Goal: Task Accomplishment & Management: Complete application form

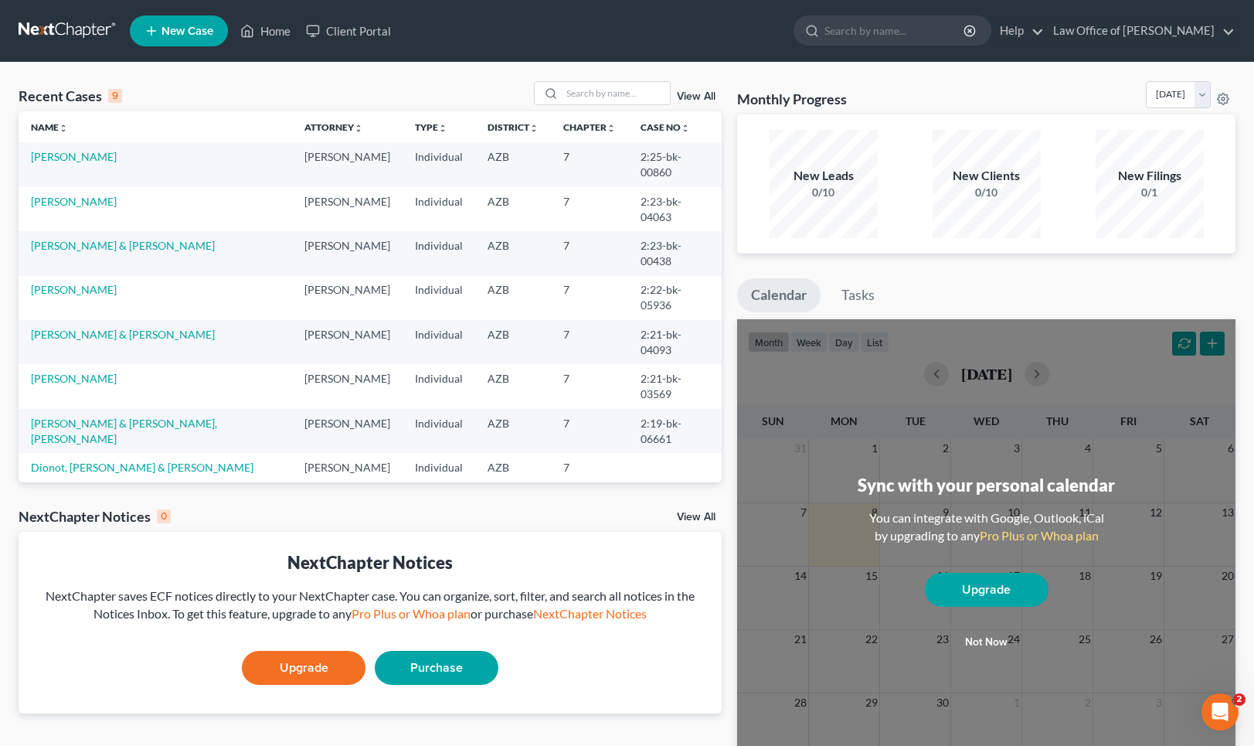
click at [202, 20] on link "New Case" at bounding box center [179, 30] width 98 height 31
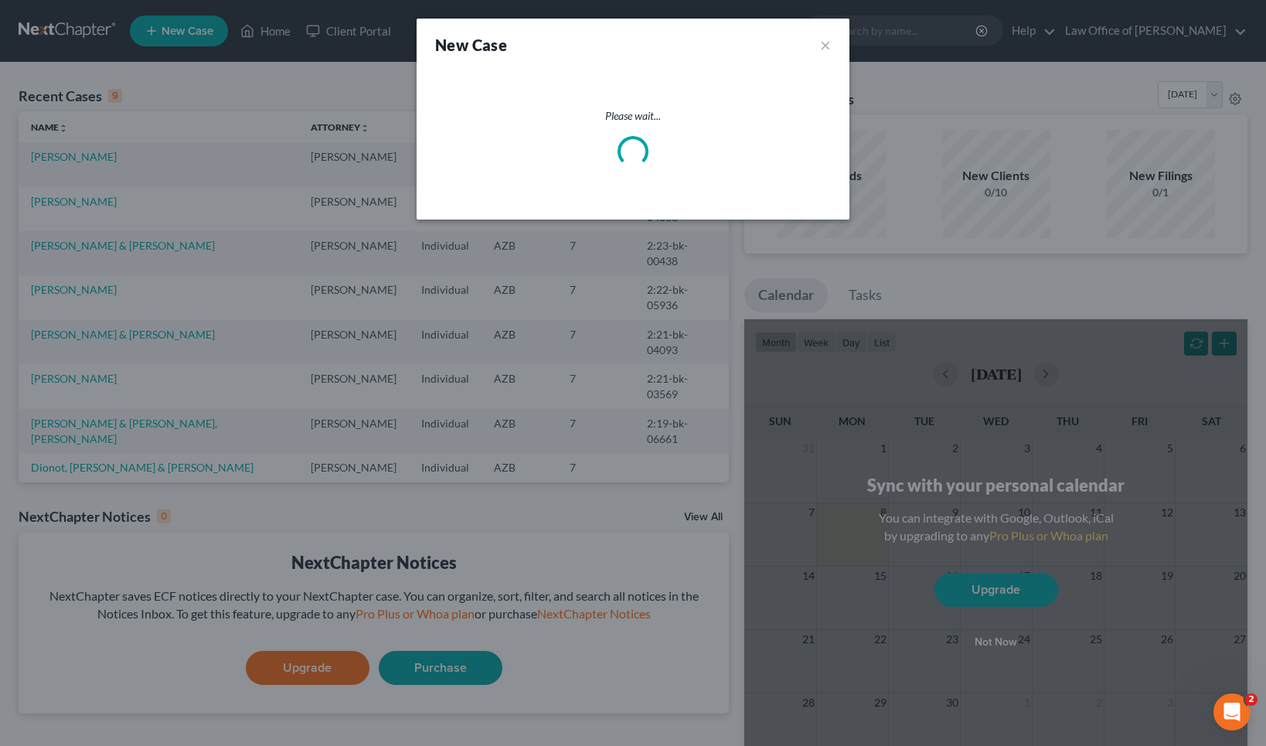
select select "4"
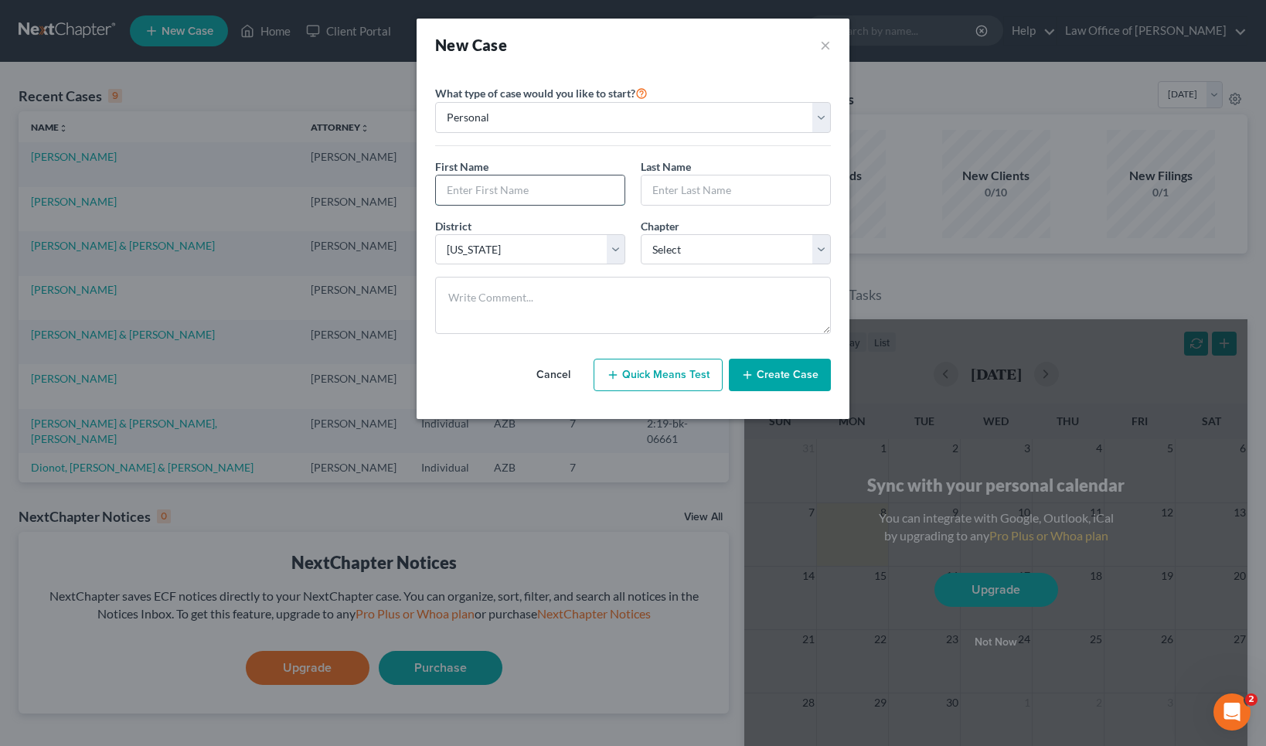
click at [526, 185] on input "text" at bounding box center [530, 189] width 189 height 29
type input "[PERSON_NAME]"
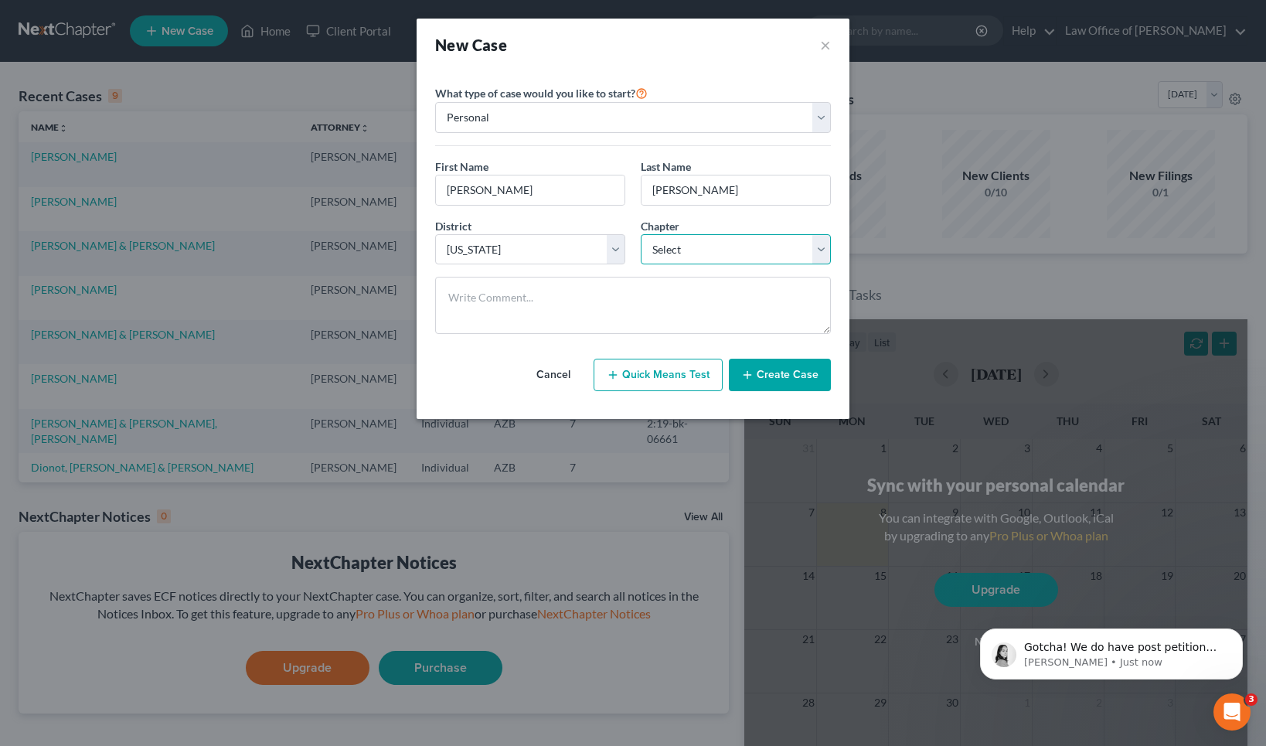
select select "0"
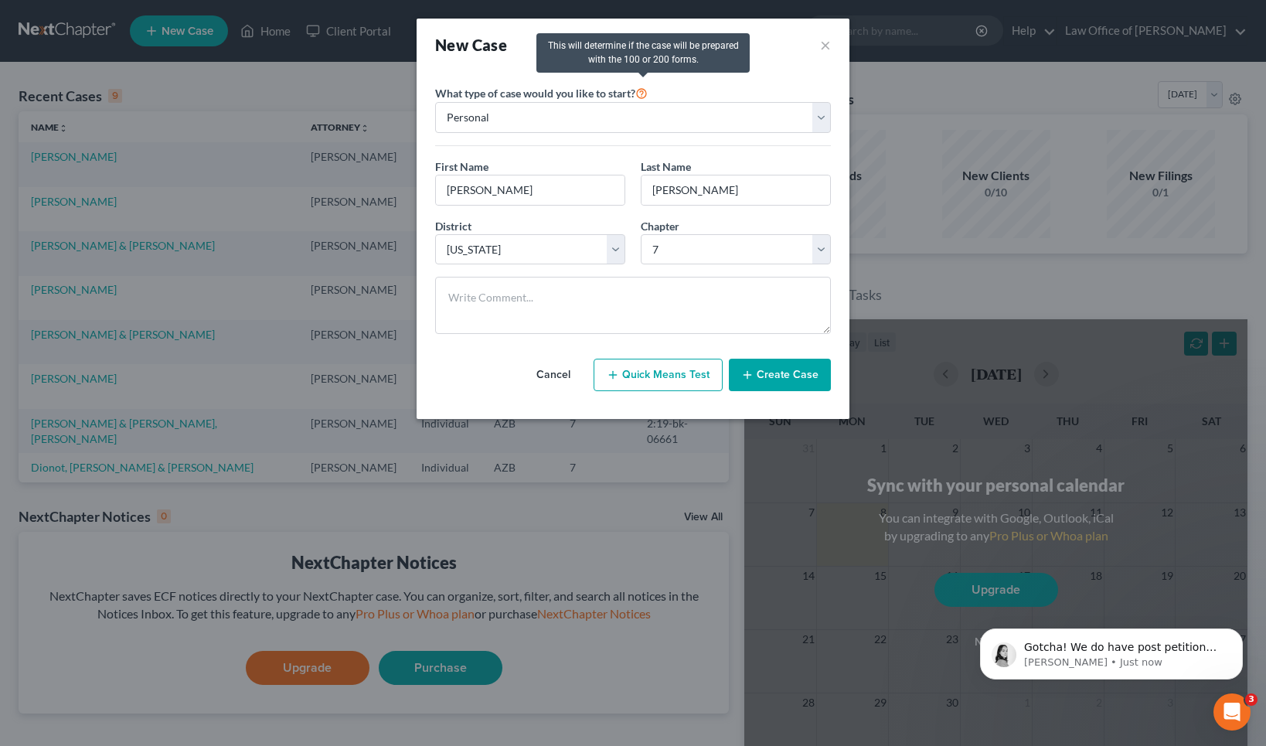
click at [643, 94] on icon at bounding box center [641, 92] width 12 height 15
click at [774, 375] on button "Create Case" at bounding box center [780, 375] width 102 height 32
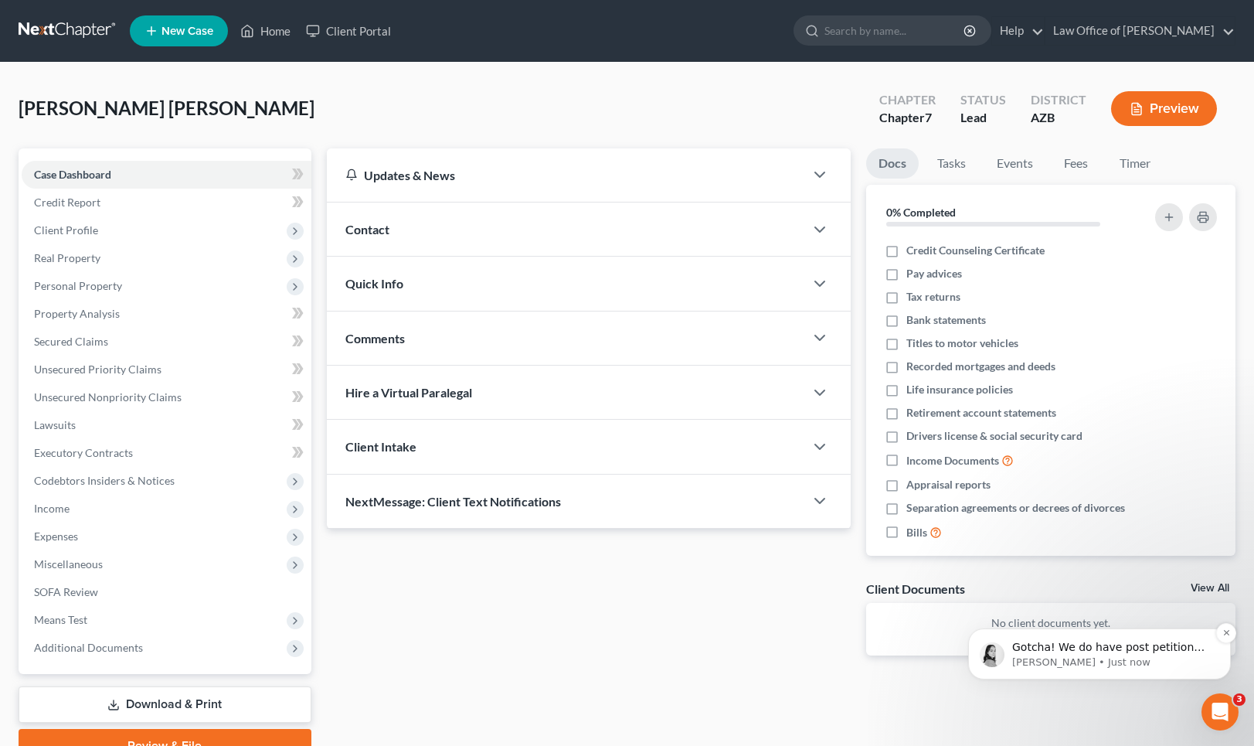
click at [1131, 658] on p "[PERSON_NAME] • Just now" at bounding box center [1111, 662] width 199 height 14
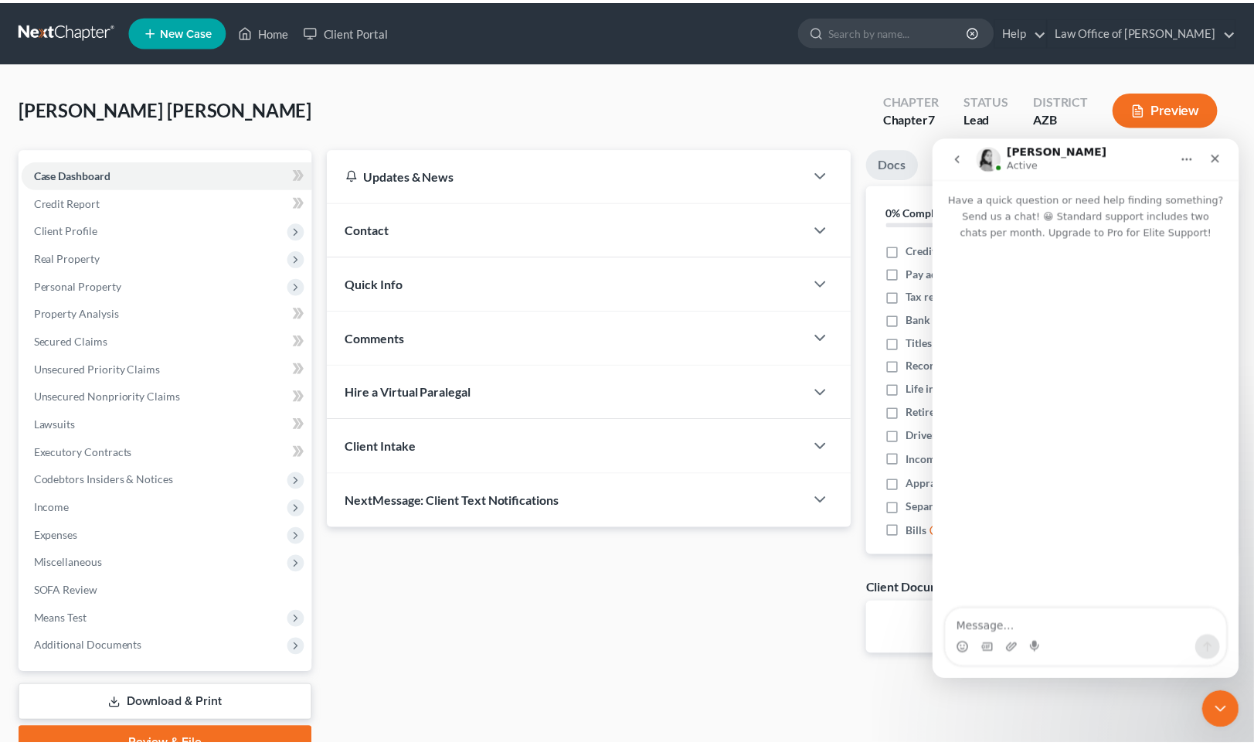
scroll to position [713, 0]
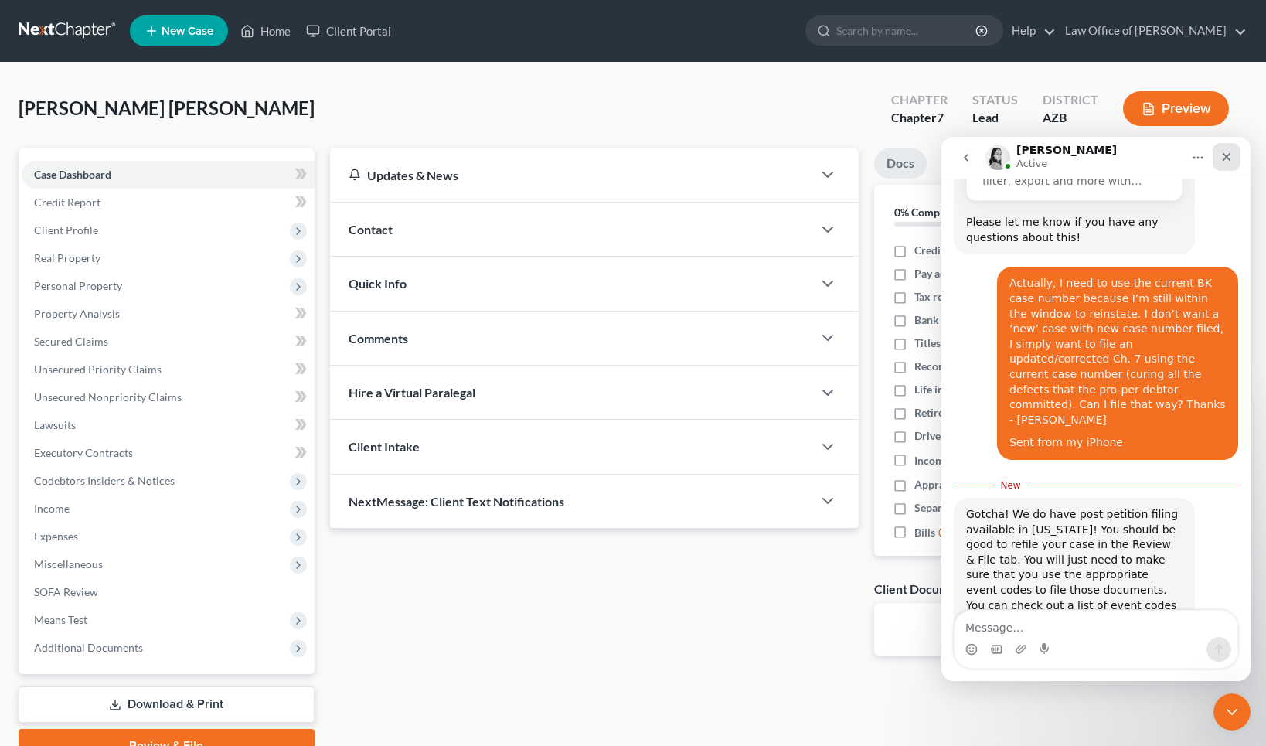
click at [1229, 154] on icon "Close" at bounding box center [1226, 157] width 12 height 12
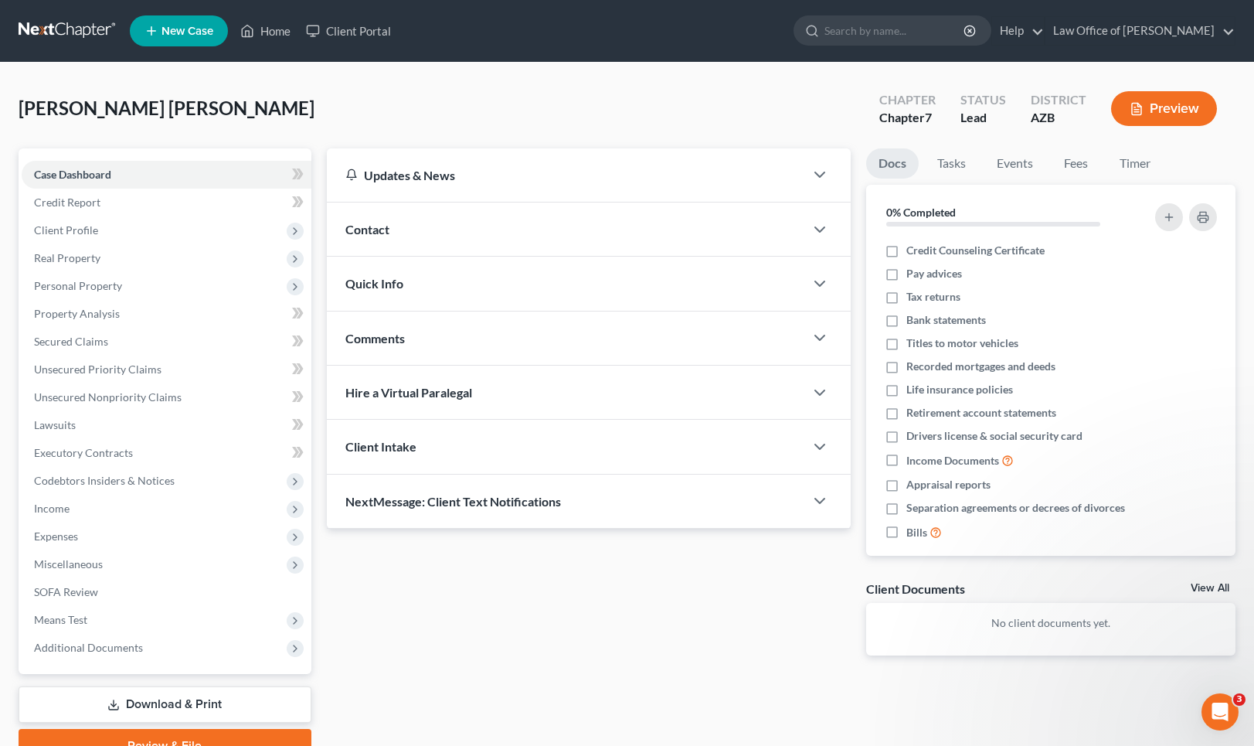
scroll to position [0, 0]
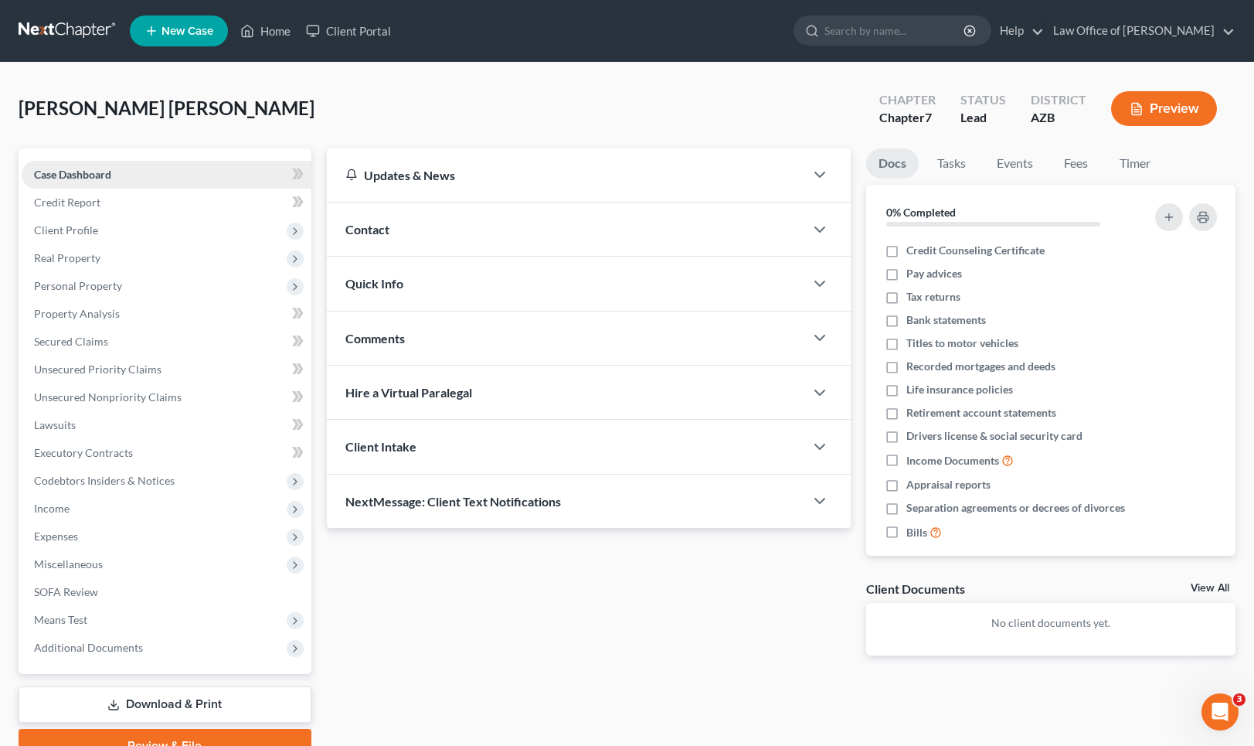
click at [89, 176] on span "Case Dashboard" at bounding box center [72, 174] width 77 height 13
click at [78, 228] on span "Client Profile" at bounding box center [66, 229] width 64 height 13
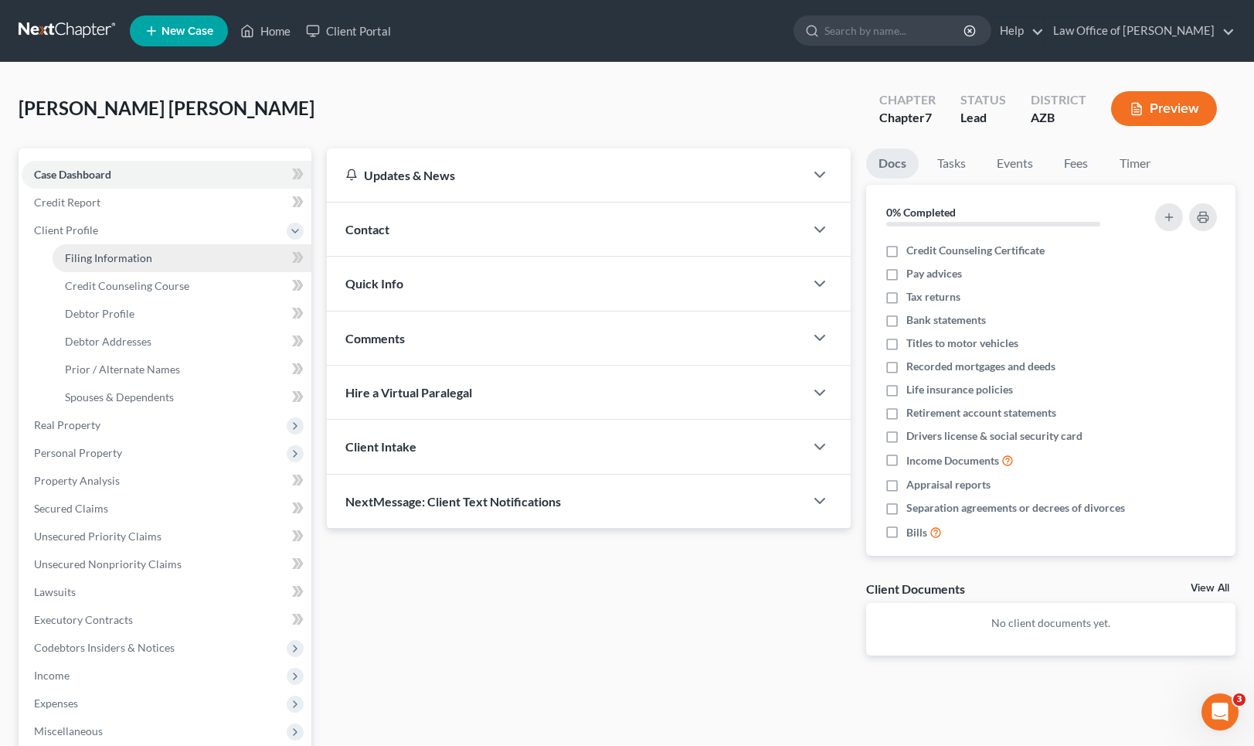
click at [90, 256] on span "Filing Information" at bounding box center [108, 257] width 87 height 13
select select "1"
select select "0"
select select "4"
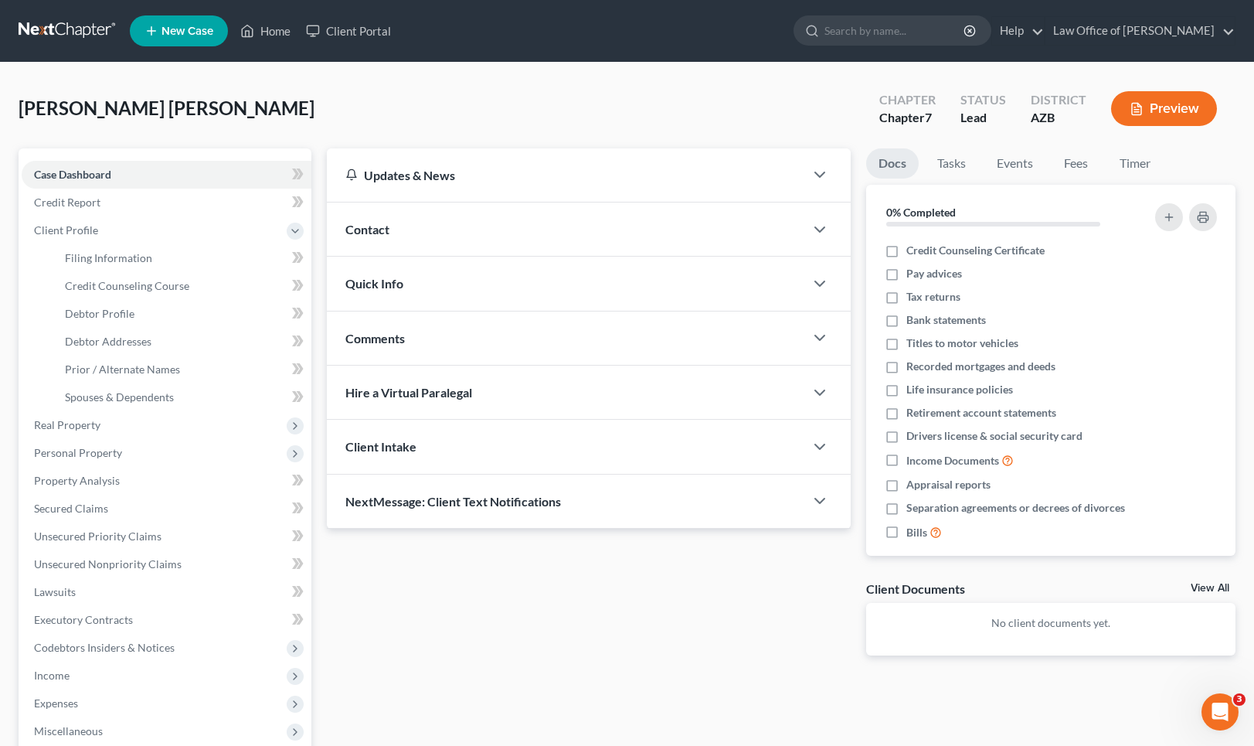
select select "0"
select select "3"
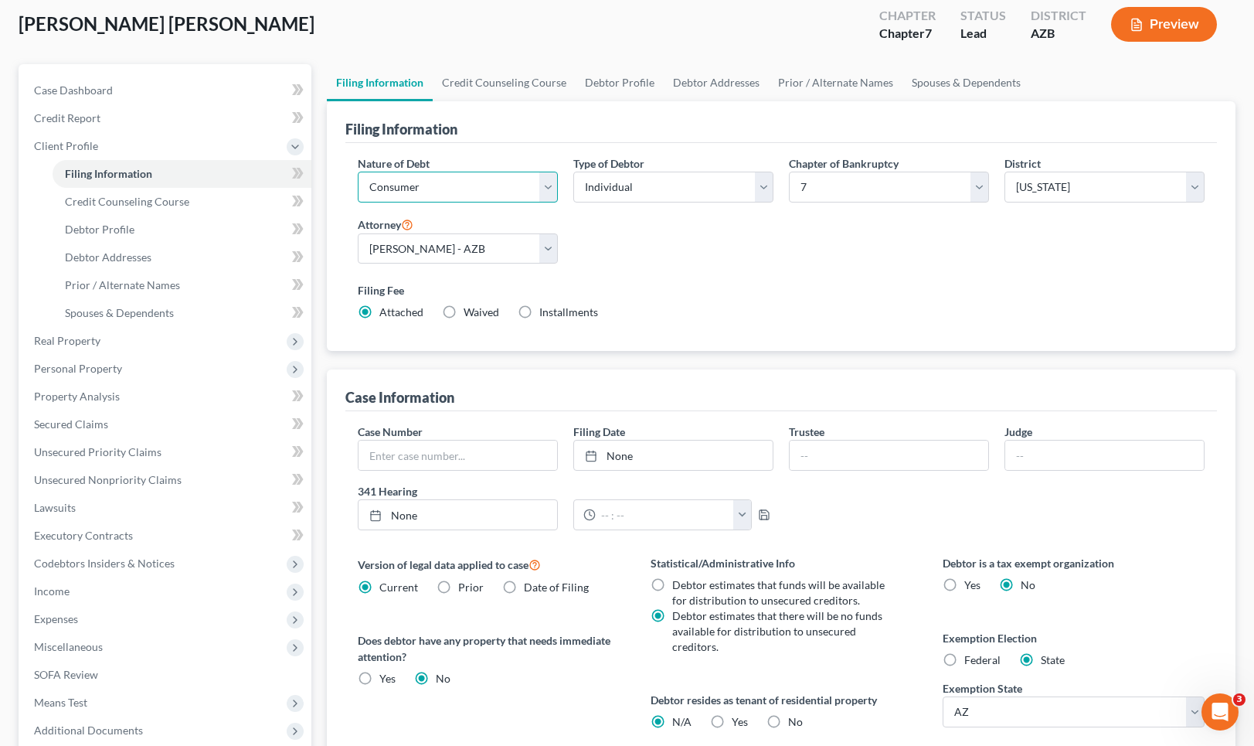
scroll to position [83, 0]
drag, startPoint x: 439, startPoint y: 449, endPoint x: 454, endPoint y: 460, distance: 18.2
click at [440, 450] on input "text" at bounding box center [458, 455] width 199 height 29
type input "2:25-bk-07654"
click at [624, 456] on link "None" at bounding box center [673, 455] width 199 height 29
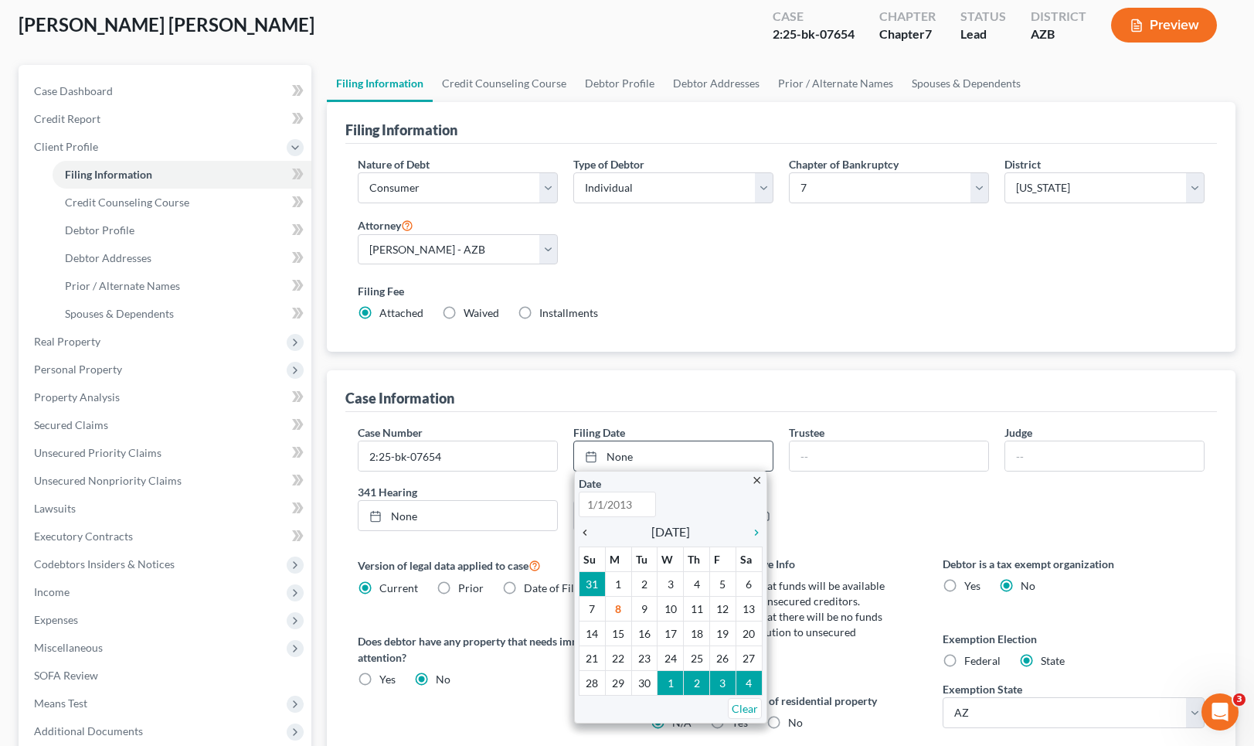
type input "[DATE]"
click at [587, 530] on icon "chevron_left" at bounding box center [589, 532] width 20 height 12
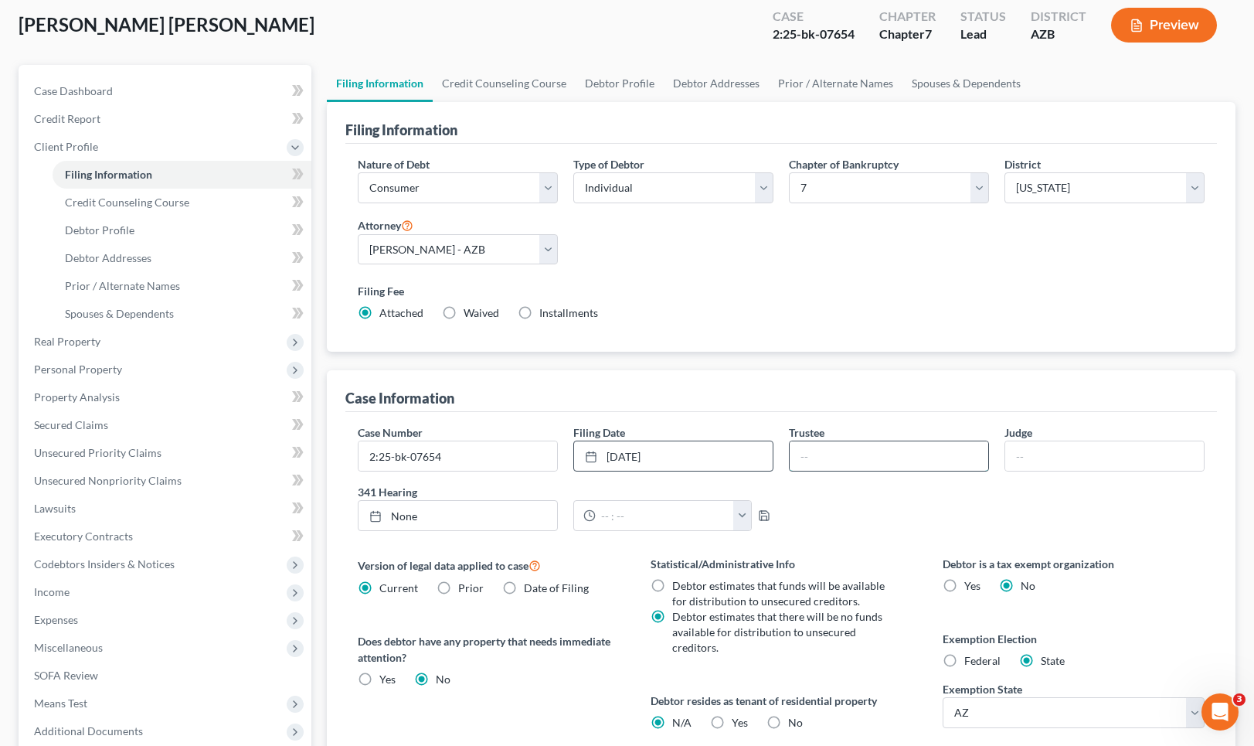
click at [825, 461] on input "text" at bounding box center [889, 455] width 199 height 29
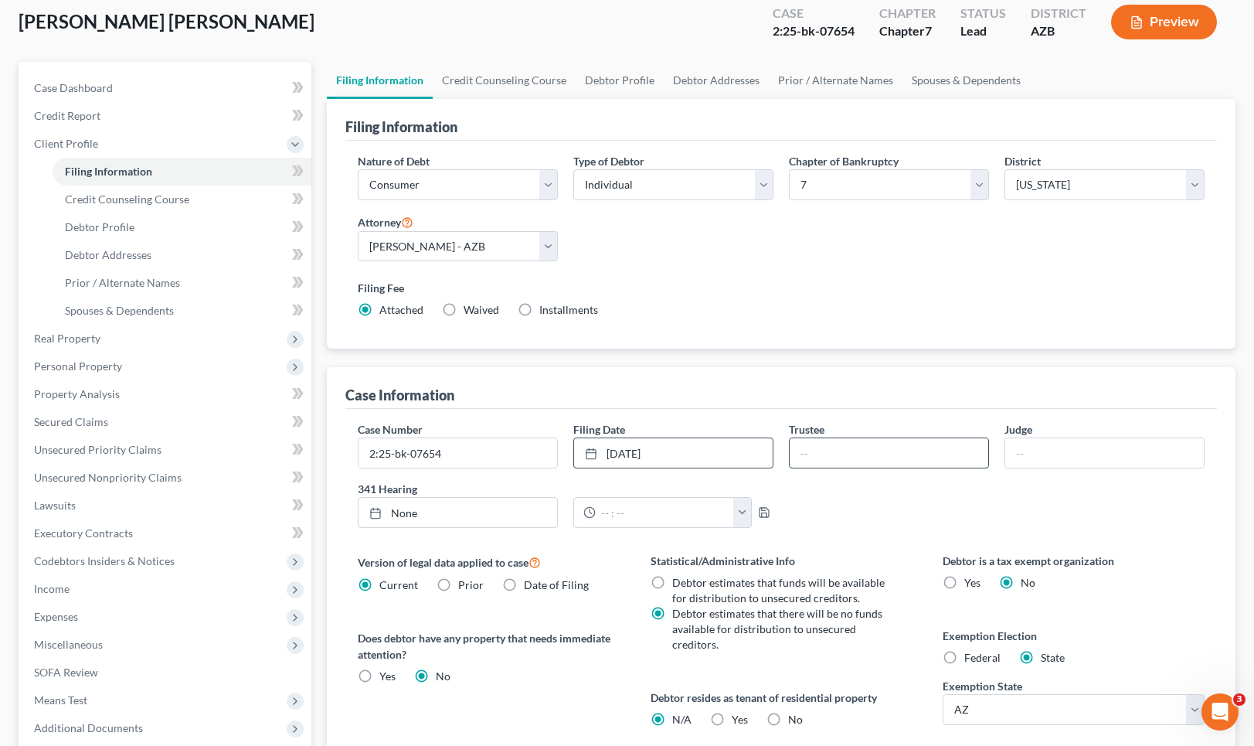
scroll to position [87, 0]
click at [1036, 445] on input "text" at bounding box center [1105, 452] width 199 height 29
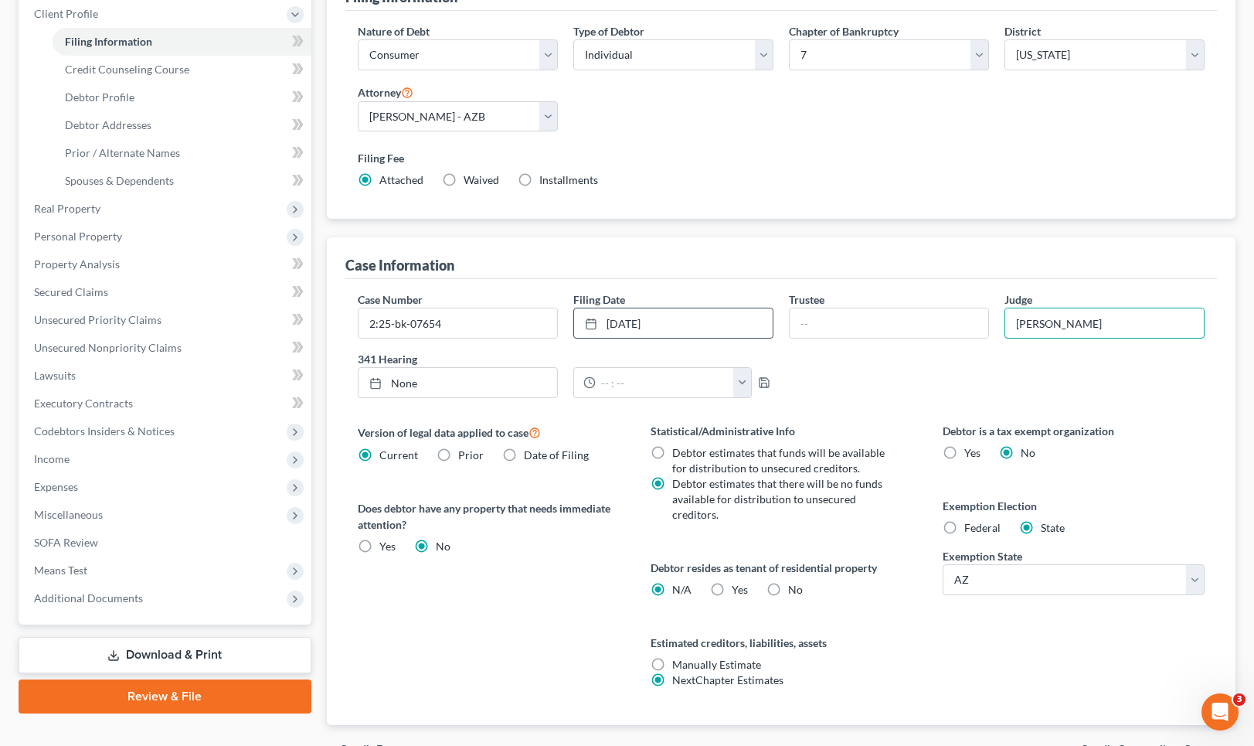
scroll to position [217, 0]
type input "[PERSON_NAME]"
click at [829, 328] on input "text" at bounding box center [889, 322] width 199 height 29
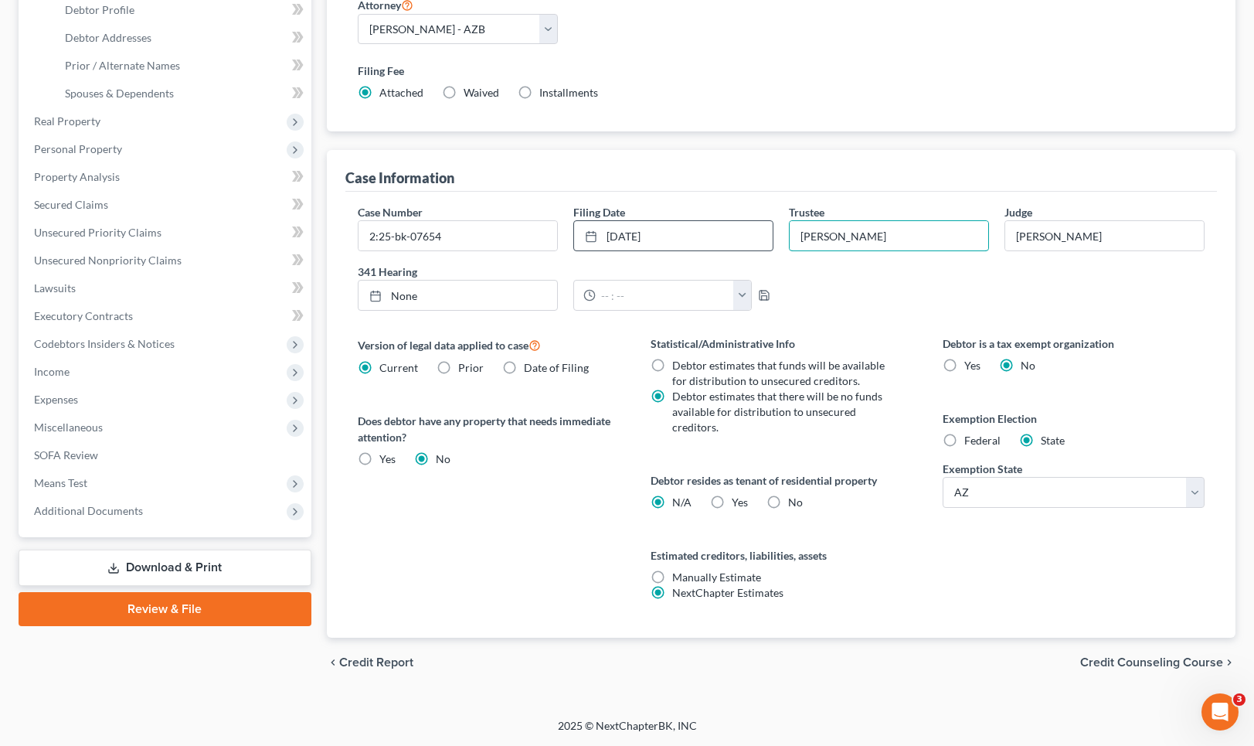
scroll to position [304, 0]
type input "[PERSON_NAME]"
click at [1112, 663] on span "Credit Counseling Course" at bounding box center [1152, 662] width 143 height 12
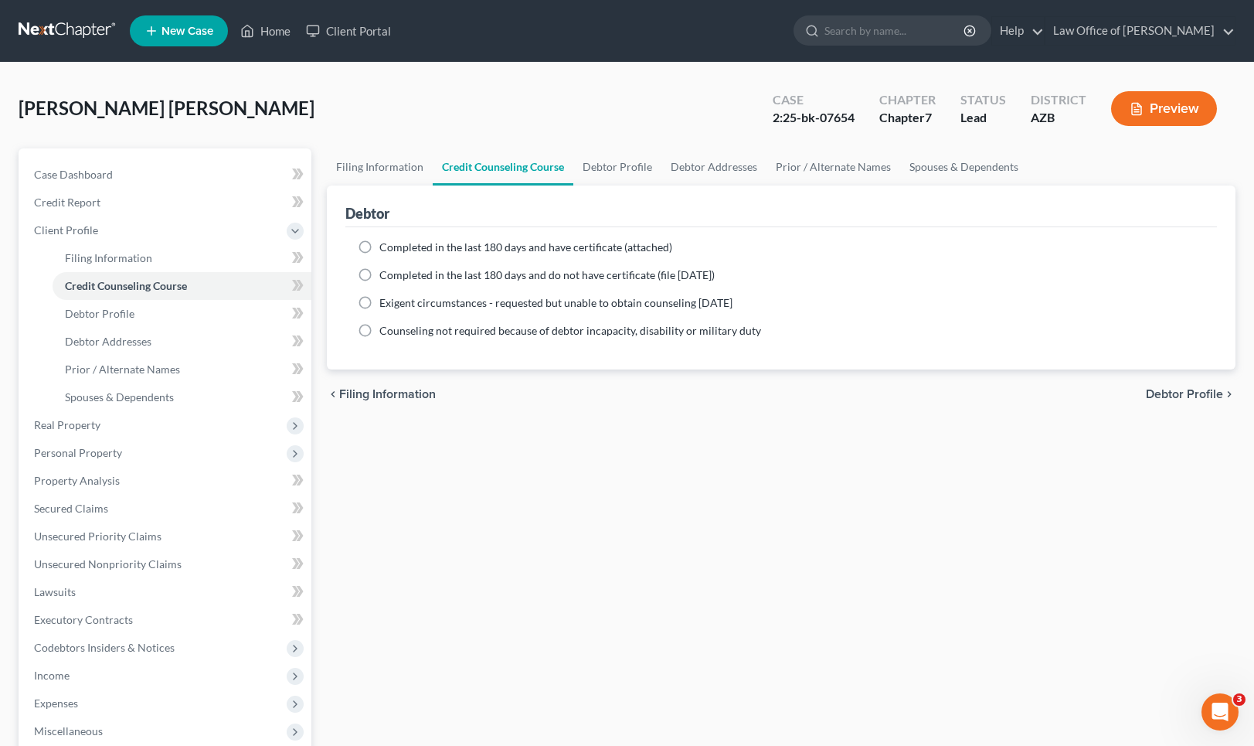
click at [379, 249] on label "Completed in the last 180 days and have certificate (attached)" at bounding box center [525, 247] width 293 height 15
click at [386, 249] on input "Completed in the last 180 days and have certificate (attached)" at bounding box center [391, 245] width 10 height 10
radio input "true"
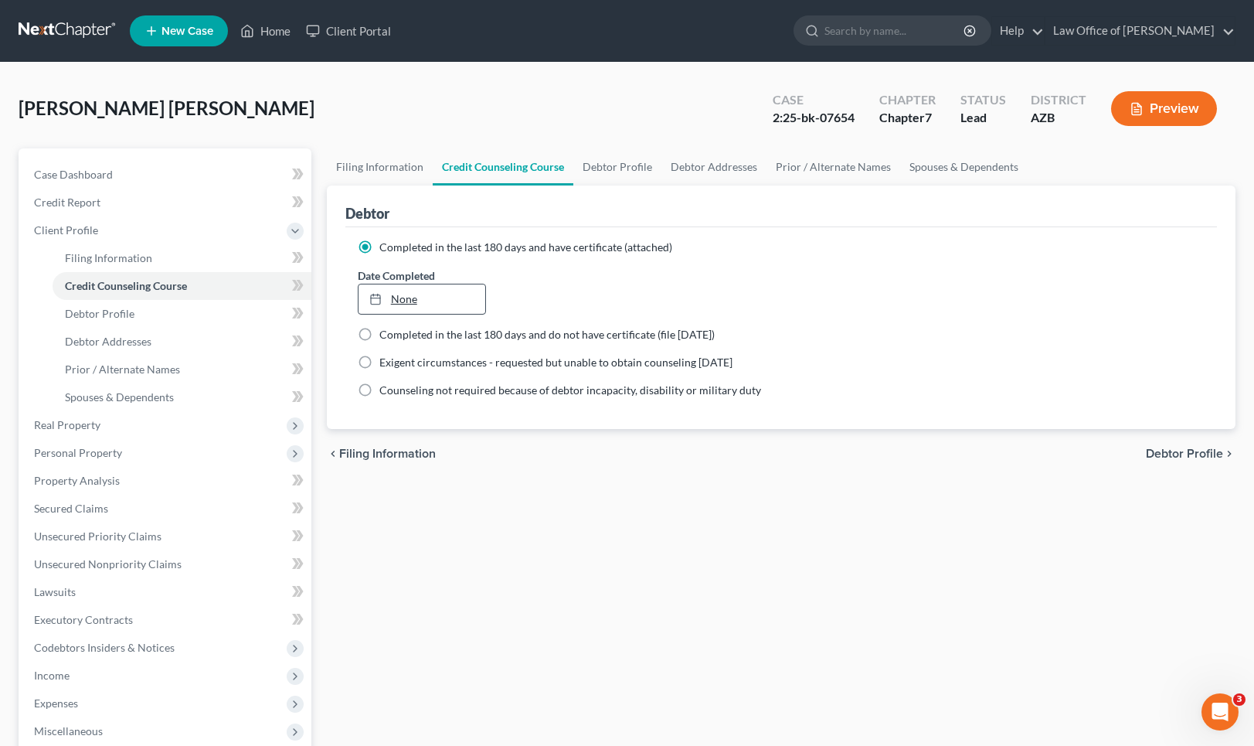
drag, startPoint x: 421, startPoint y: 302, endPoint x: 442, endPoint y: 312, distance: 23.2
click at [421, 302] on link "None" at bounding box center [422, 298] width 127 height 29
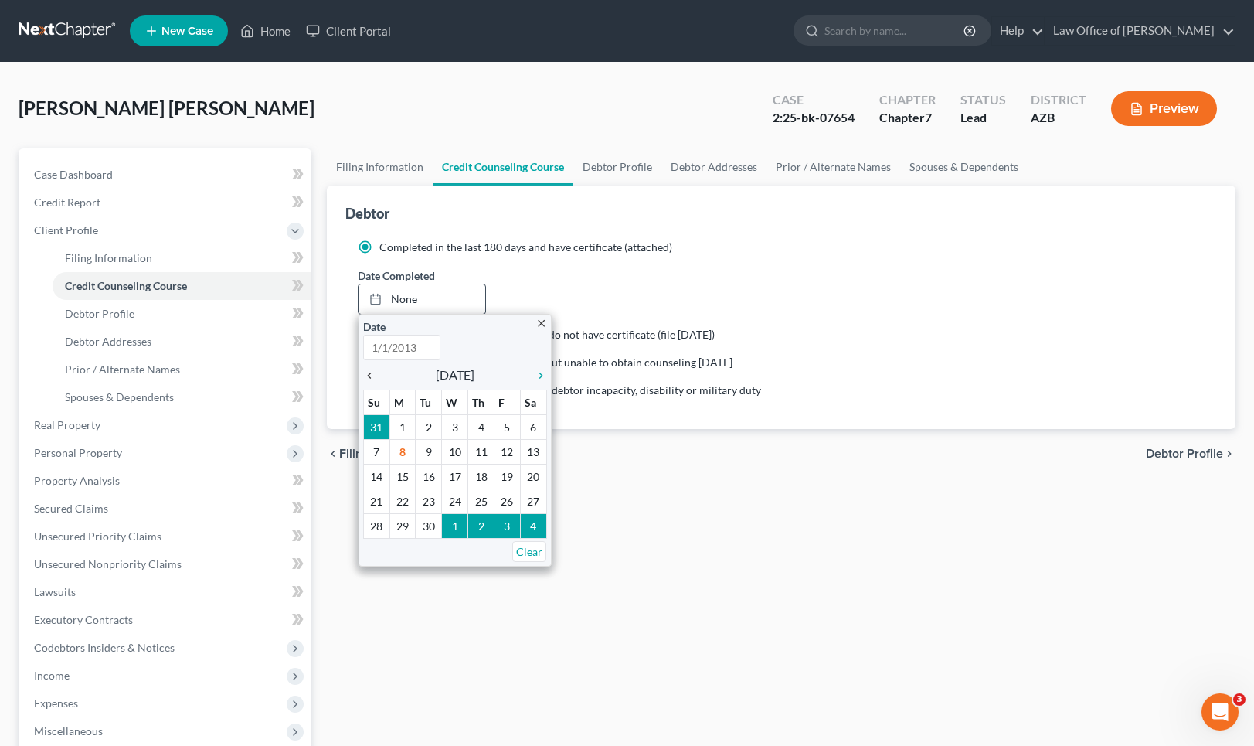
type input "[DATE]"
drag, startPoint x: 373, startPoint y: 371, endPoint x: 372, endPoint y: 386, distance: 15.5
click at [373, 371] on icon "chevron_left" at bounding box center [373, 375] width 20 height 12
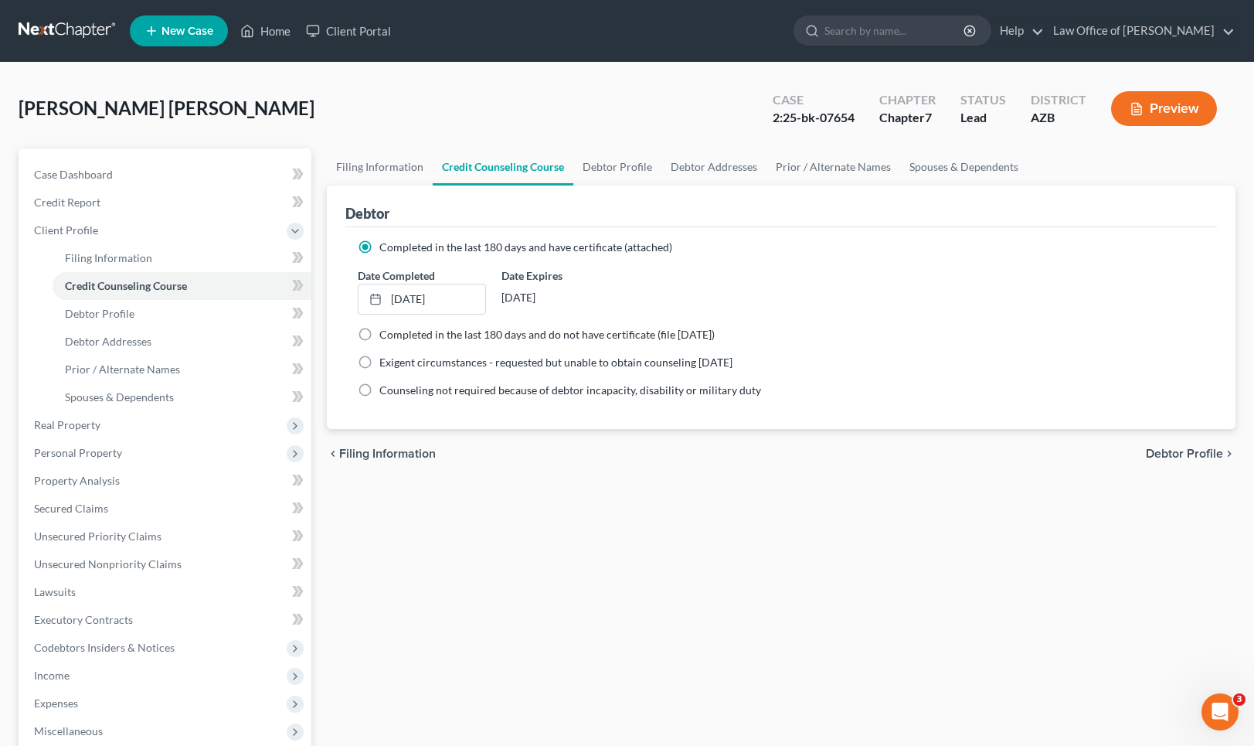
click at [1166, 454] on span "Debtor Profile" at bounding box center [1184, 454] width 77 height 12
select select "0"
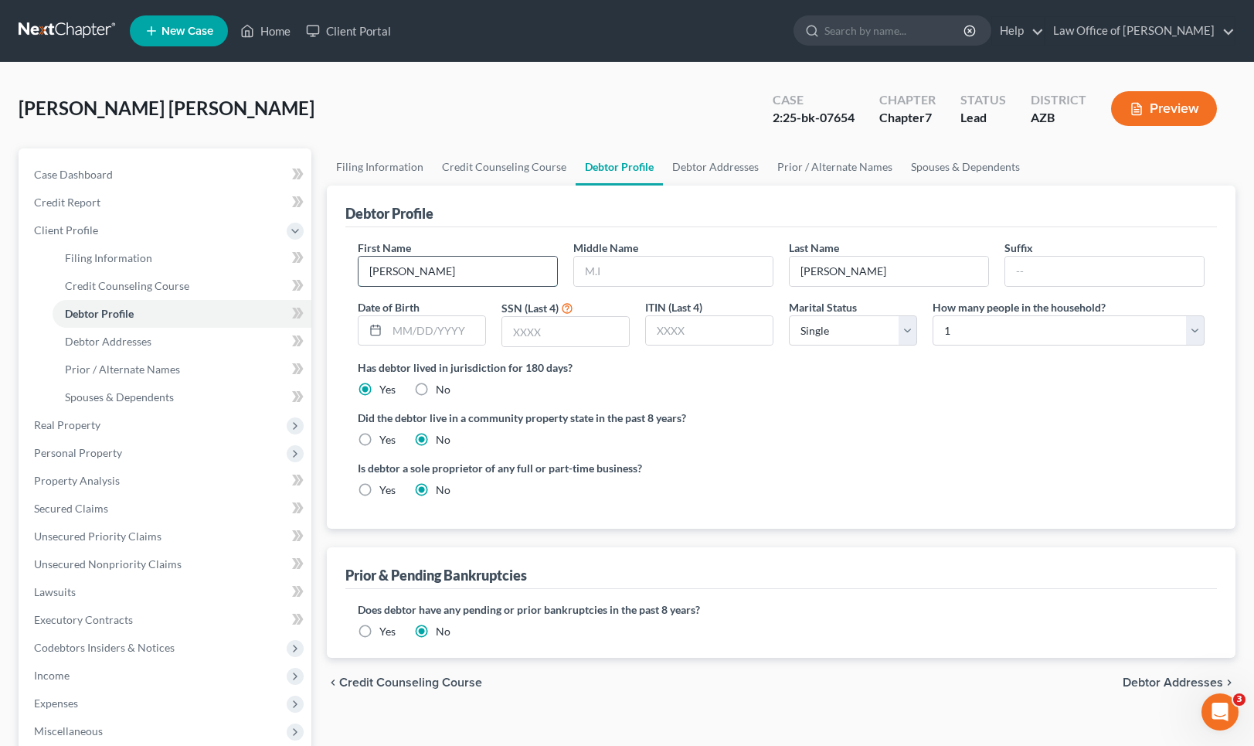
drag, startPoint x: 388, startPoint y: 273, endPoint x: 434, endPoint y: 277, distance: 45.8
type input "[PERSON_NAME]"
type input "Oscar"
drag, startPoint x: 406, startPoint y: 333, endPoint x: 414, endPoint y: 341, distance: 11.5
click at [406, 333] on input "02241976" at bounding box center [436, 330] width 98 height 29
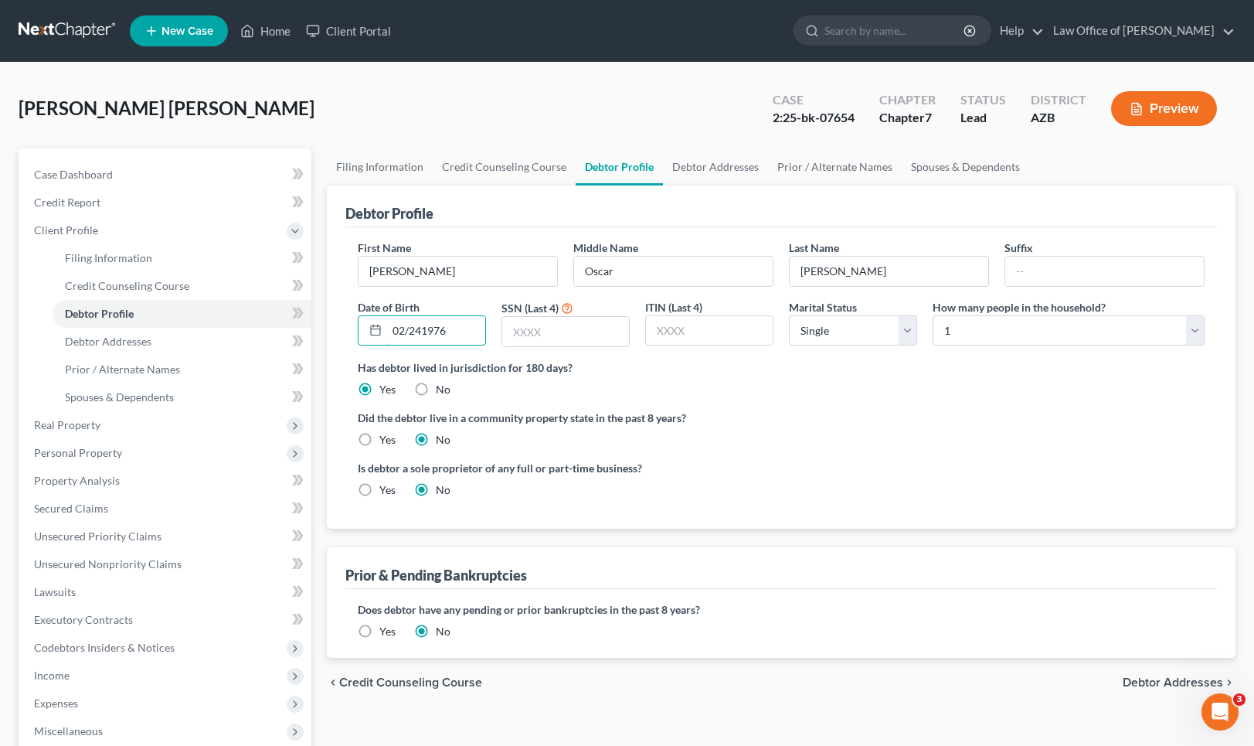
drag, startPoint x: 420, startPoint y: 333, endPoint x: 473, endPoint y: 378, distance: 69.1
click at [422, 335] on input "02/241976" at bounding box center [436, 330] width 98 height 29
type input "[DATE]"
click at [532, 328] on input "text" at bounding box center [565, 331] width 127 height 29
type input "2200"
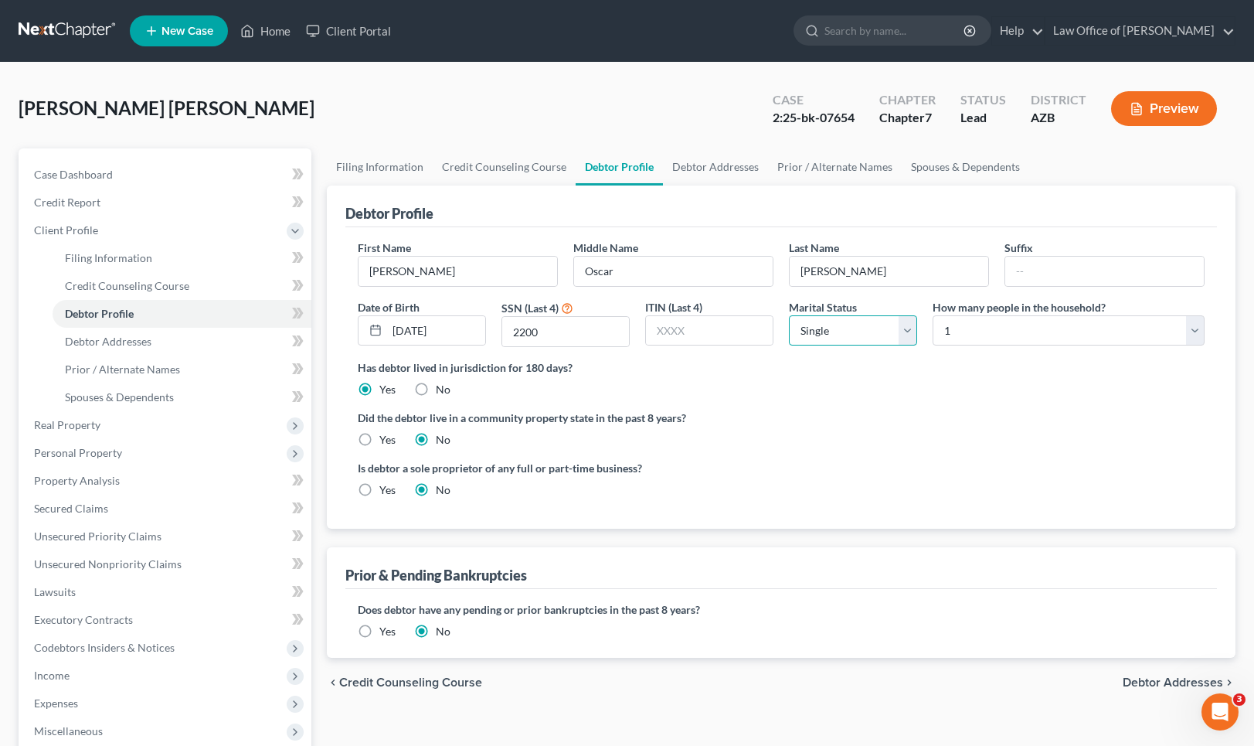
select select "1"
select select "5"
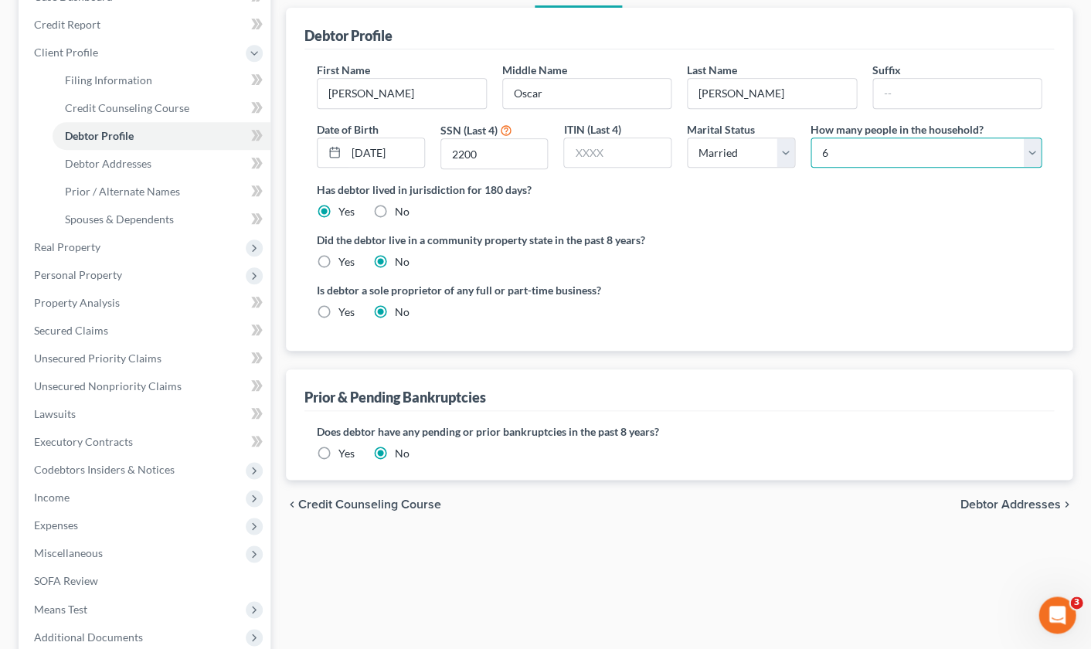
scroll to position [179, 0]
click at [339, 308] on label "Yes" at bounding box center [347, 311] width 16 height 15
click at [345, 308] on input "Yes" at bounding box center [350, 309] width 10 height 10
radio input "true"
radio input "false"
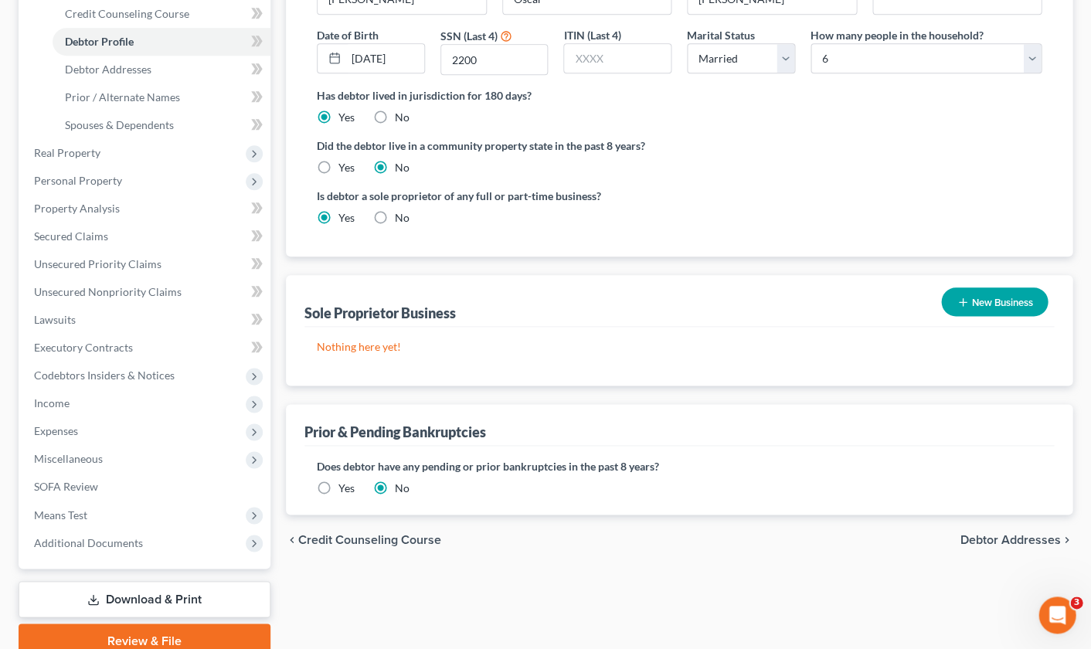
scroll to position [273, 0]
click at [1012, 296] on button "New Business" at bounding box center [994, 301] width 107 height 29
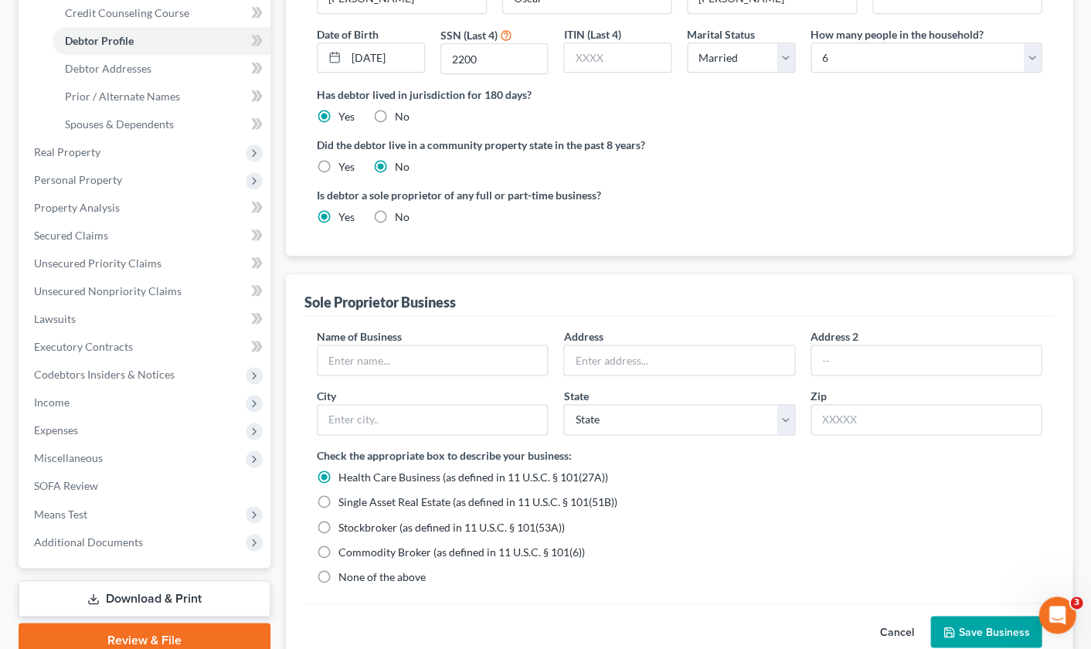
click at [893, 627] on button "Cancel" at bounding box center [897, 632] width 68 height 31
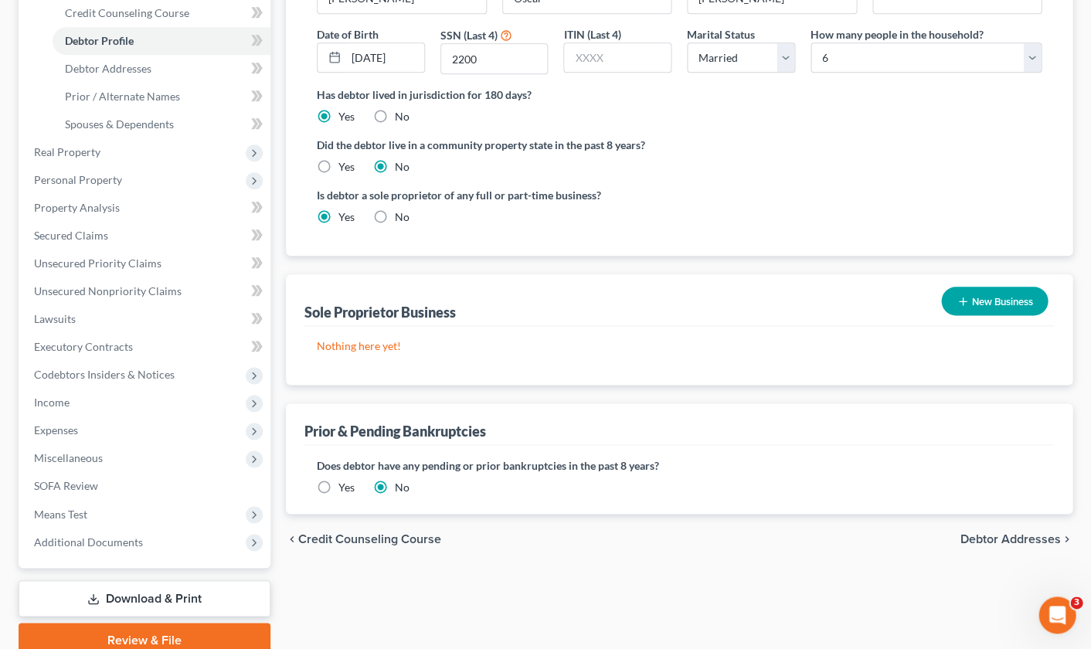
drag, startPoint x: 1002, startPoint y: 294, endPoint x: 1020, endPoint y: 320, distance: 31.1
click at [1002, 294] on button "New Business" at bounding box center [994, 301] width 107 height 29
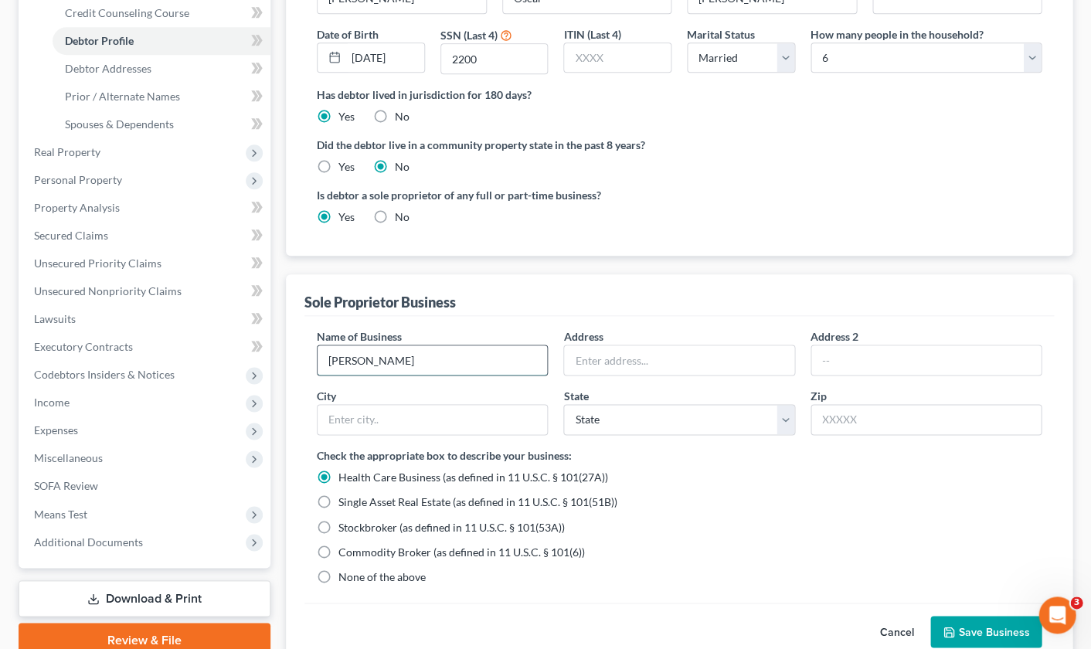
click at [400, 360] on input "[PERSON_NAME]" at bounding box center [433, 359] width 230 height 29
type input "[PERSON_NAME]"
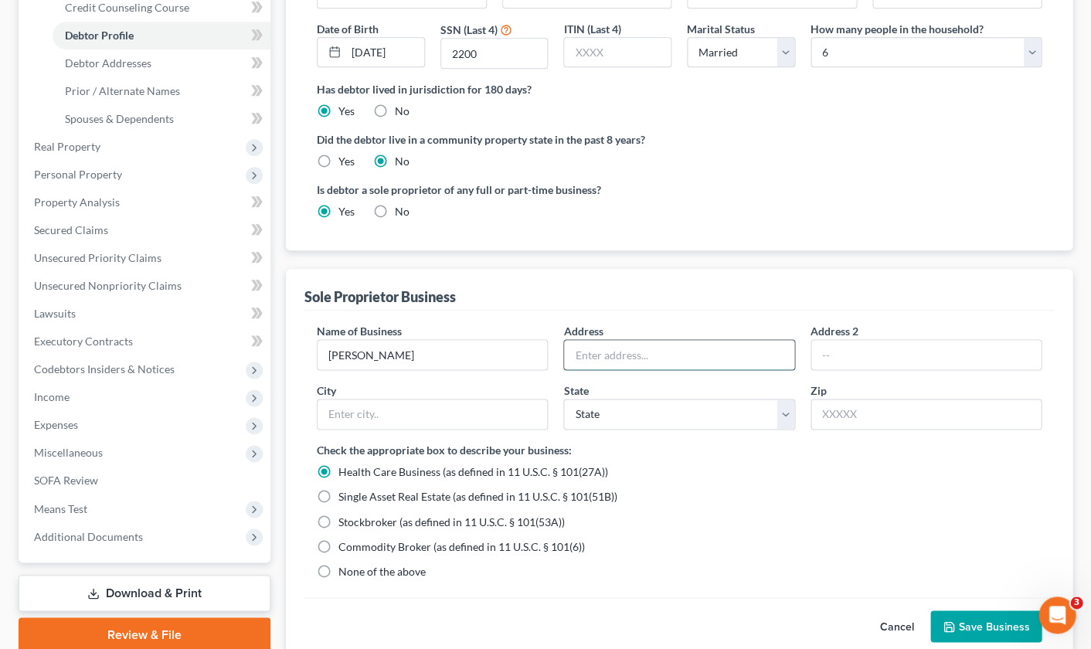
click at [648, 359] on input "text" at bounding box center [679, 354] width 230 height 29
click at [451, 356] on input "[PERSON_NAME]" at bounding box center [433, 354] width 230 height 29
click at [630, 351] on input "text" at bounding box center [679, 354] width 230 height 29
type input "[STREET_ADDRESS]"
type input "Phoenix"
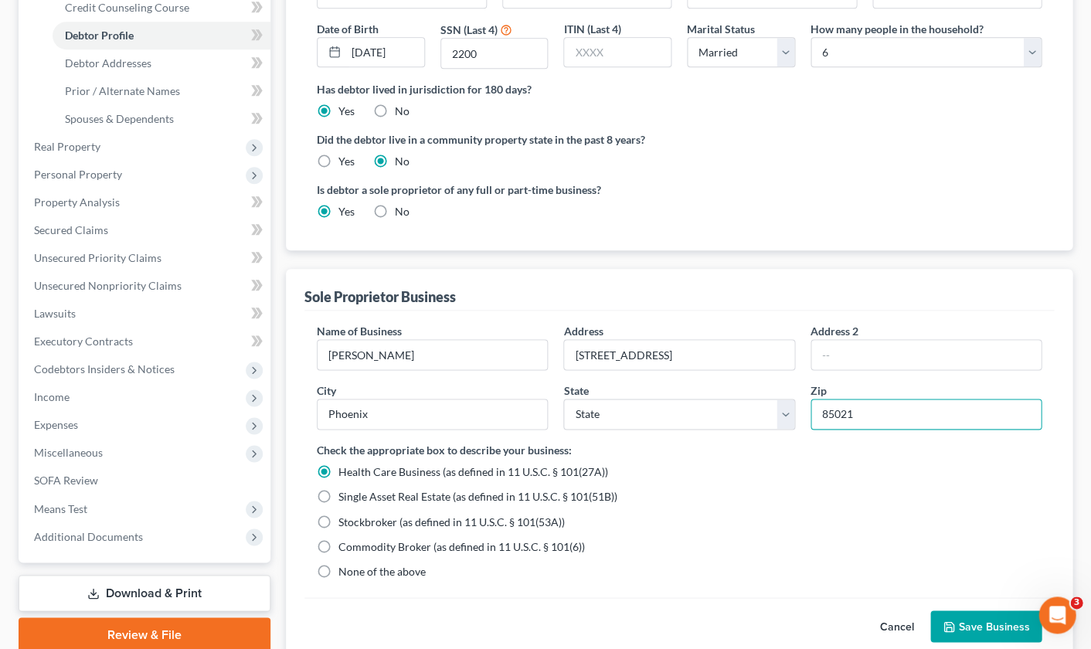
type input "85021"
drag, startPoint x: 323, startPoint y: 567, endPoint x: 333, endPoint y: 570, distance: 10.5
click at [339, 567] on label "None of the above" at bounding box center [382, 570] width 87 height 15
click at [345, 567] on input "None of the above" at bounding box center [350, 568] width 10 height 10
radio input "true"
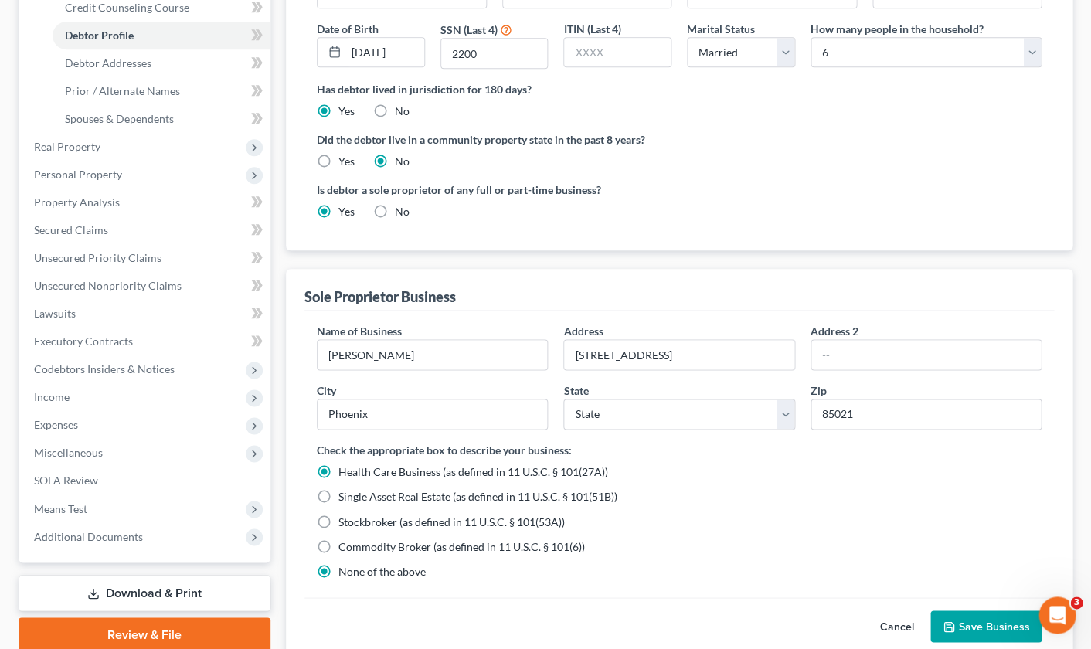
radio input "false"
select select "3"
click at [990, 618] on button "Save Business" at bounding box center [986, 627] width 111 height 32
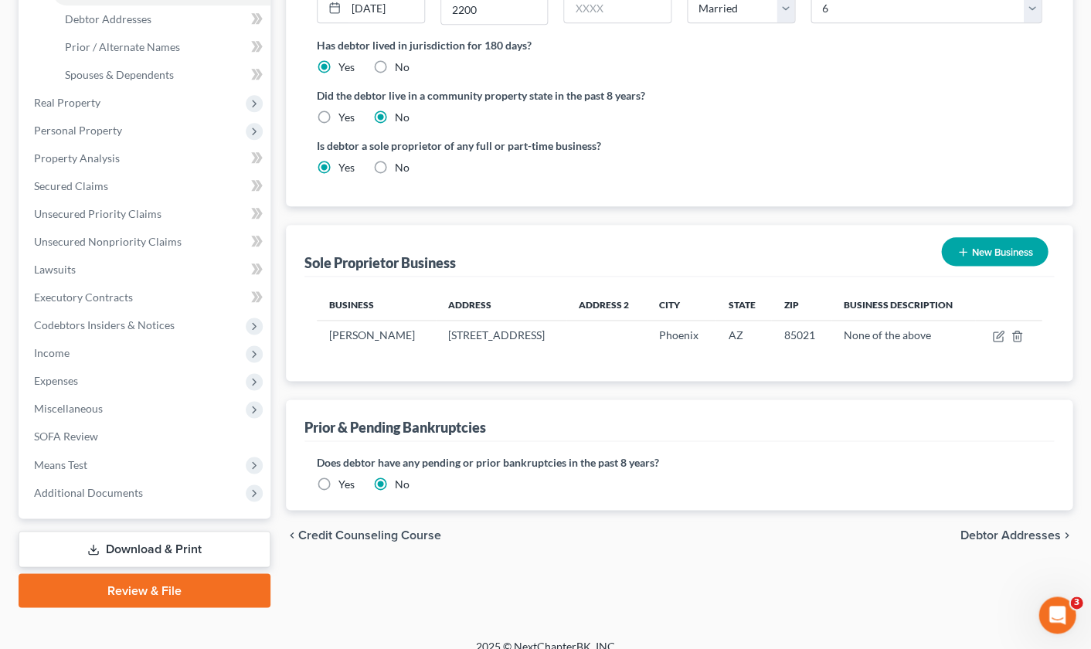
scroll to position [321, 0]
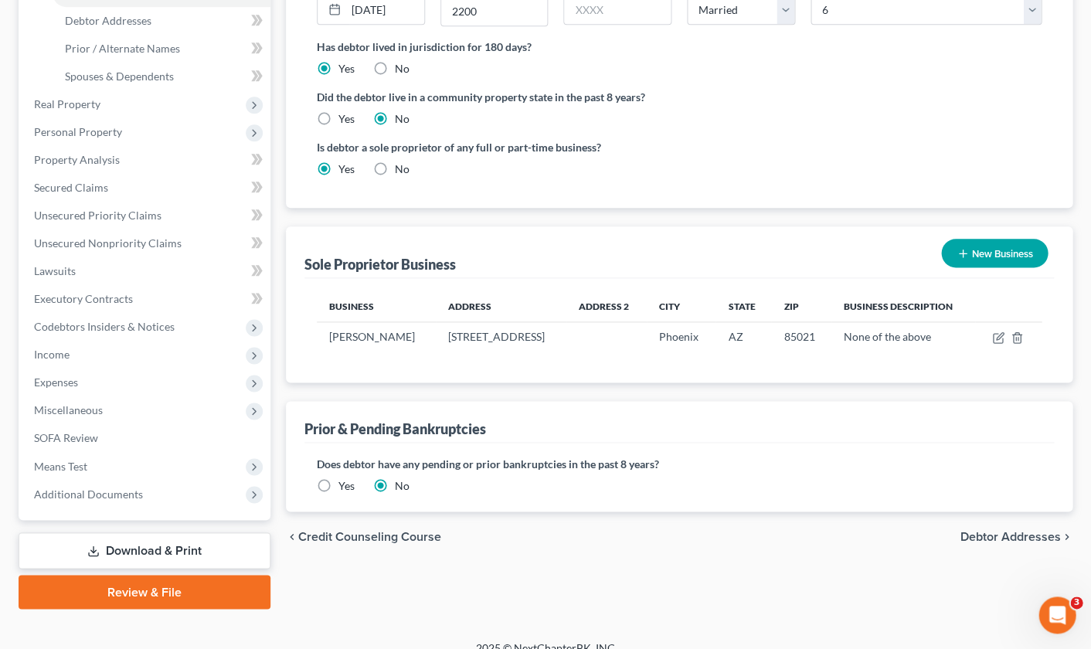
click at [1006, 533] on span "Debtor Addresses" at bounding box center [1010, 536] width 100 height 12
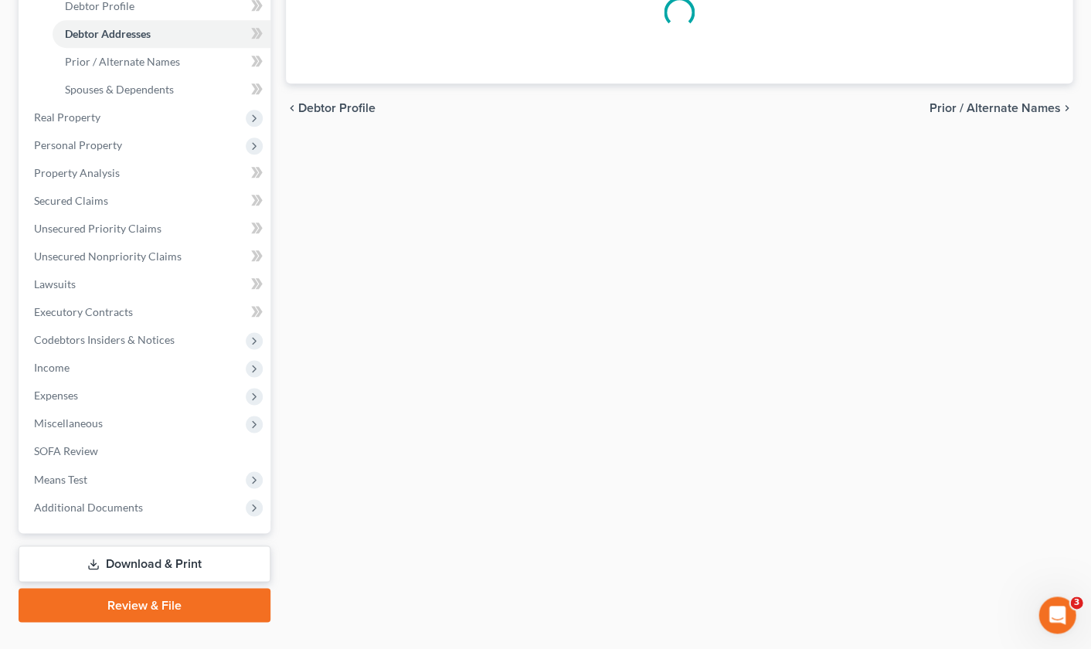
scroll to position [29, 0]
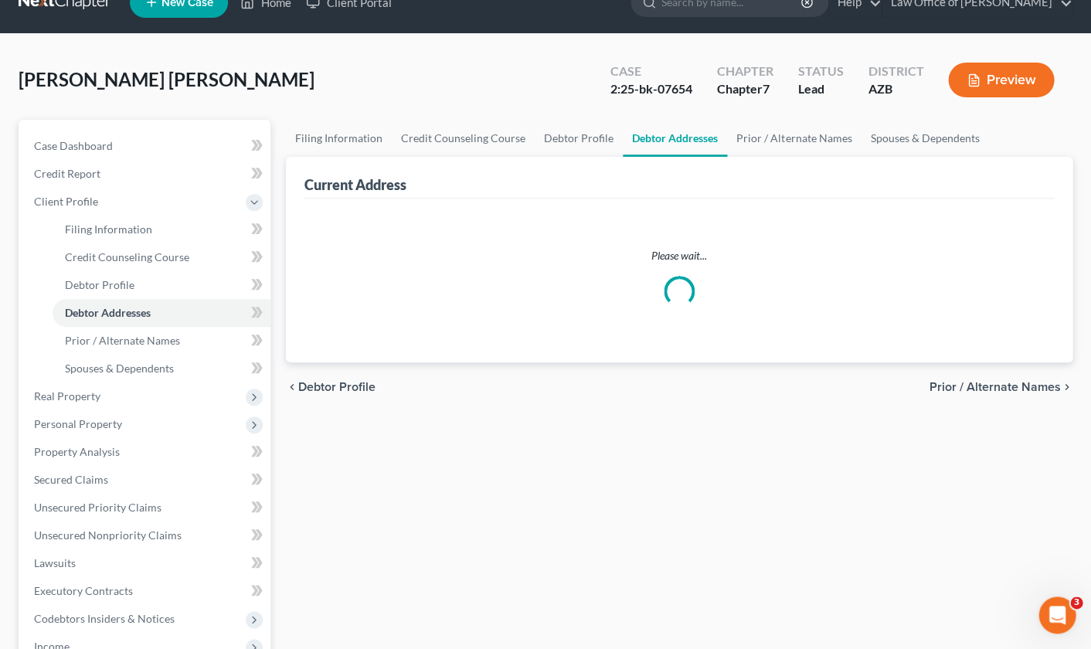
select select "0"
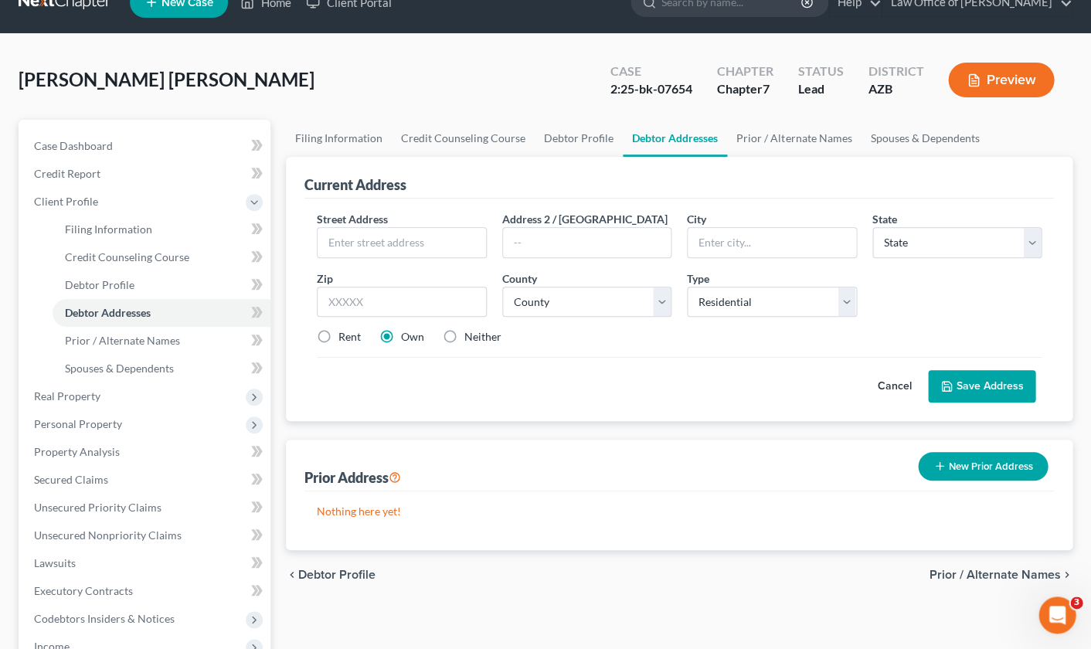
scroll to position [0, 0]
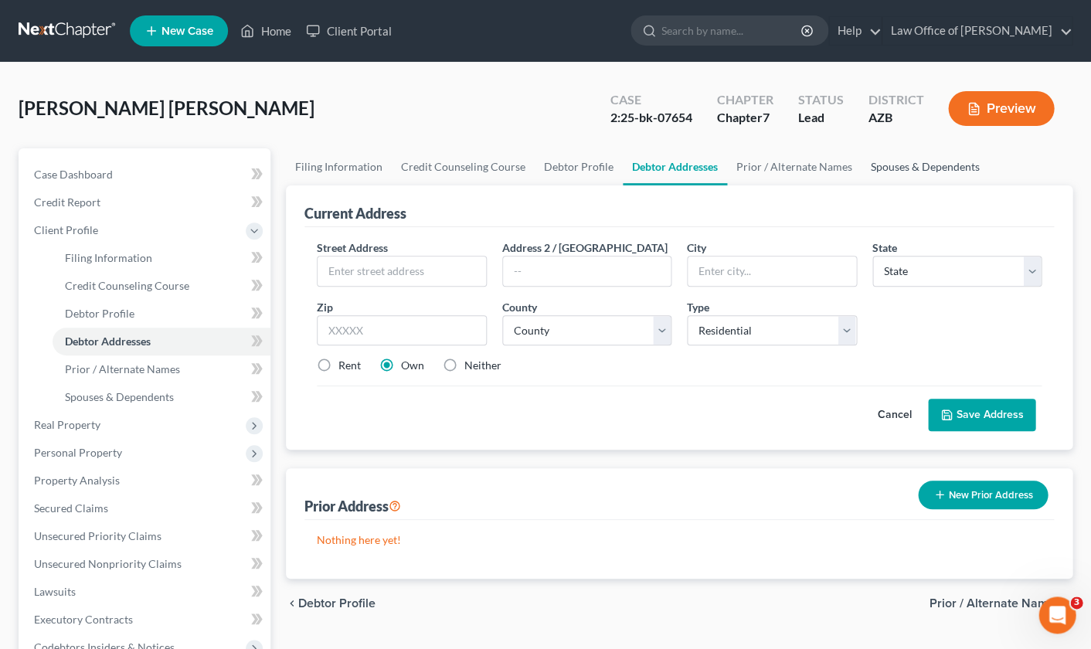
click at [938, 165] on link "Spouses & Dependents" at bounding box center [925, 166] width 128 height 37
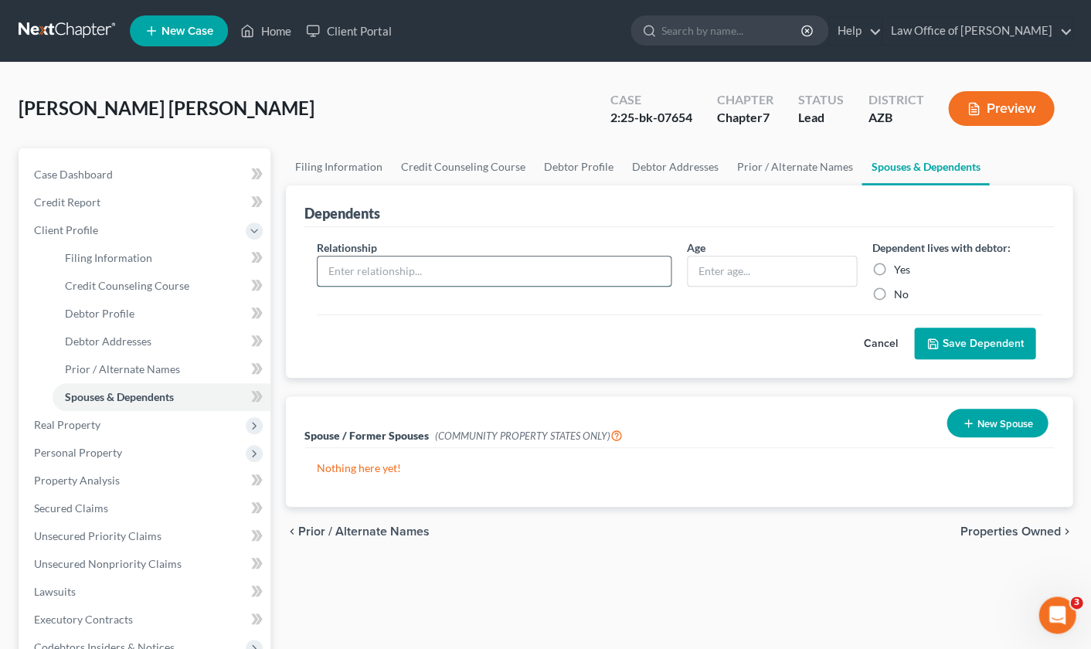
drag, startPoint x: 410, startPoint y: 270, endPoint x: 417, endPoint y: 277, distance: 9.8
click at [410, 271] on input "text" at bounding box center [494, 271] width 353 height 29
click at [990, 420] on button "New Spouse" at bounding box center [997, 423] width 101 height 29
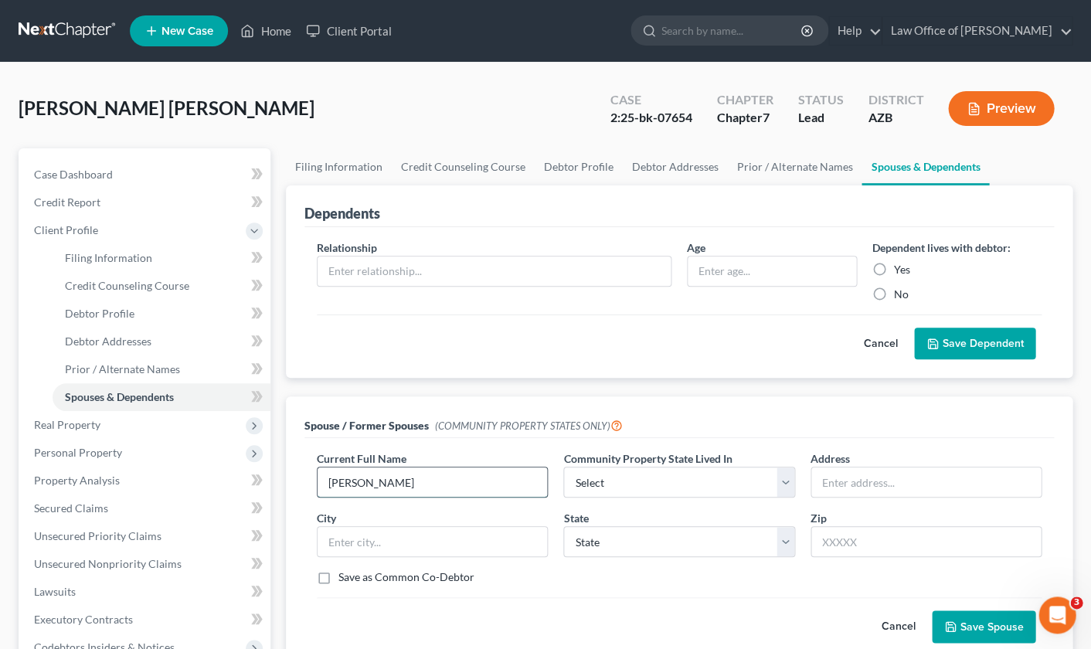
type input "[PERSON_NAME]"
select select "0"
type input "[STREET_ADDRESS]"
type input "Phoenix"
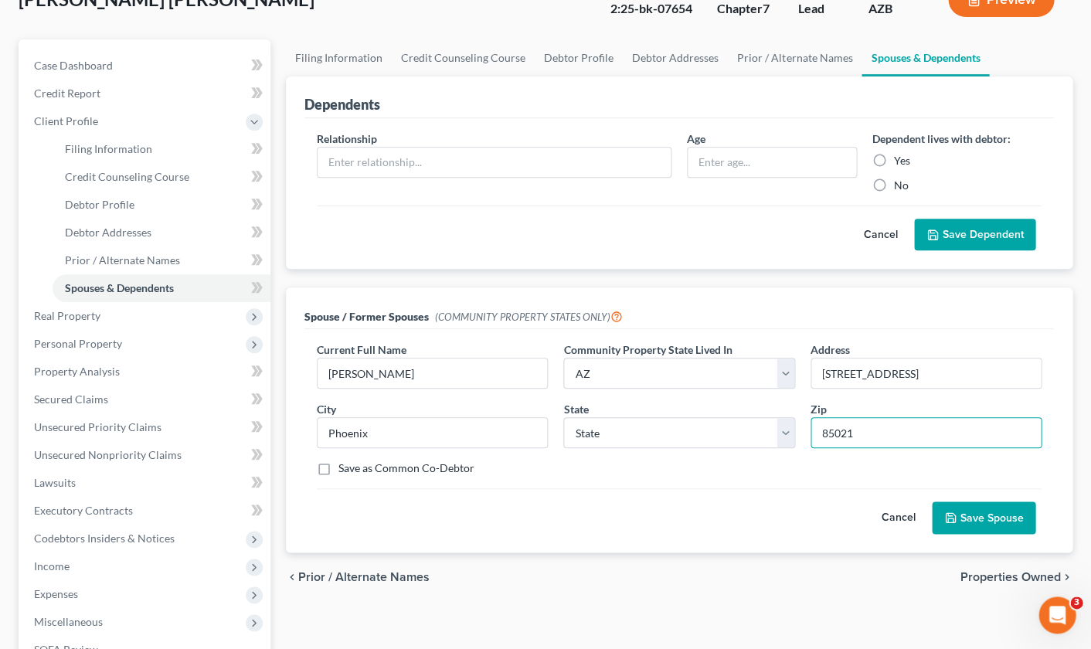
scroll to position [109, 0]
type input "85021"
click at [996, 518] on button "Save Spouse" at bounding box center [984, 518] width 104 height 32
select select "3"
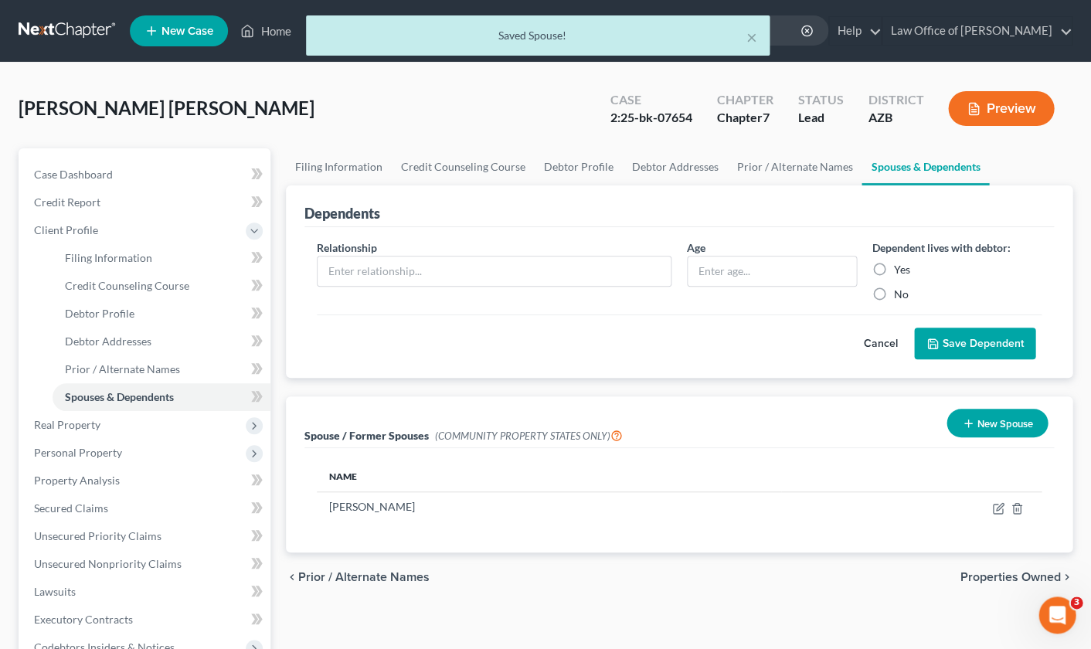
scroll to position [0, 0]
click at [335, 162] on link "Filing Information" at bounding box center [339, 166] width 106 height 37
select select "1"
select select "0"
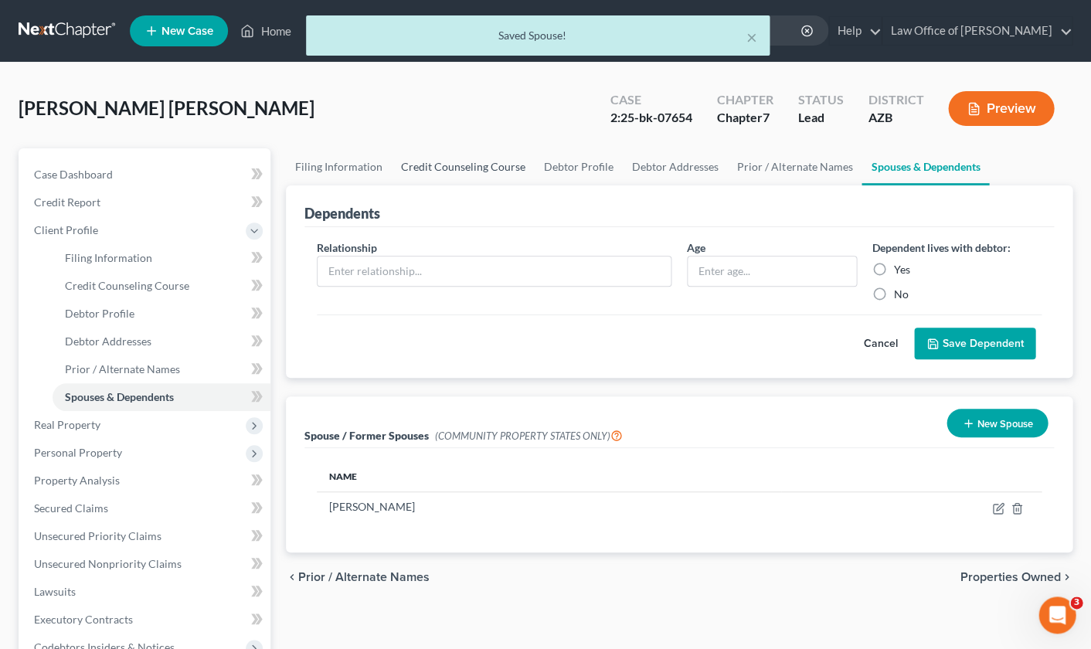
select select "4"
select select "0"
select select "3"
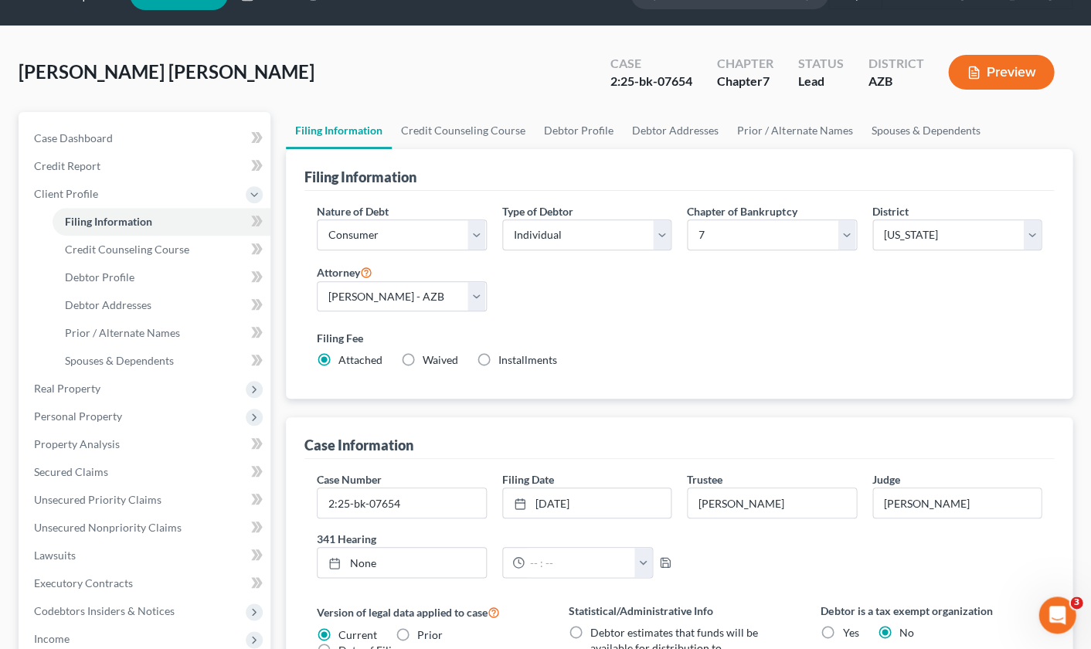
scroll to position [22, 0]
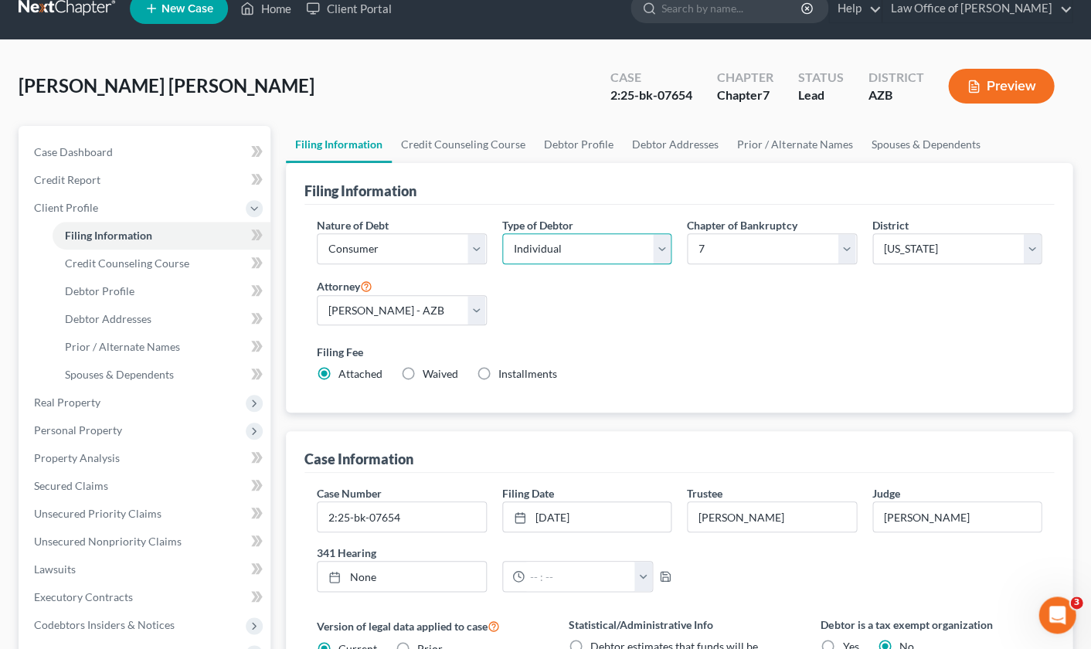
select select "1"
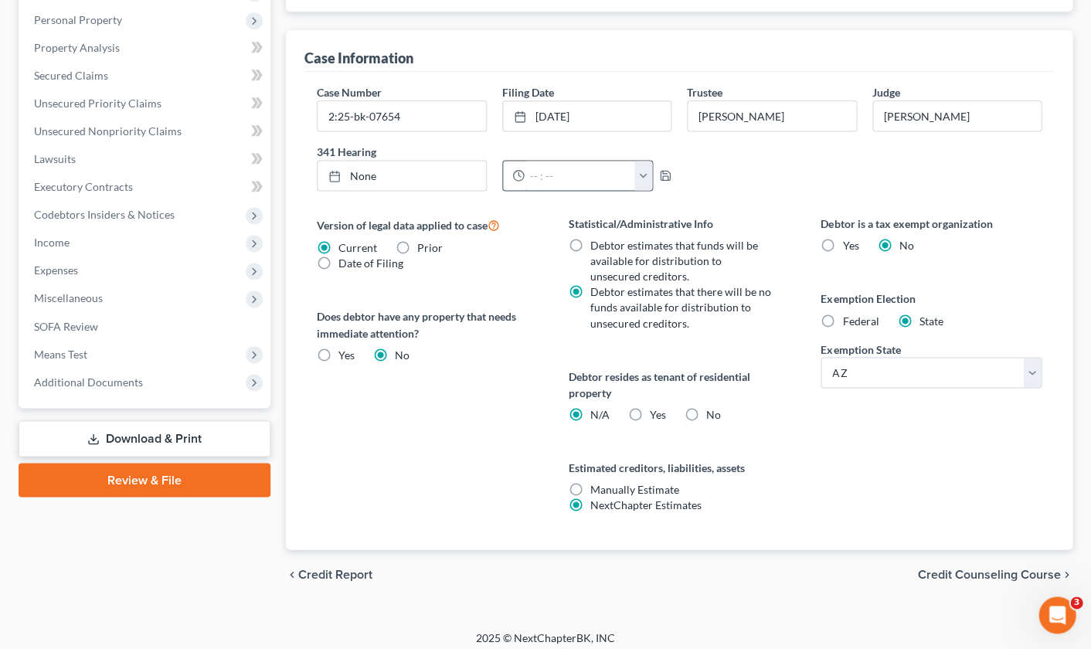
scroll to position [460, 0]
click at [990, 569] on span "Credit Counseling Course" at bounding box center [988, 575] width 143 height 12
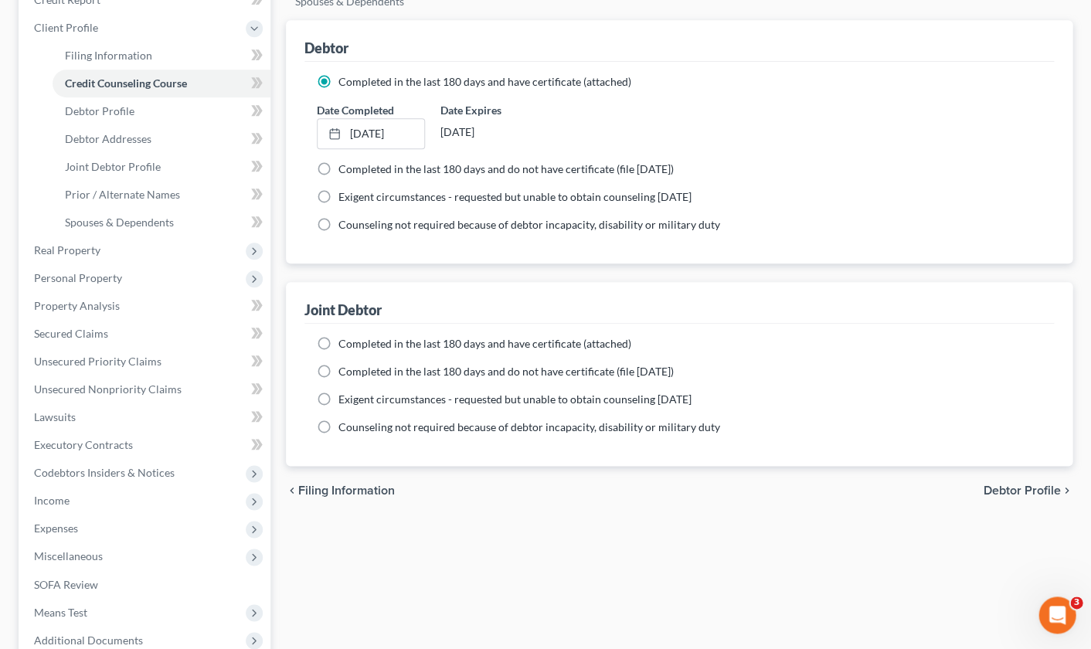
scroll to position [237, 0]
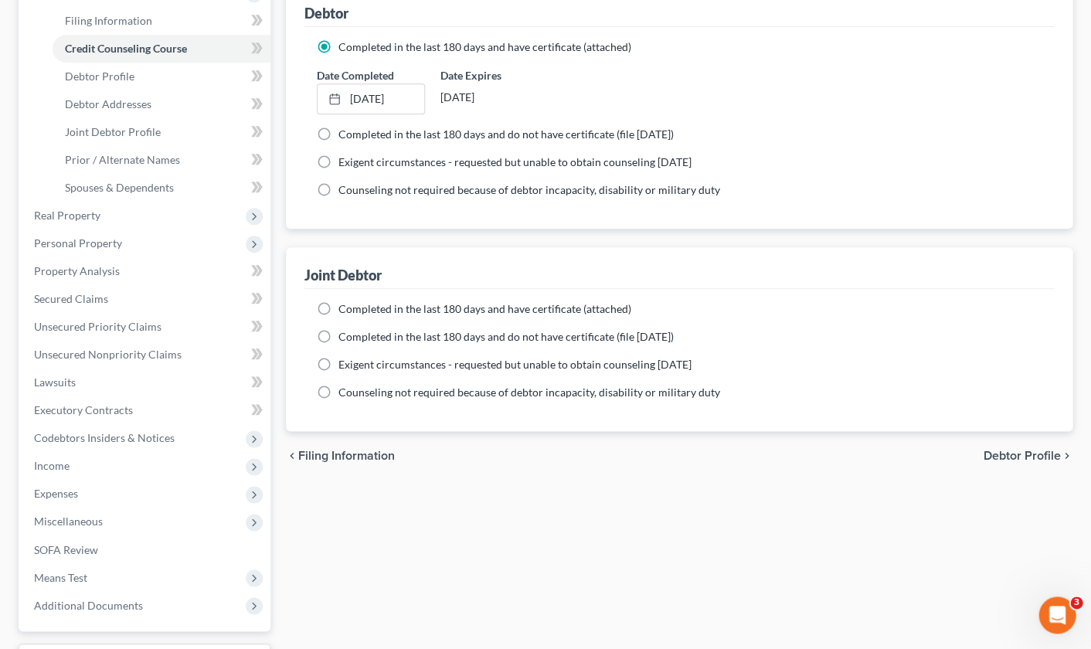
click at [339, 133] on label "Completed in the last 180 days and do not have certificate (file [DATE])" at bounding box center [506, 134] width 335 height 15
click at [345, 133] on input "Completed in the last 180 days and do not have certificate (file [DATE])" at bounding box center [350, 132] width 10 height 10
radio input "true"
radio input "false"
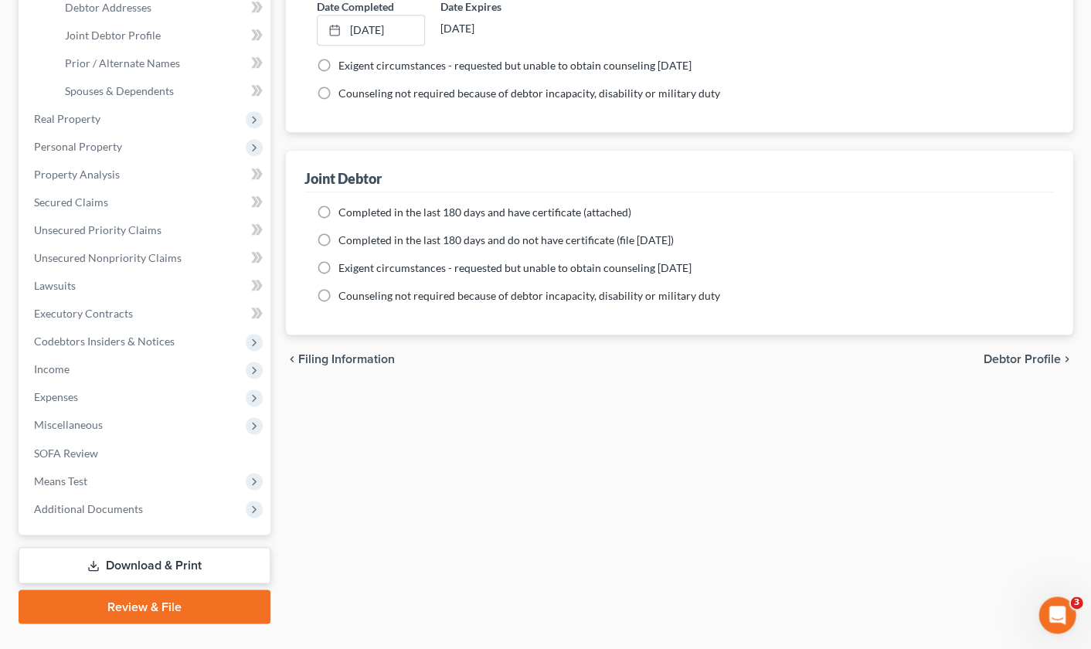
scroll to position [340, 0]
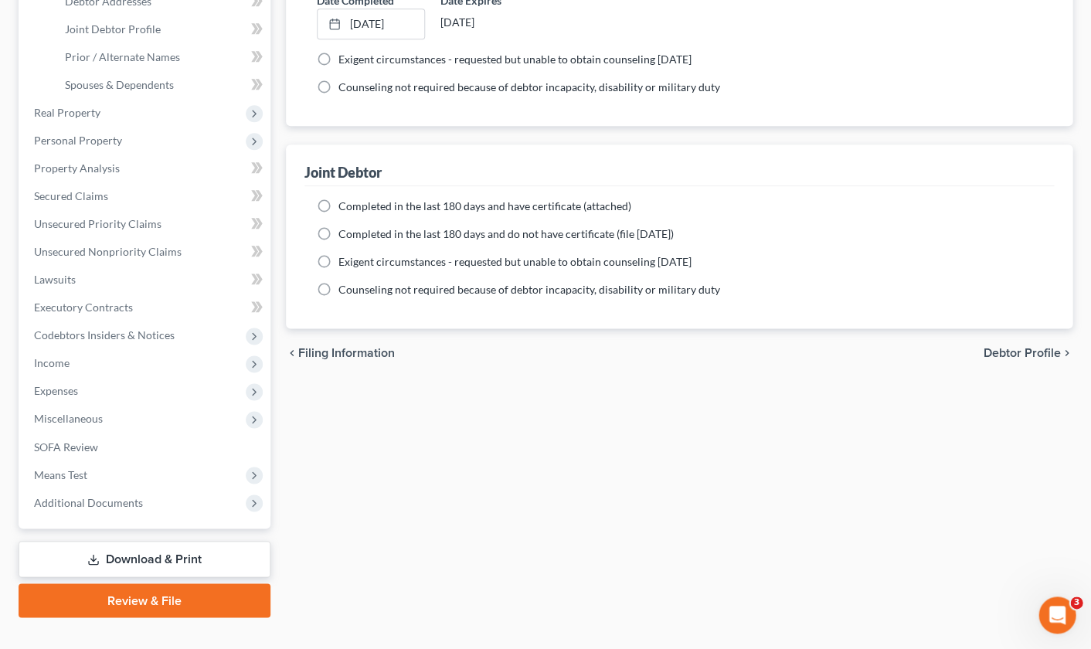
click at [1016, 350] on span "Debtor Profile" at bounding box center [1021, 353] width 77 height 12
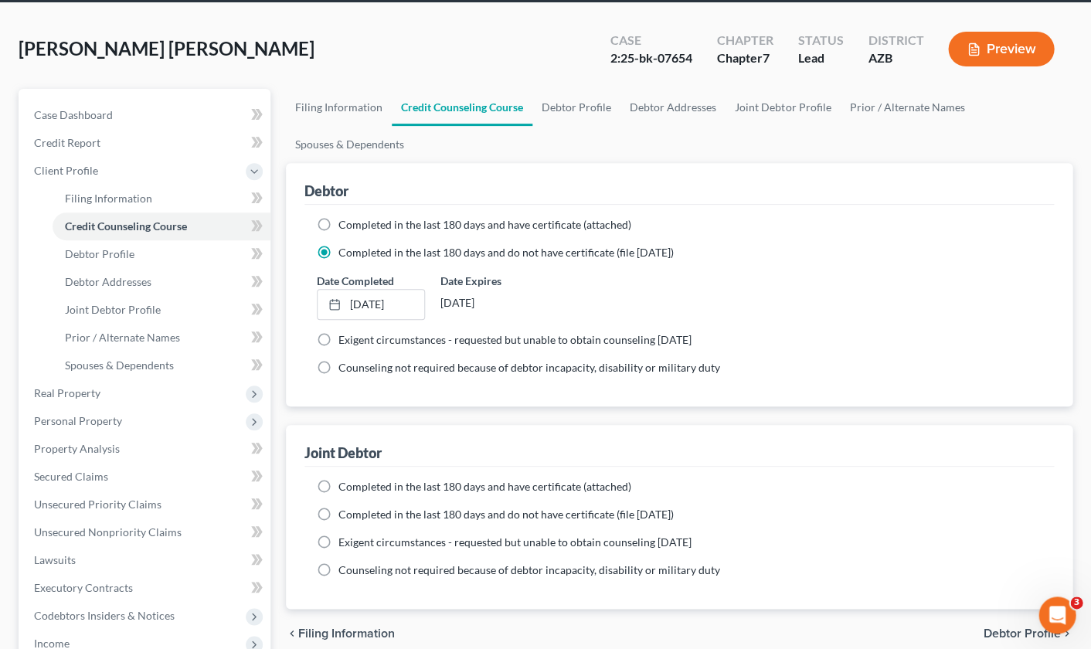
select select "1"
select select "5"
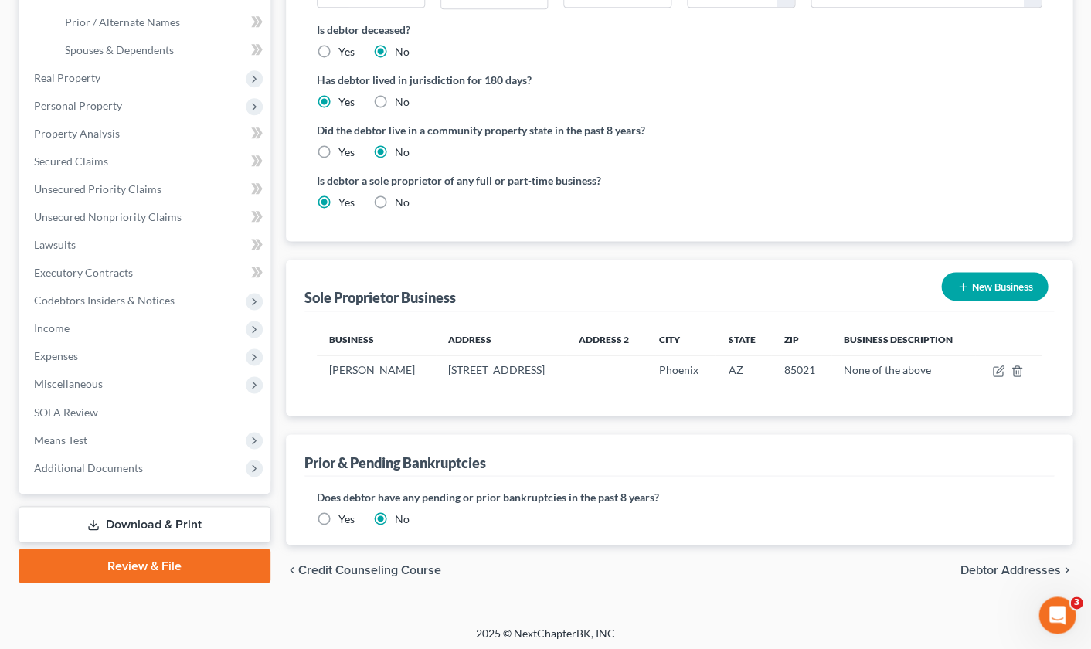
scroll to position [374, 0]
click at [999, 564] on span "Debtor Addresses" at bounding box center [1010, 570] width 100 height 12
select select "0"
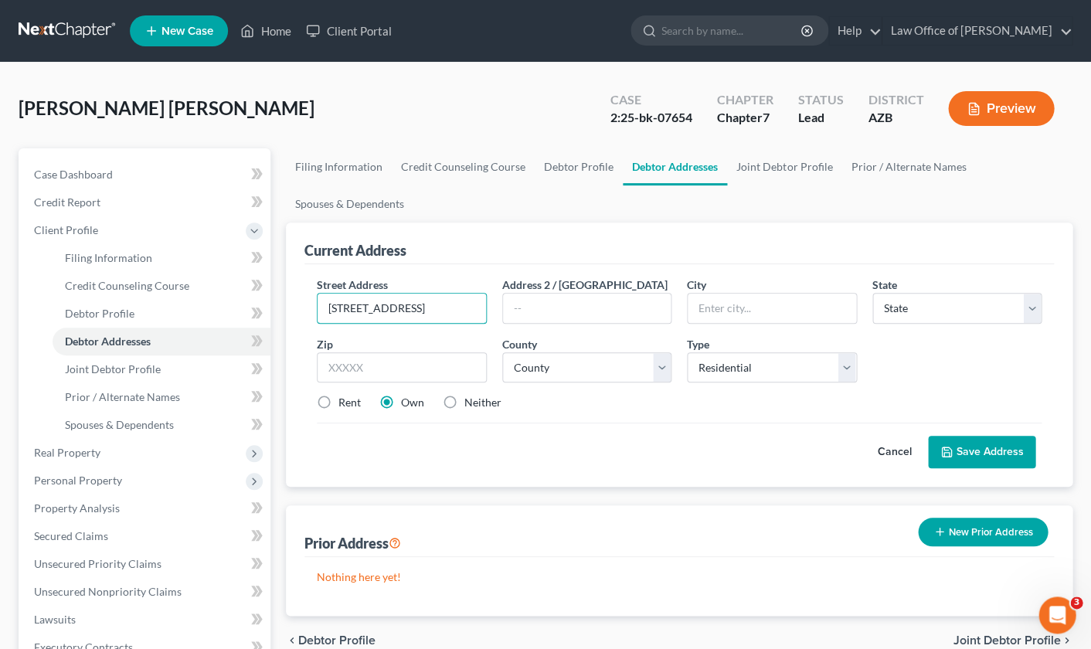
drag, startPoint x: 410, startPoint y: 305, endPoint x: 285, endPoint y: 301, distance: 124.5
click at [286, 301] on div "Current Address Street Address * [STREET_ADDRESS] Address 2 / [GEOGRAPHIC_DATA]…" at bounding box center [679, 355] width 787 height 264
click at [410, 305] on input "[STREET_ADDRESS]" at bounding box center [402, 308] width 168 height 29
drag, startPoint x: 411, startPoint y: 300, endPoint x: 301, endPoint y: 294, distance: 110.7
click at [301, 294] on div "Current Address Street Address * [STREET_ADDRESS] Address 2 / [GEOGRAPHIC_DATA]…" at bounding box center [679, 355] width 787 height 264
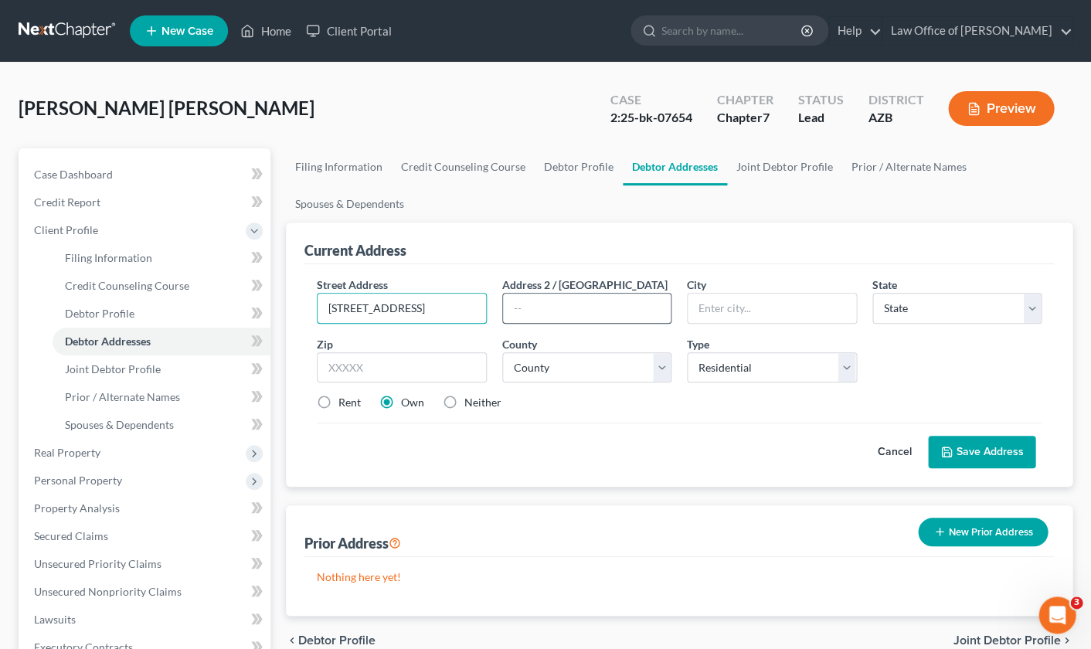
type input "[STREET_ADDRESS]"
type input "p"
type input "Phoenix"
type input "5"
type input "85021"
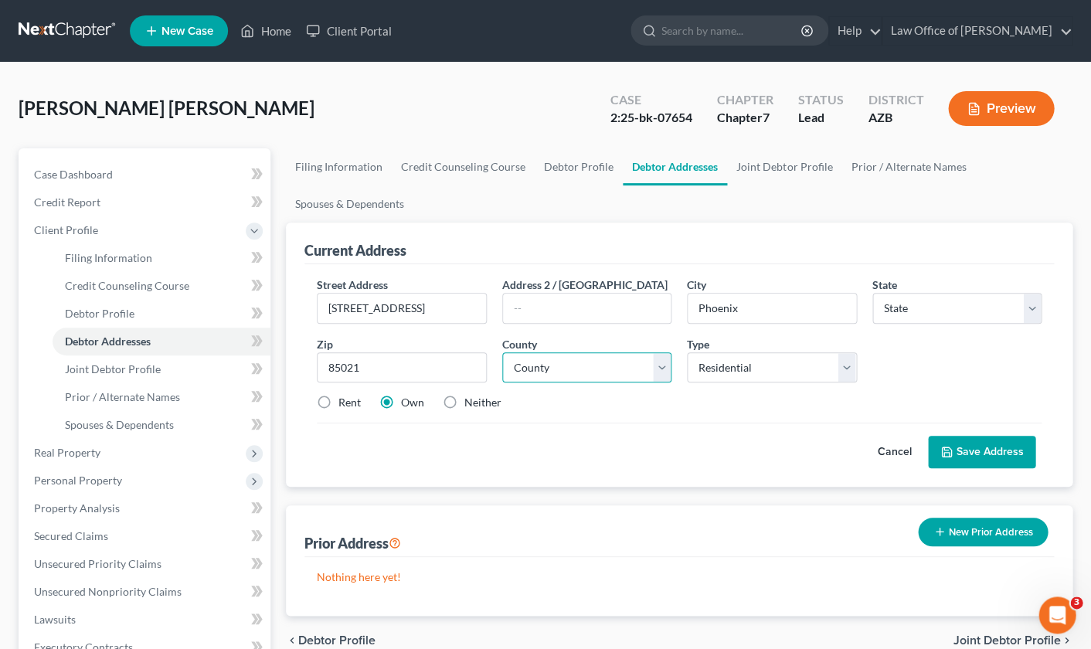
select select "3"
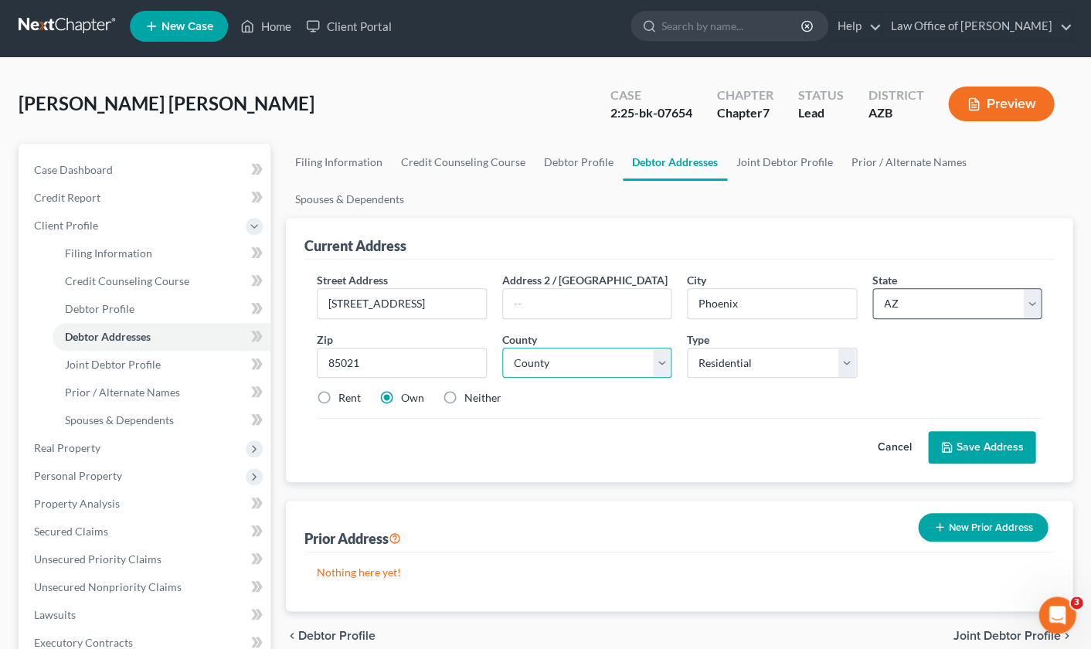
scroll to position [6, 0]
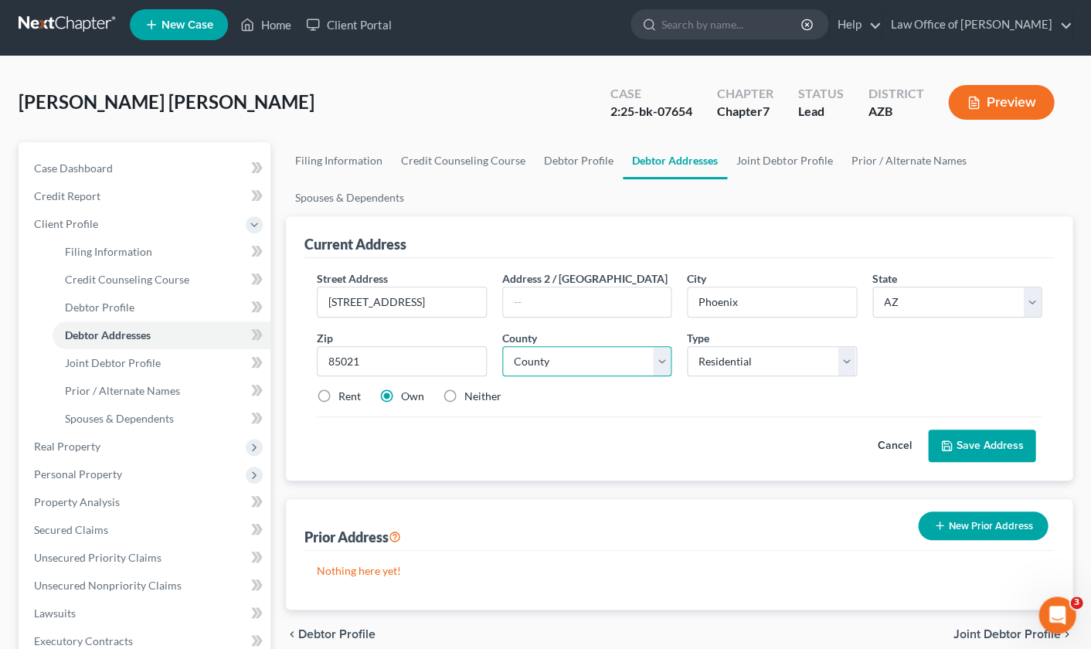
select select "7"
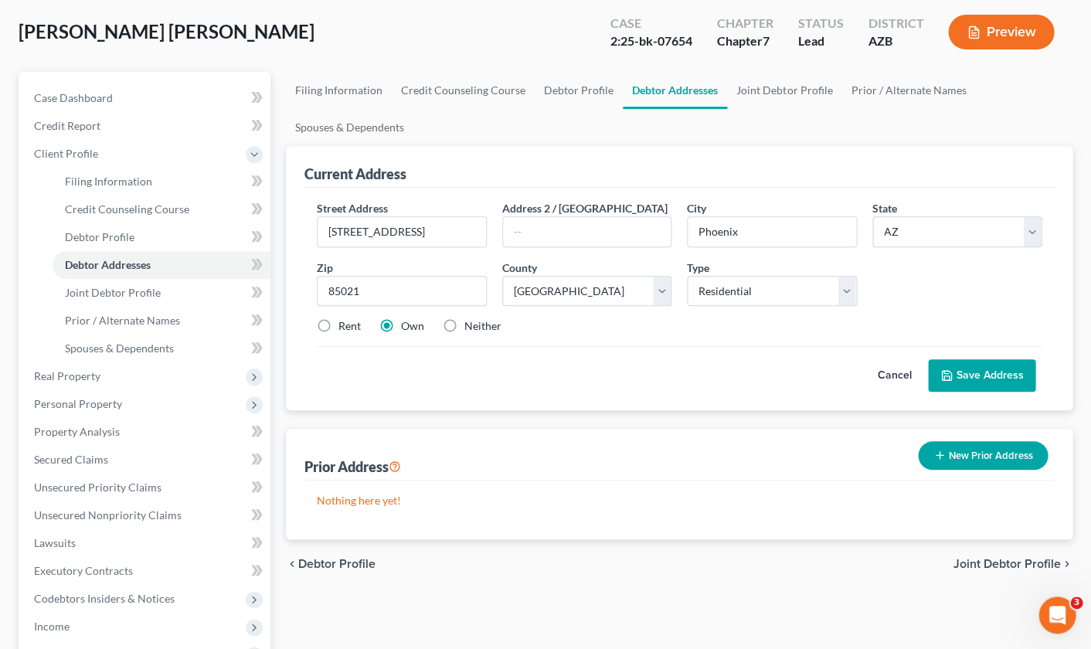
click at [968, 376] on button "Save Address" at bounding box center [981, 375] width 107 height 32
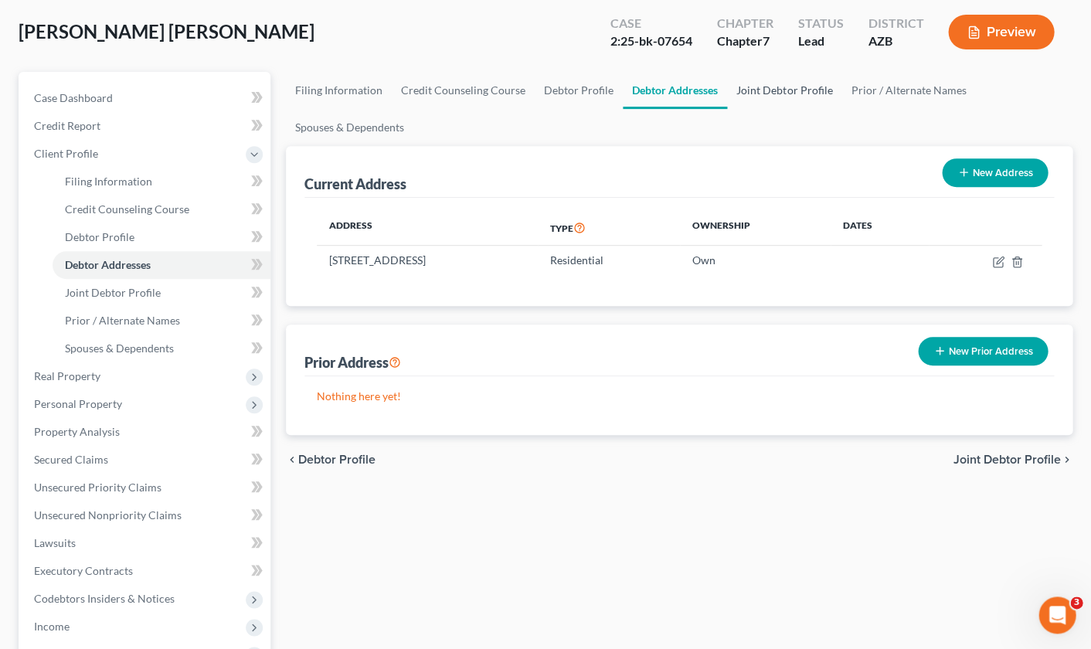
click at [771, 85] on link "Joint Debtor Profile" at bounding box center [784, 90] width 114 height 37
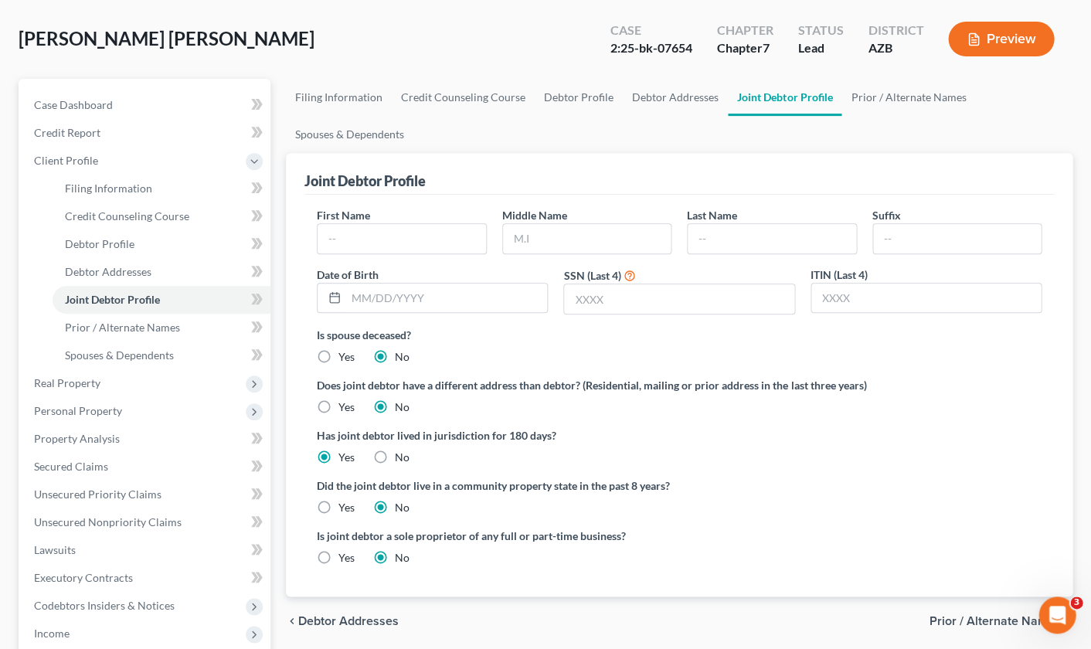
scroll to position [70, 0]
type input "[PERSON_NAME]"
type input "G"
type input "[PERSON_NAME]"
drag, startPoint x: 353, startPoint y: 294, endPoint x: 395, endPoint y: 310, distance: 44.5
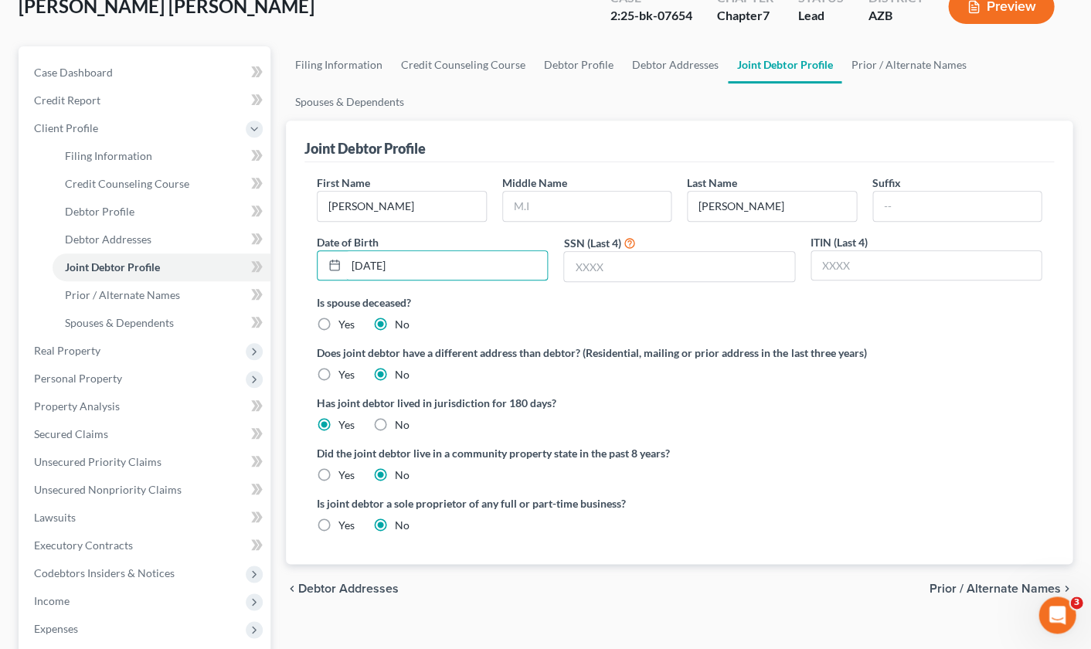
scroll to position [102, 0]
type input "[DATE]"
click at [587, 266] on input "text" at bounding box center [679, 266] width 230 height 29
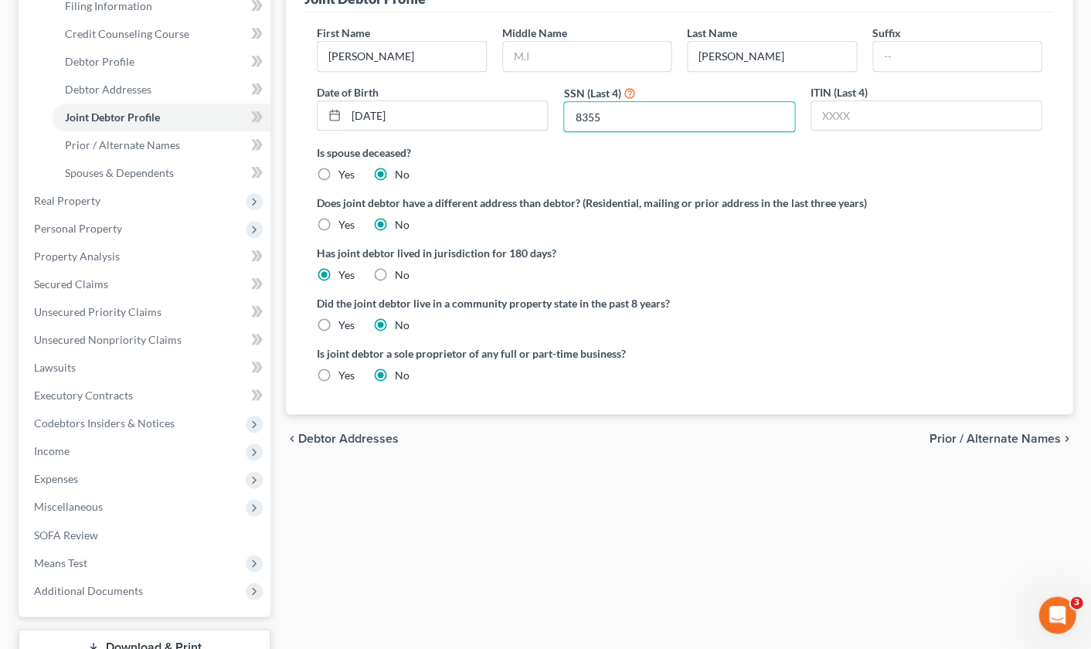
scroll to position [259, 0]
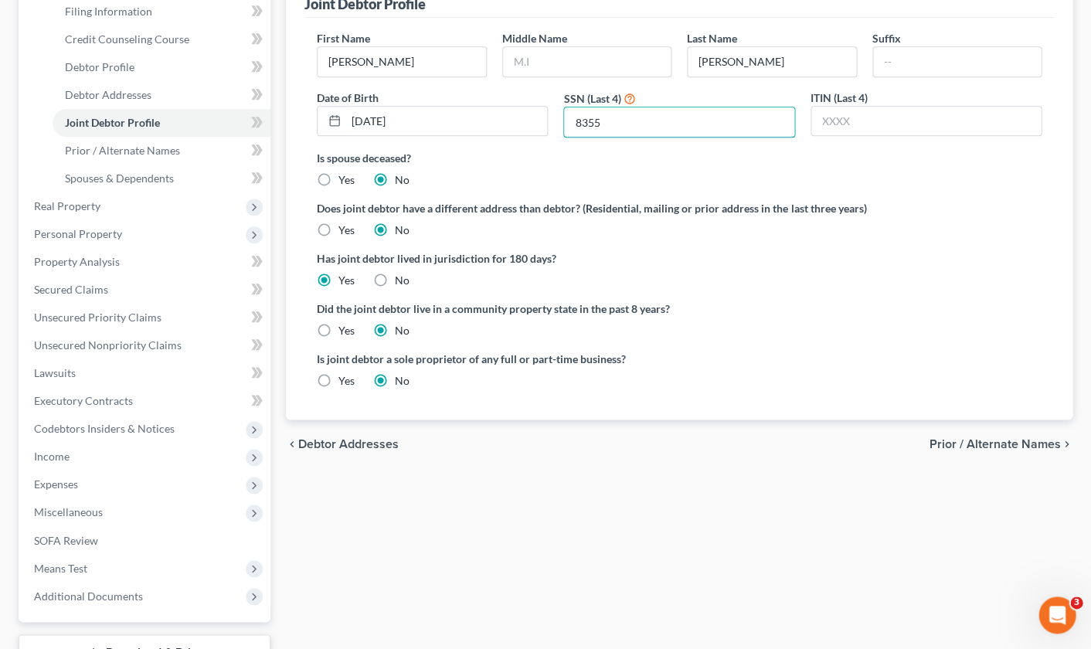
type input "8355"
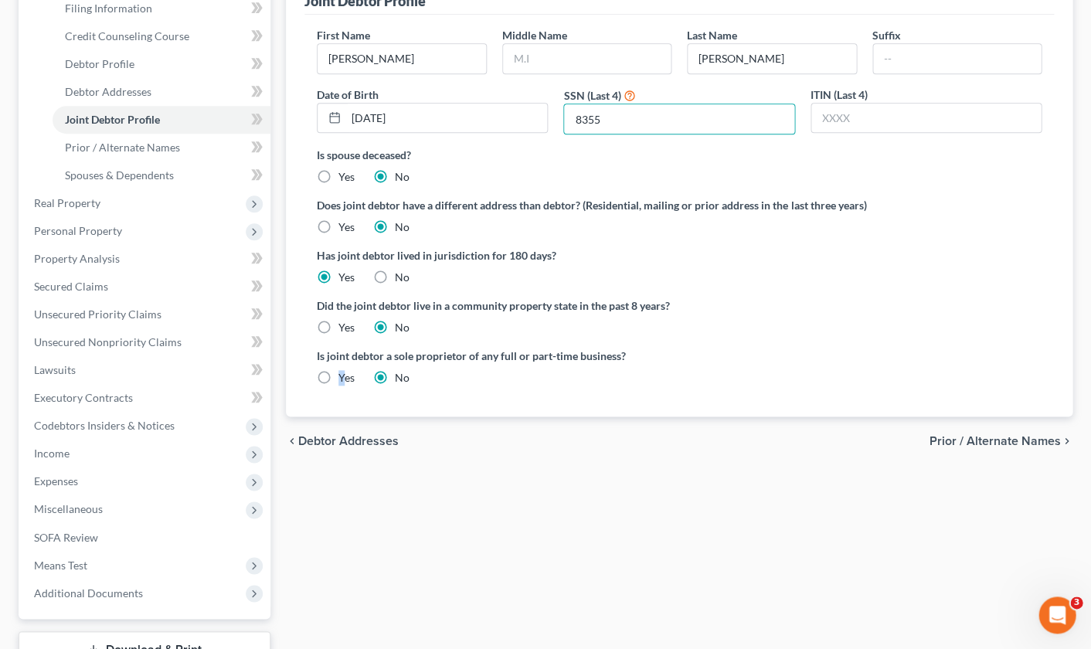
click at [339, 370] on label "Yes" at bounding box center [347, 377] width 16 height 15
click at [345, 370] on input "Yes" at bounding box center [350, 375] width 10 height 10
radio input "true"
radio input "false"
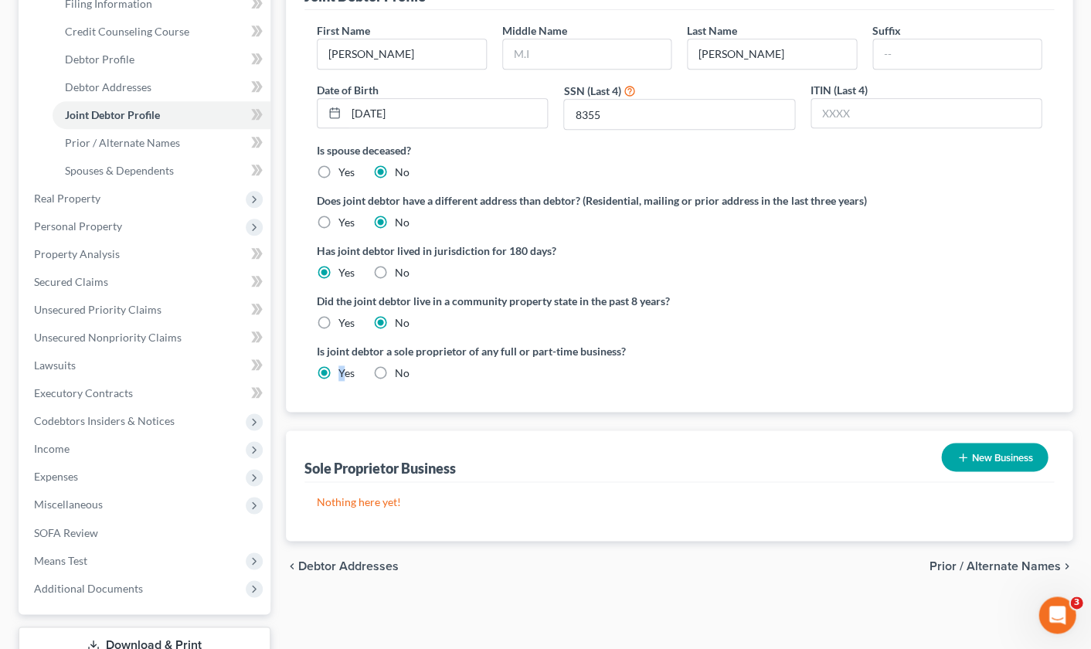
scroll to position [252, 0]
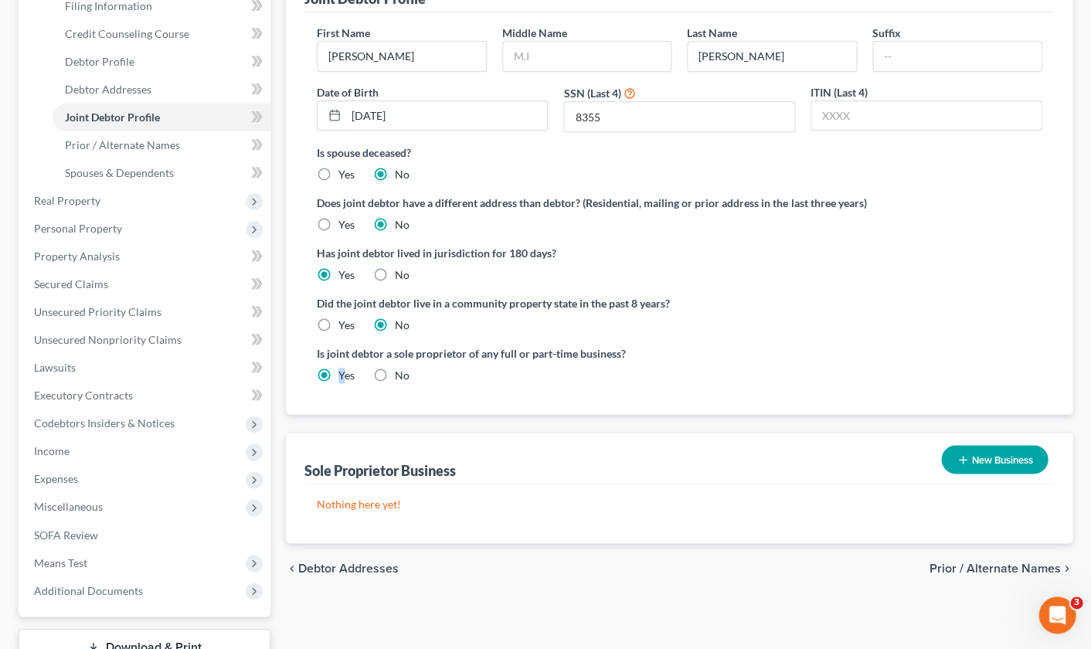
click at [995, 460] on button "New Business" at bounding box center [994, 459] width 107 height 29
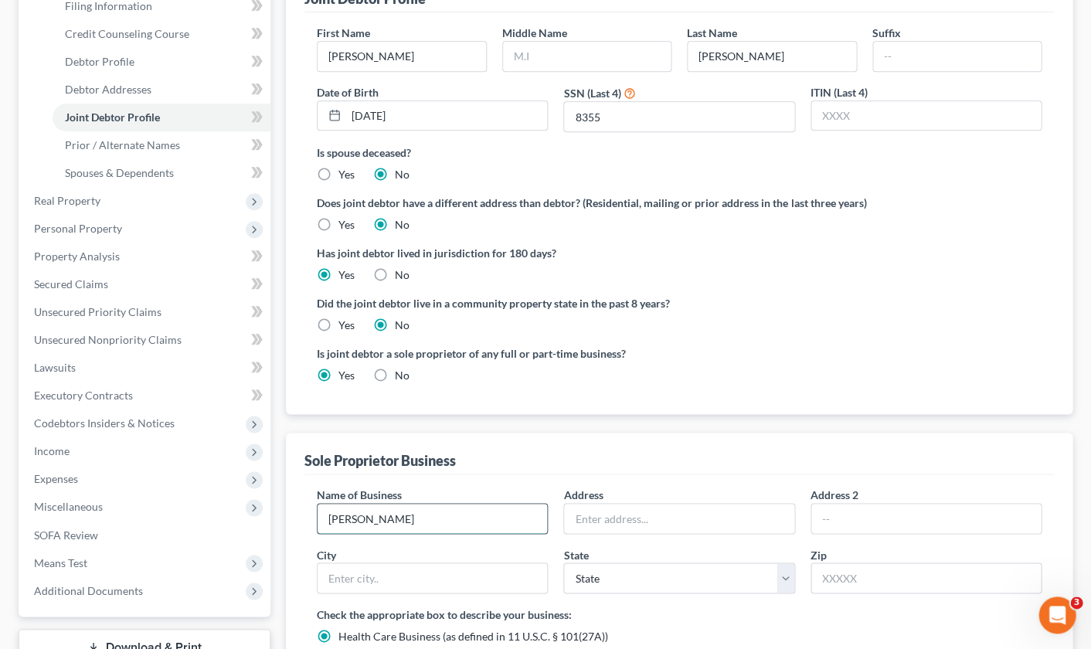
click at [404, 516] on input "[PERSON_NAME]" at bounding box center [433, 518] width 230 height 29
type input "[PERSON_NAME]"
click at [603, 512] on input "text" at bounding box center [679, 518] width 230 height 29
paste input "[STREET_ADDRESS]"
type input "[STREET_ADDRESS]"
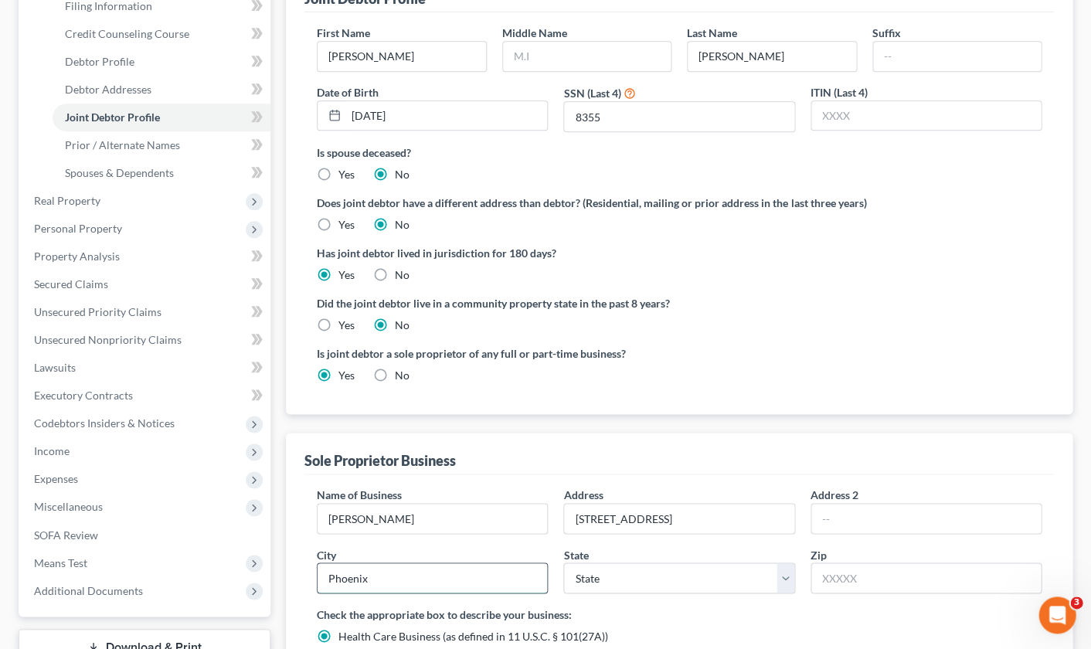
type input "Phoenix"
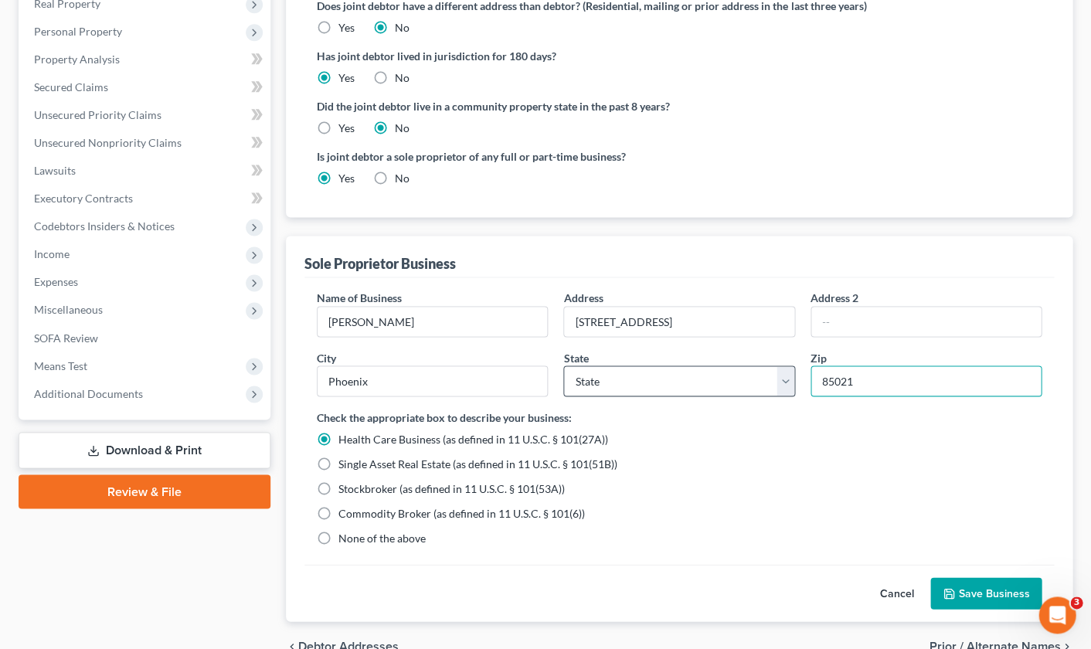
scroll to position [450, 0]
type input "85021"
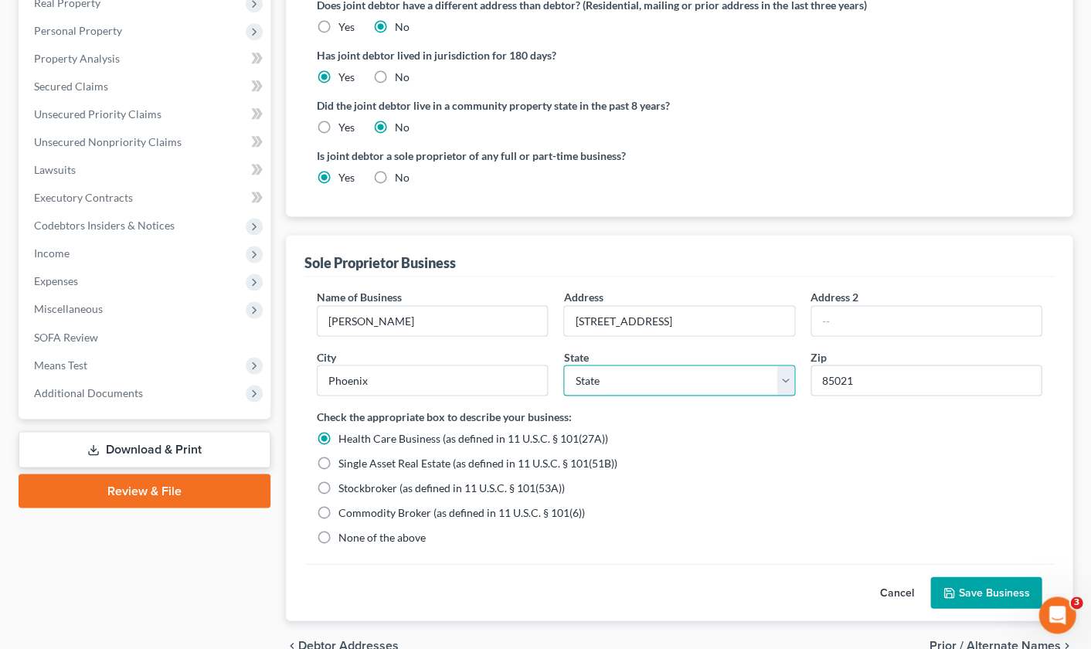
select select "3"
drag, startPoint x: 326, startPoint y: 533, endPoint x: 368, endPoint y: 534, distance: 41.7
click at [339, 533] on label "None of the above" at bounding box center [382, 536] width 87 height 15
click at [345, 533] on input "None of the above" at bounding box center [350, 534] width 10 height 10
radio input "true"
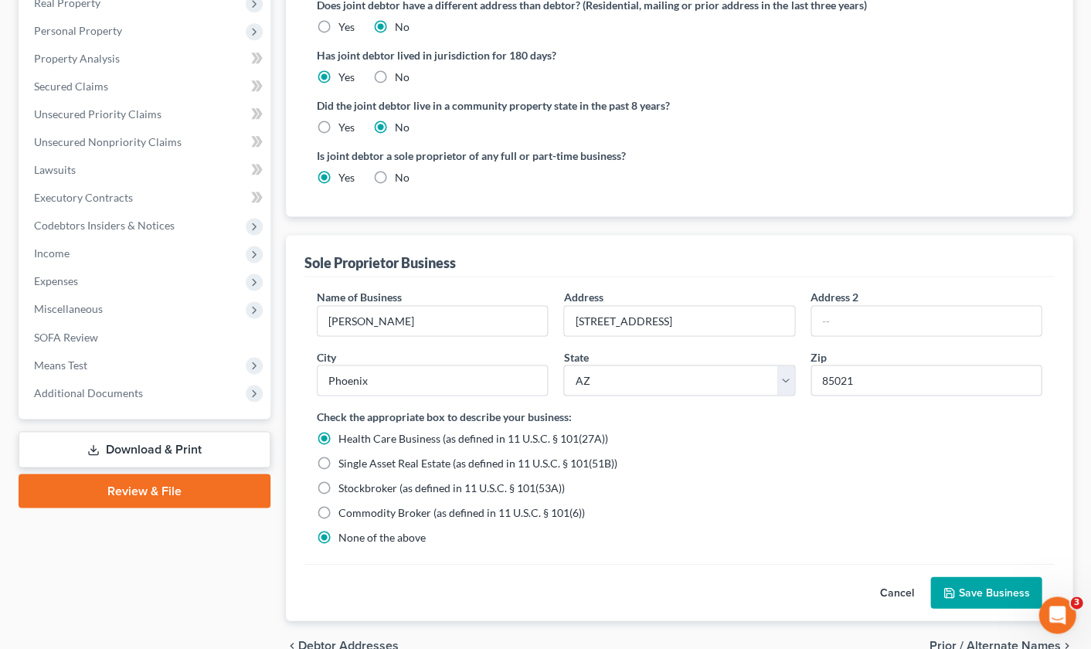
radio input "false"
click at [992, 593] on button "Save Business" at bounding box center [986, 593] width 111 height 32
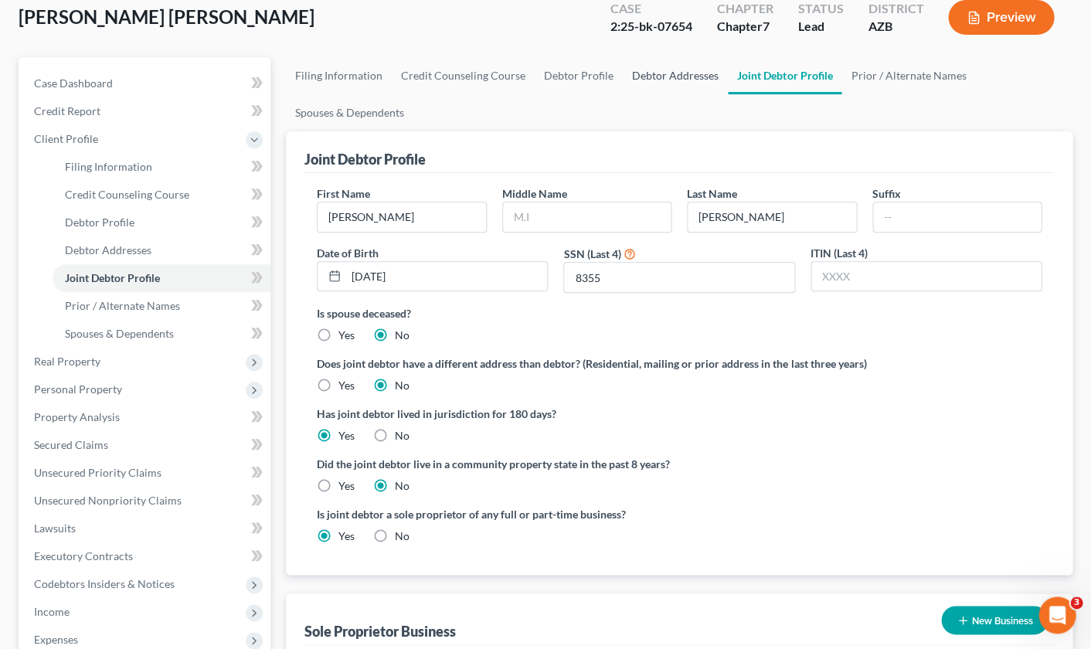
scroll to position [94, 0]
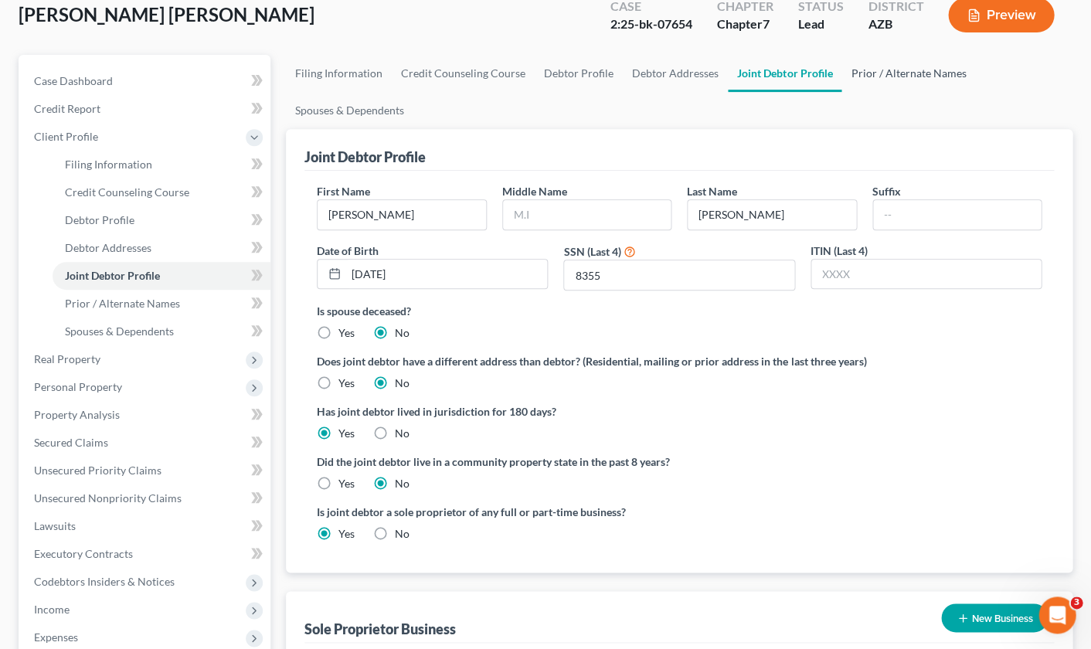
click at [879, 71] on link "Prior / Alternate Names" at bounding box center [909, 73] width 134 height 37
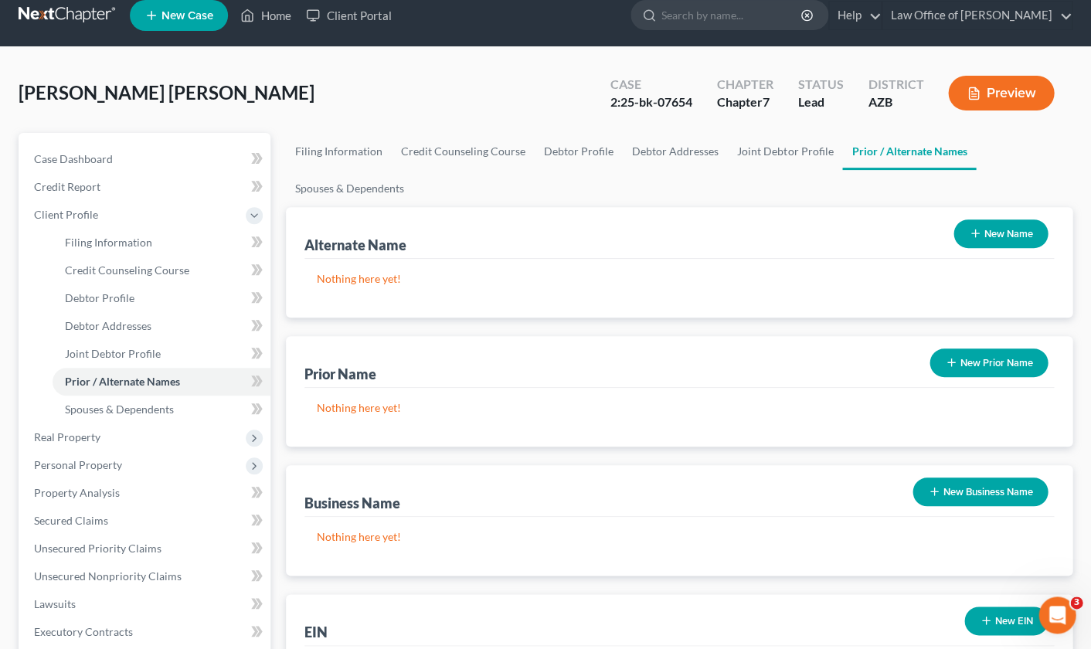
scroll to position [16, 0]
click at [1005, 230] on button "New Name" at bounding box center [1001, 233] width 94 height 29
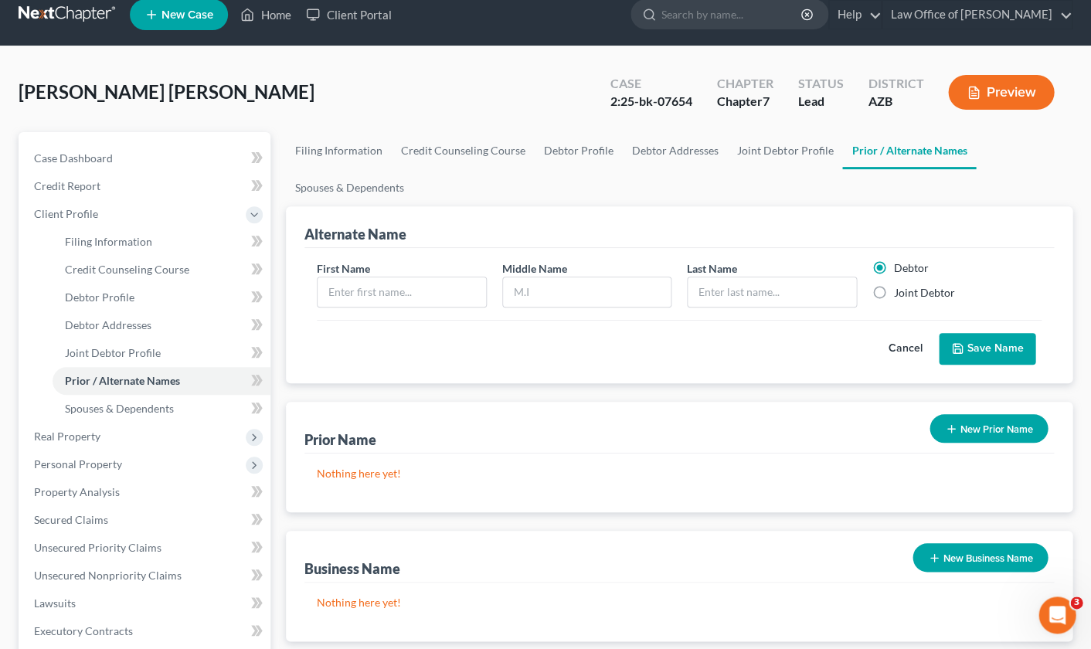
scroll to position [17, 0]
click at [442, 281] on input "text" at bounding box center [402, 291] width 168 height 29
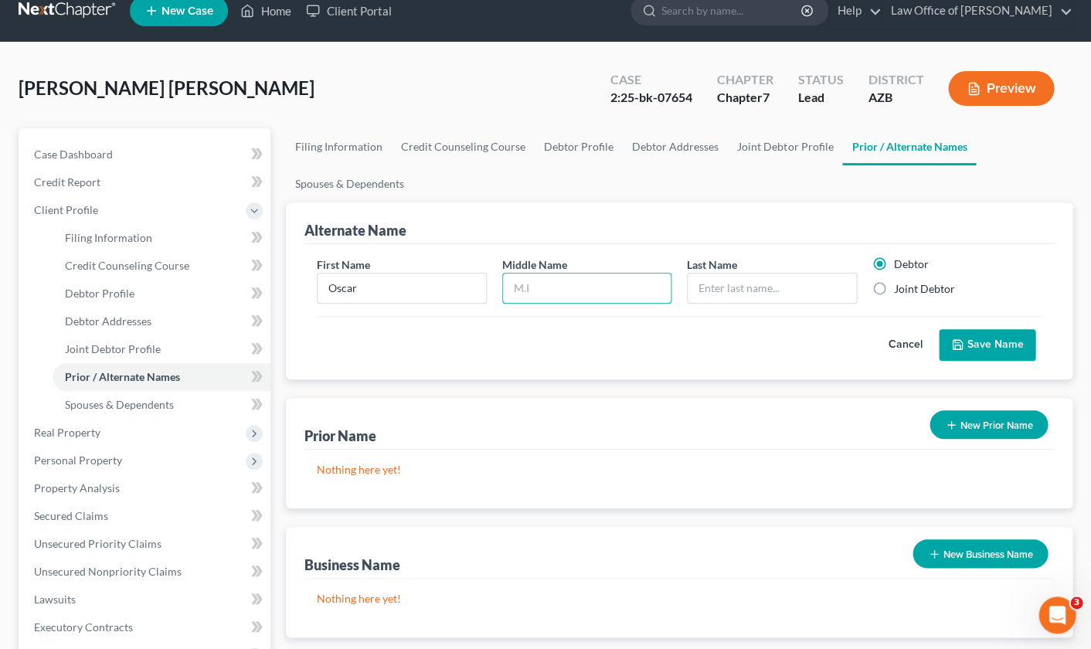
scroll to position [22, 0]
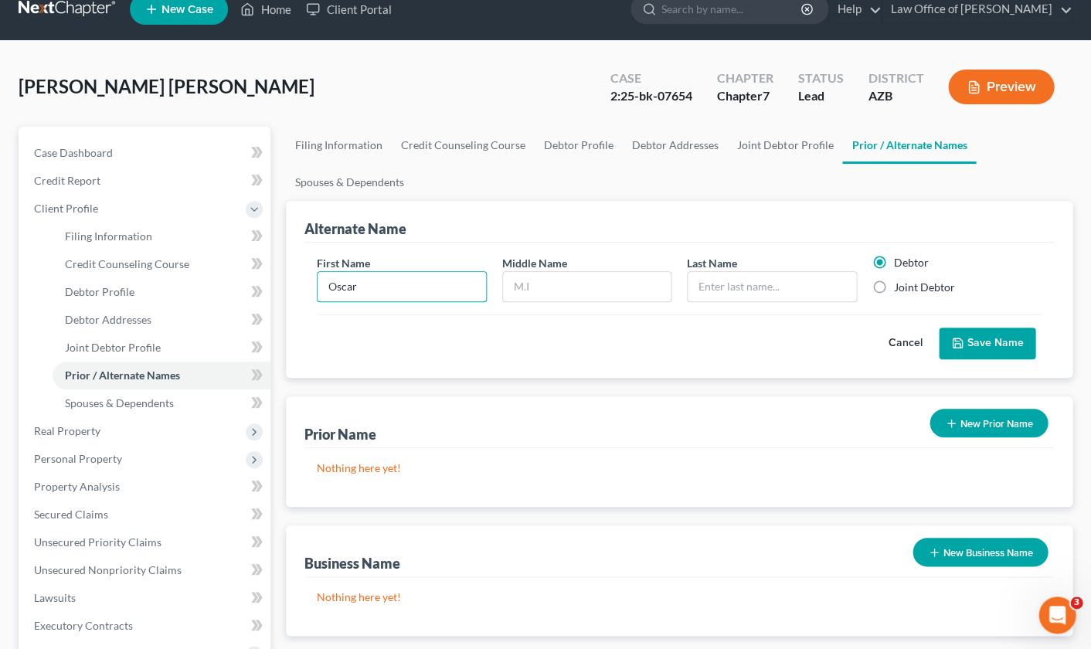
drag, startPoint x: 349, startPoint y: 283, endPoint x: 284, endPoint y: 281, distance: 65.0
click at [284, 281] on div "Filing Information Credit Counseling Course Debtor Profile Debtor Addresses Joi…" at bounding box center [679, 531] width 802 height 809
type input "[PERSON_NAME]"
type input "Oscar"
type input "[PERSON_NAME]"
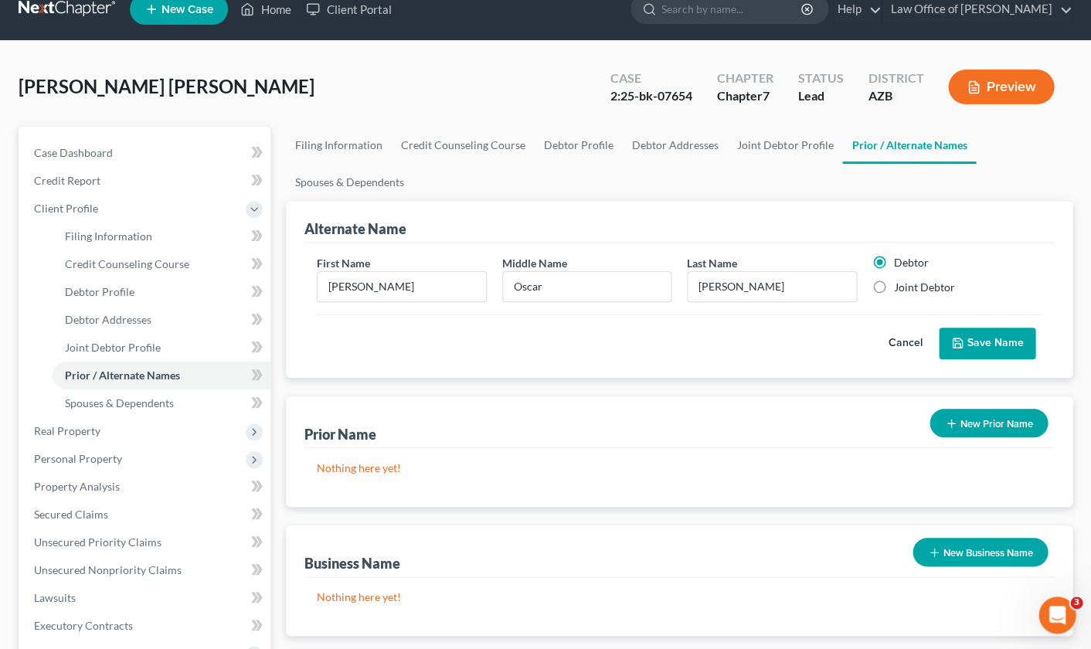
click at [984, 339] on button "Save Name" at bounding box center [987, 344] width 97 height 32
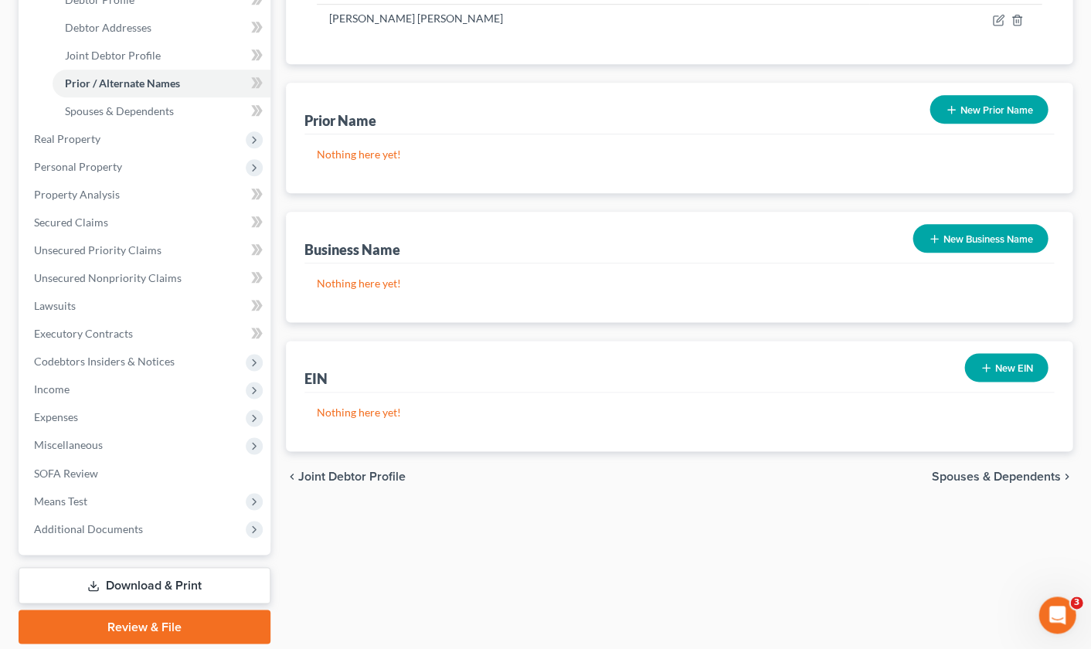
scroll to position [318, 0]
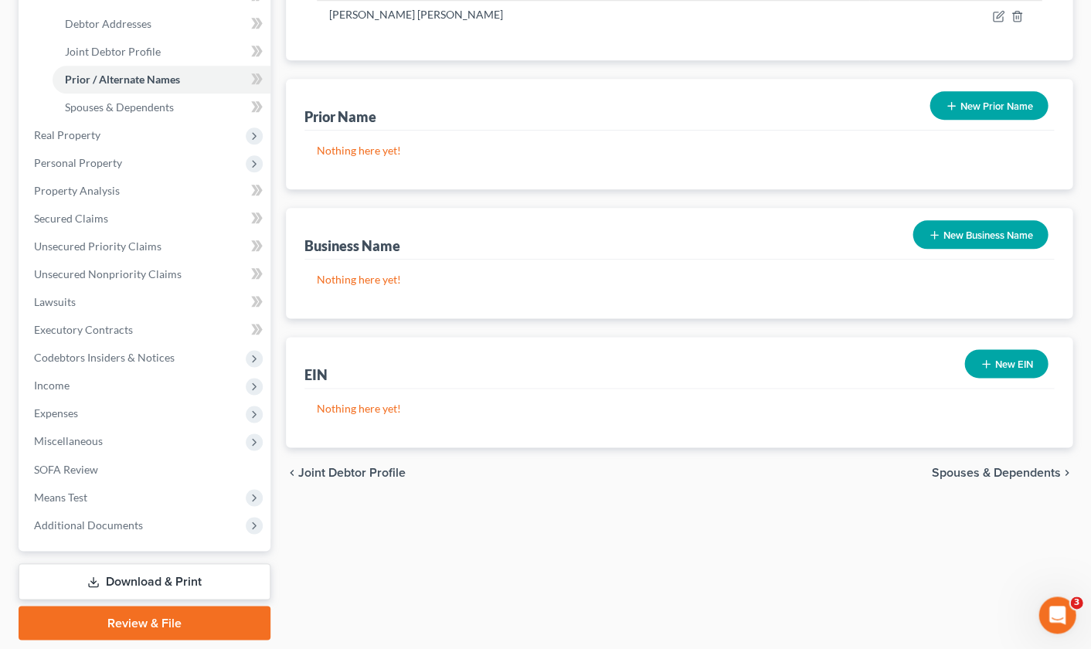
click at [983, 230] on button "New Business Name" at bounding box center [980, 234] width 135 height 29
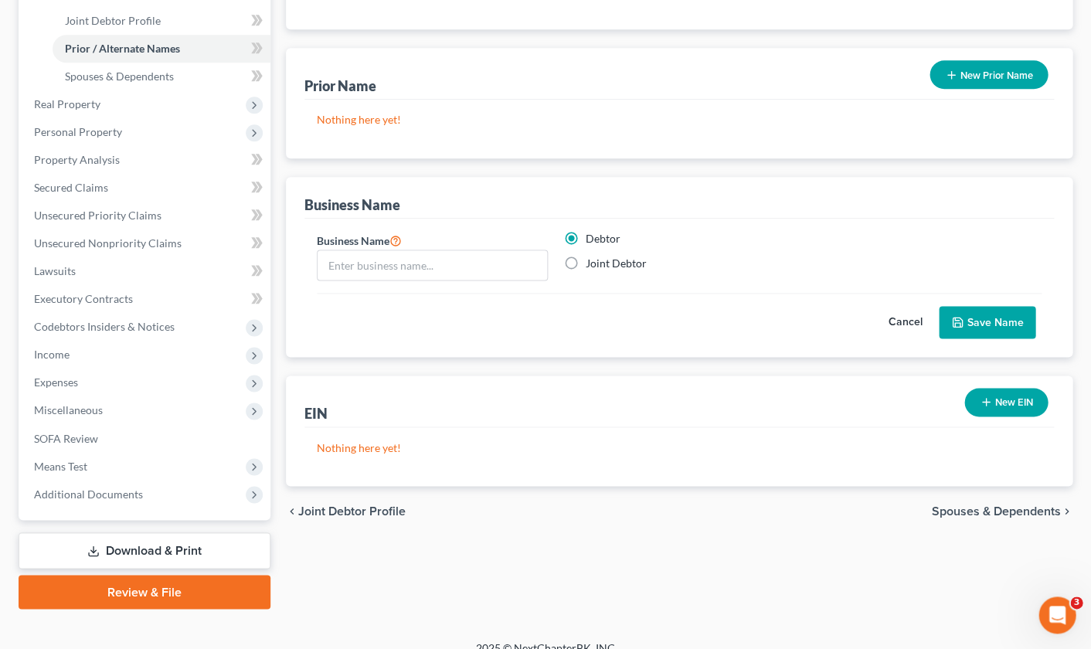
scroll to position [348, 0]
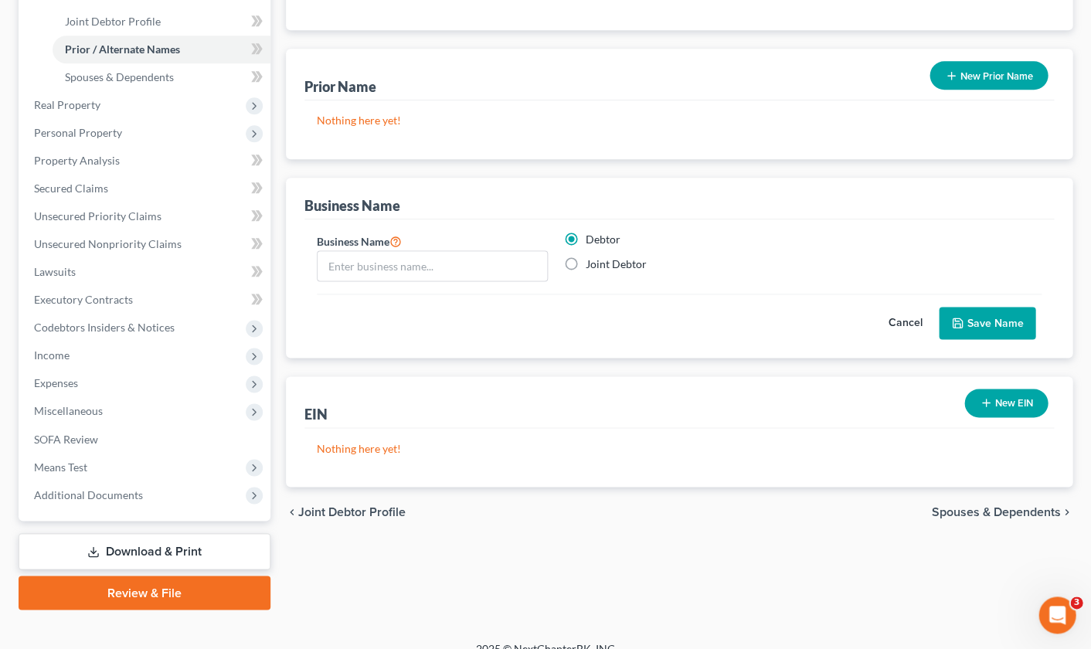
click at [999, 509] on span "Spouses & Dependents" at bounding box center [995, 511] width 129 height 12
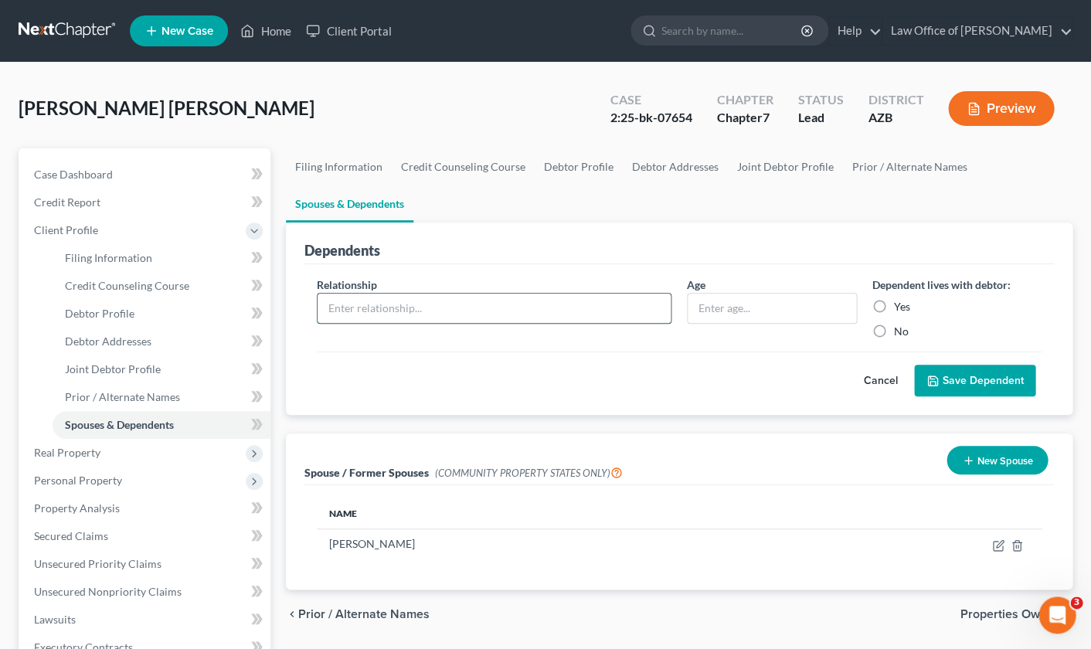
click at [375, 301] on input "text" at bounding box center [494, 308] width 353 height 29
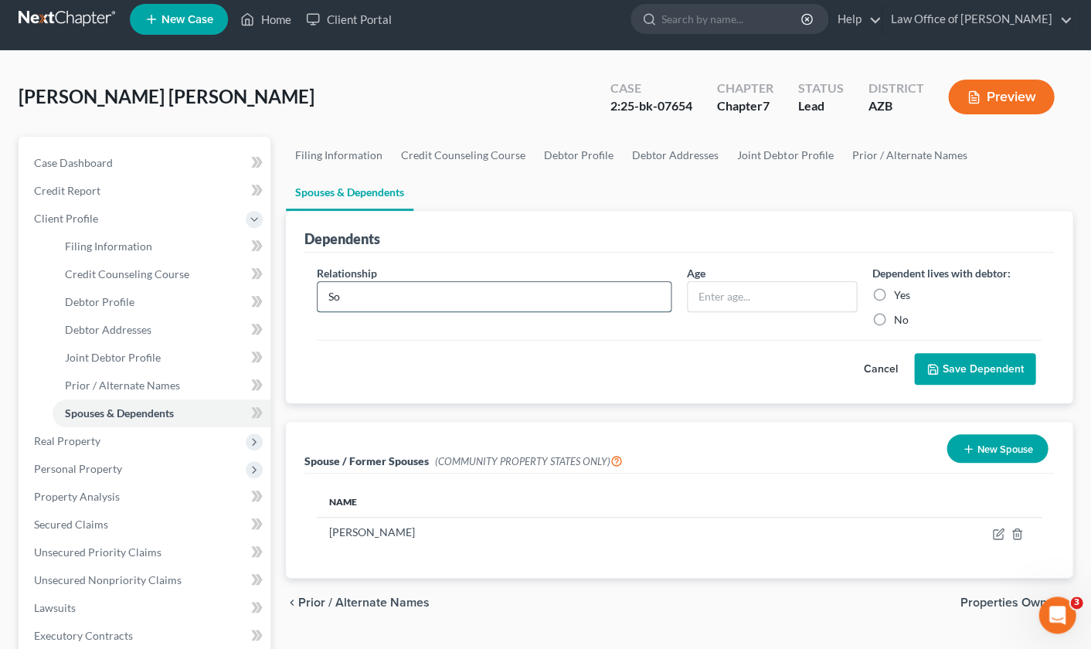
type input "S"
type input "son"
type input "17"
click at [894, 291] on label "Yes" at bounding box center [902, 295] width 16 height 15
click at [900, 291] on input "Yes" at bounding box center [905, 293] width 10 height 10
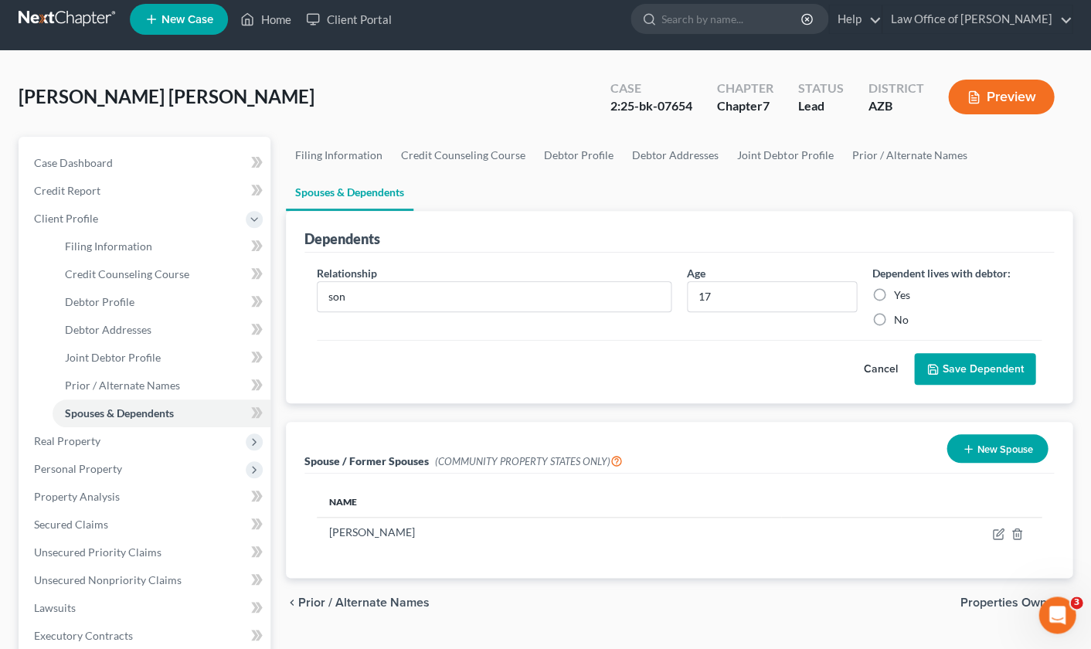
radio input "true"
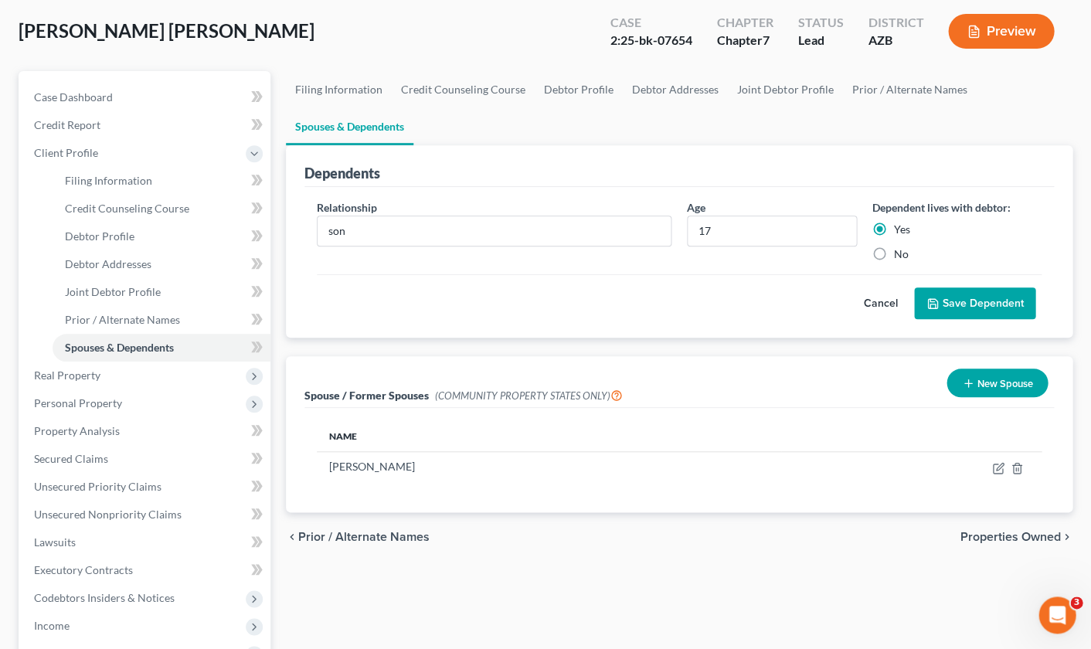
scroll to position [77, 0]
click at [970, 307] on button "Save Dependent" at bounding box center [974, 304] width 121 height 32
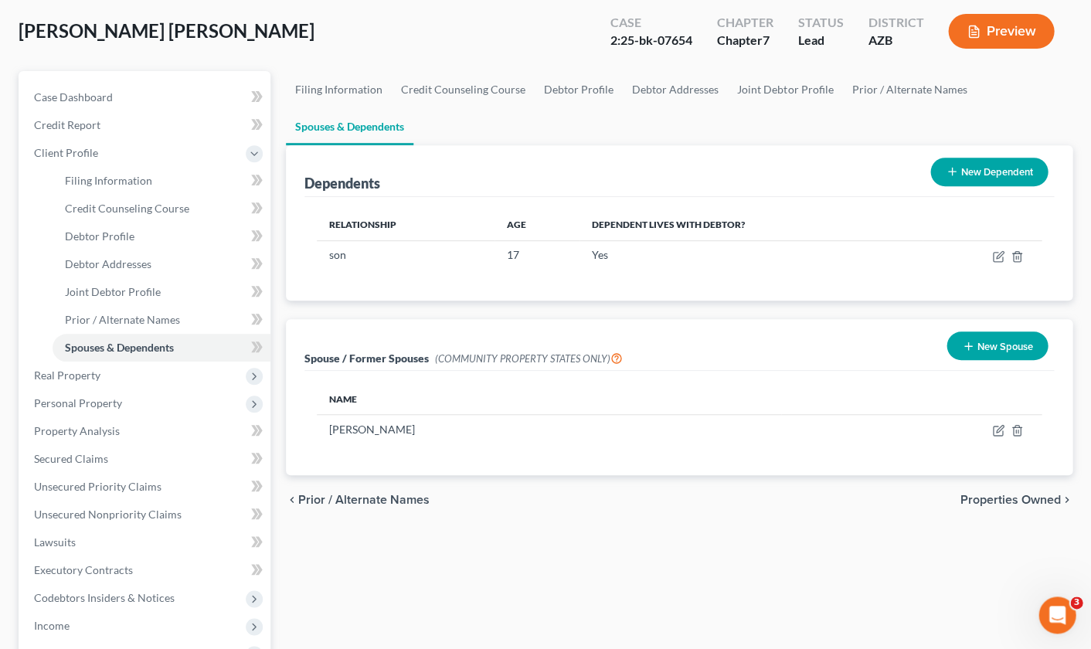
click at [988, 170] on button "New Dependent" at bounding box center [989, 172] width 117 height 29
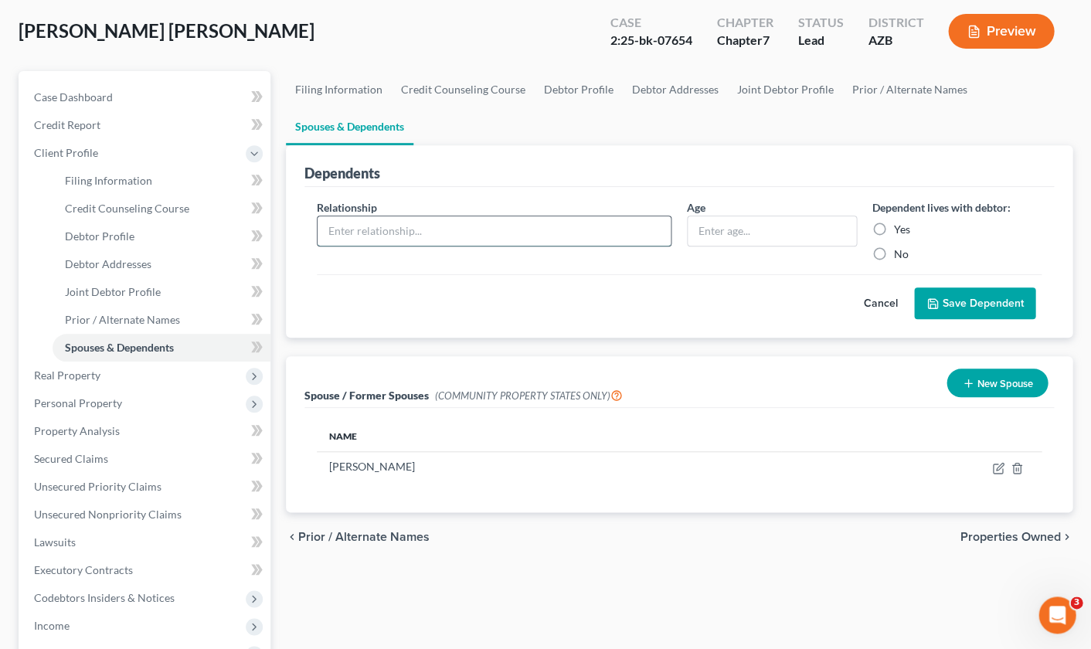
click at [495, 229] on input "text" at bounding box center [494, 230] width 353 height 29
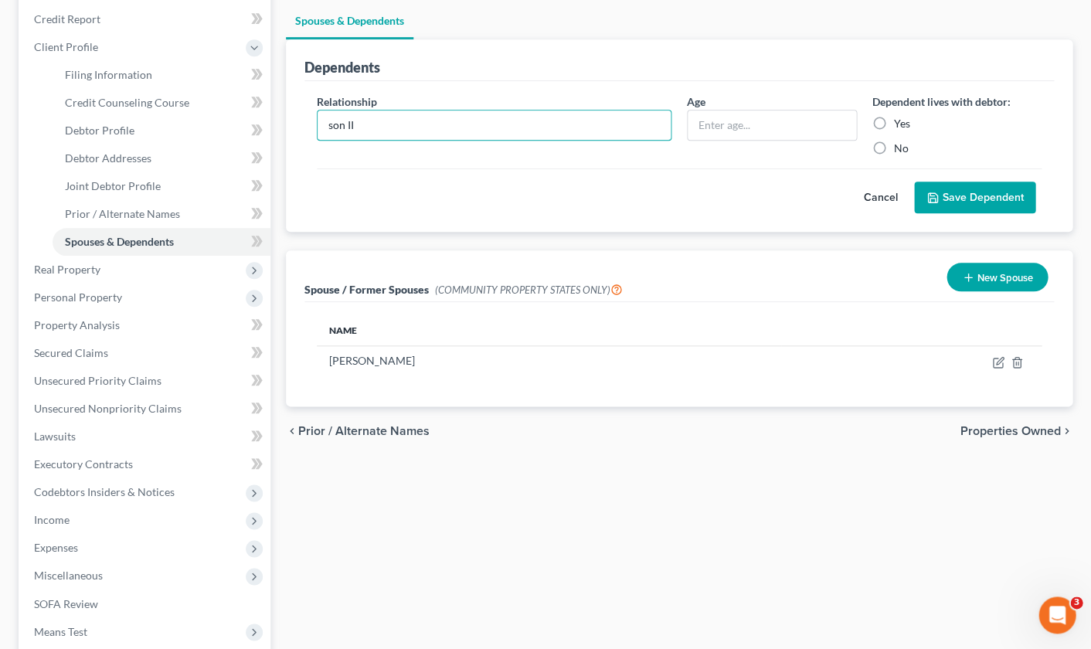
scroll to position [185, 0]
type input "son II"
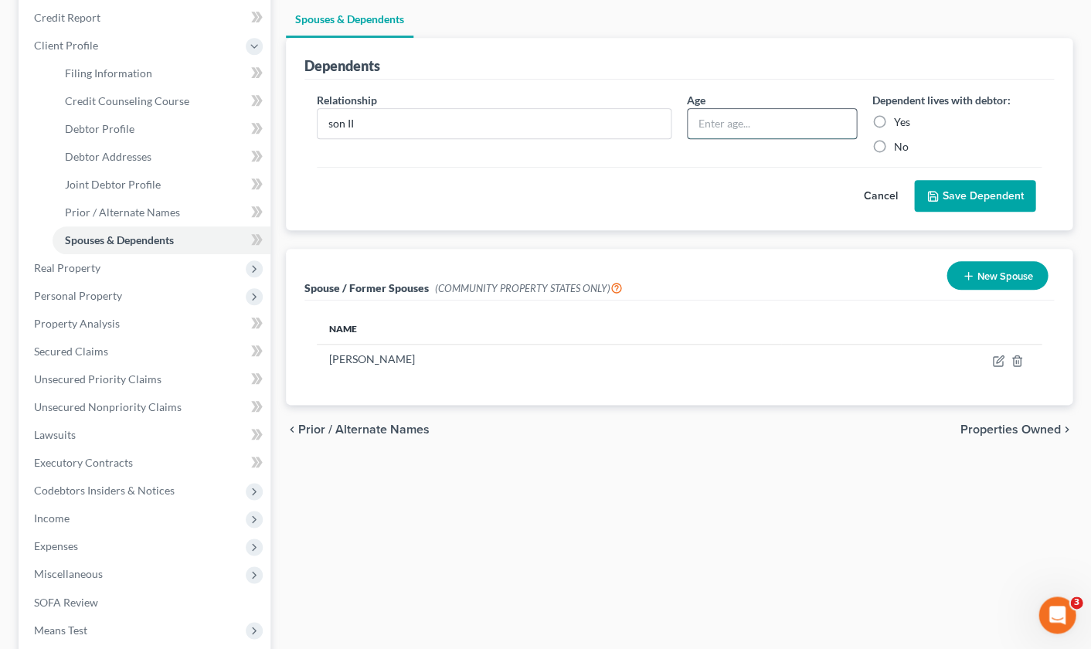
click at [740, 120] on input "text" at bounding box center [772, 123] width 168 height 29
type input "10"
click at [894, 118] on label "Yes" at bounding box center [902, 121] width 16 height 15
click at [900, 118] on input "Yes" at bounding box center [905, 119] width 10 height 10
radio input "true"
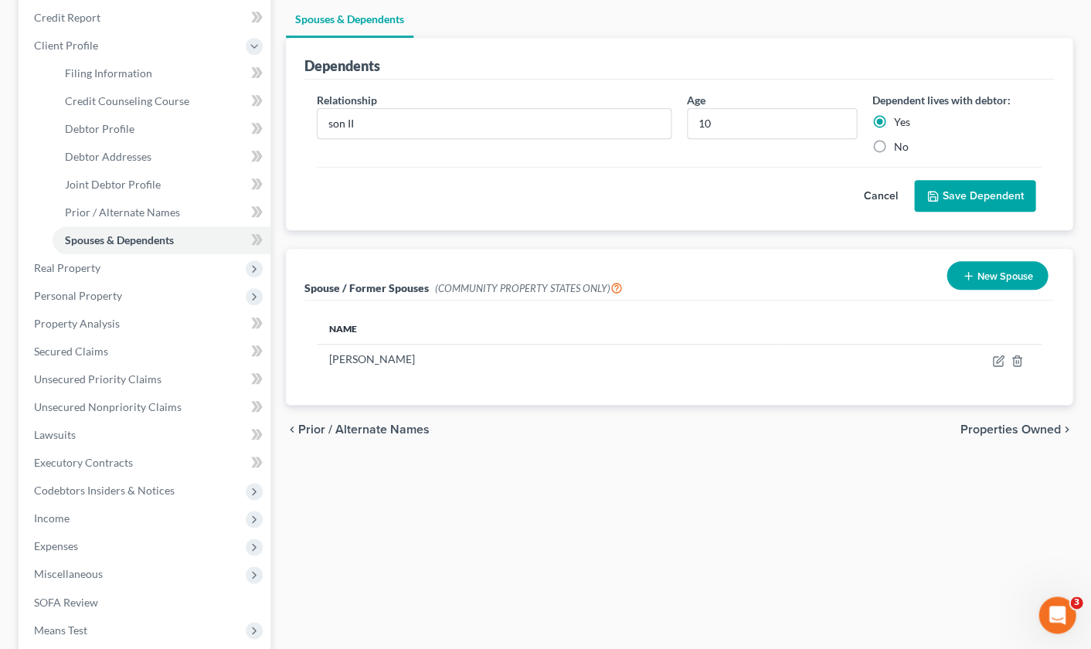
click at [983, 190] on button "Save Dependent" at bounding box center [974, 196] width 121 height 32
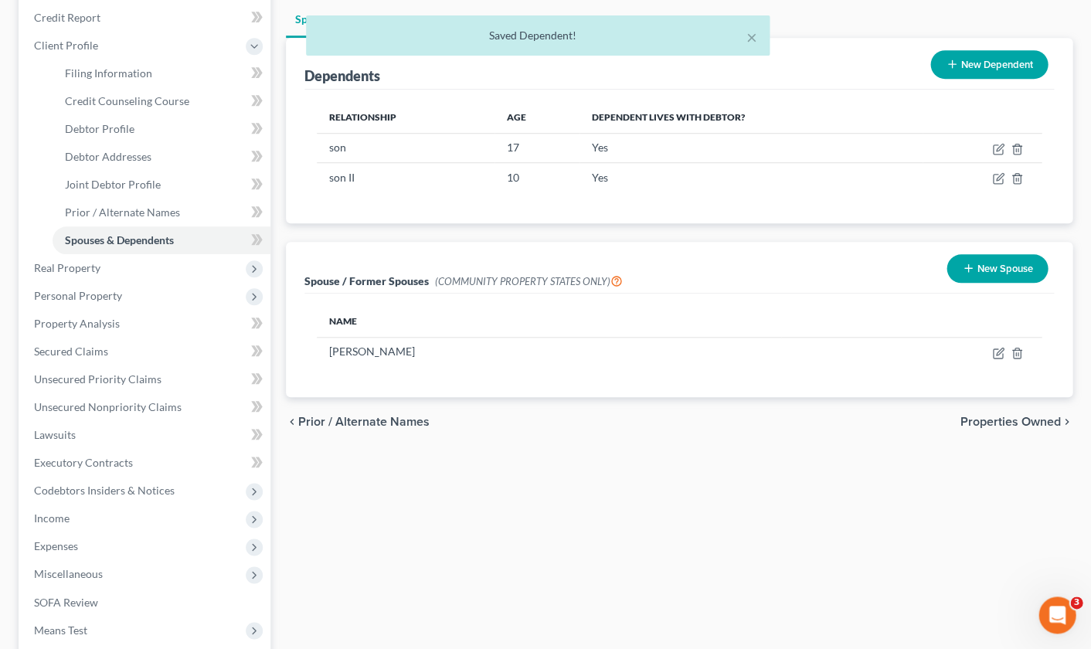
drag, startPoint x: 990, startPoint y: 65, endPoint x: 982, endPoint y: 66, distance: 7.9
click at [989, 66] on button "New Dependent" at bounding box center [989, 64] width 117 height 29
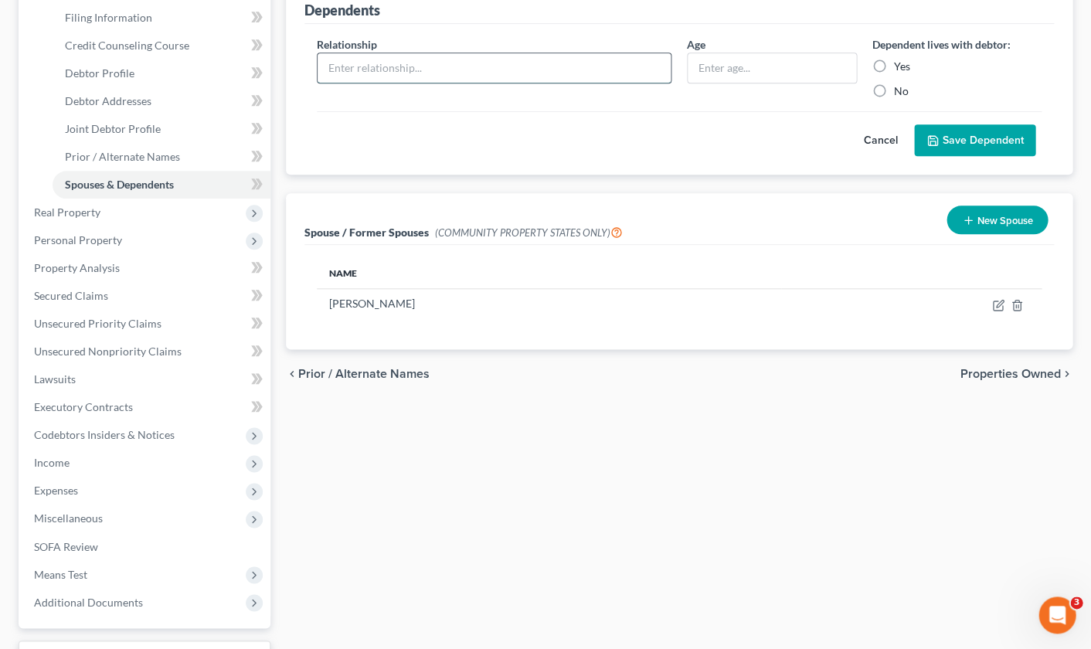
click at [420, 66] on input "text" at bounding box center [494, 67] width 353 height 29
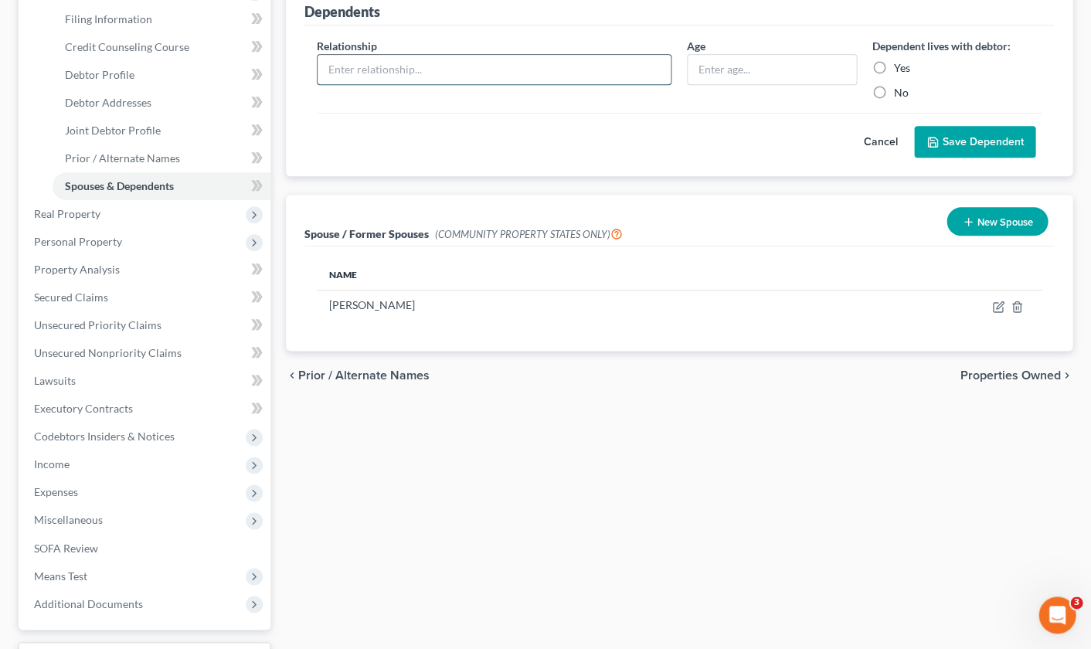
scroll to position [239, 0]
type input "daughter"
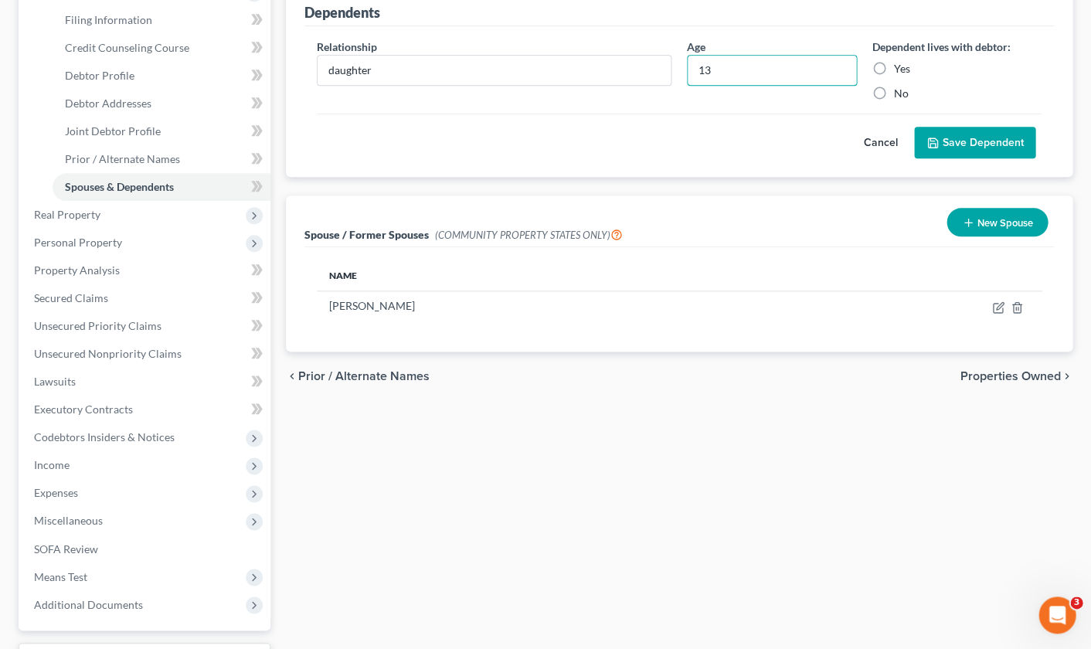
type input "13"
drag, startPoint x: 881, startPoint y: 65, endPoint x: 887, endPoint y: 78, distance: 14.5
click at [894, 65] on label "Yes" at bounding box center [902, 68] width 16 height 15
click at [900, 65] on input "Yes" at bounding box center [905, 66] width 10 height 10
radio input "true"
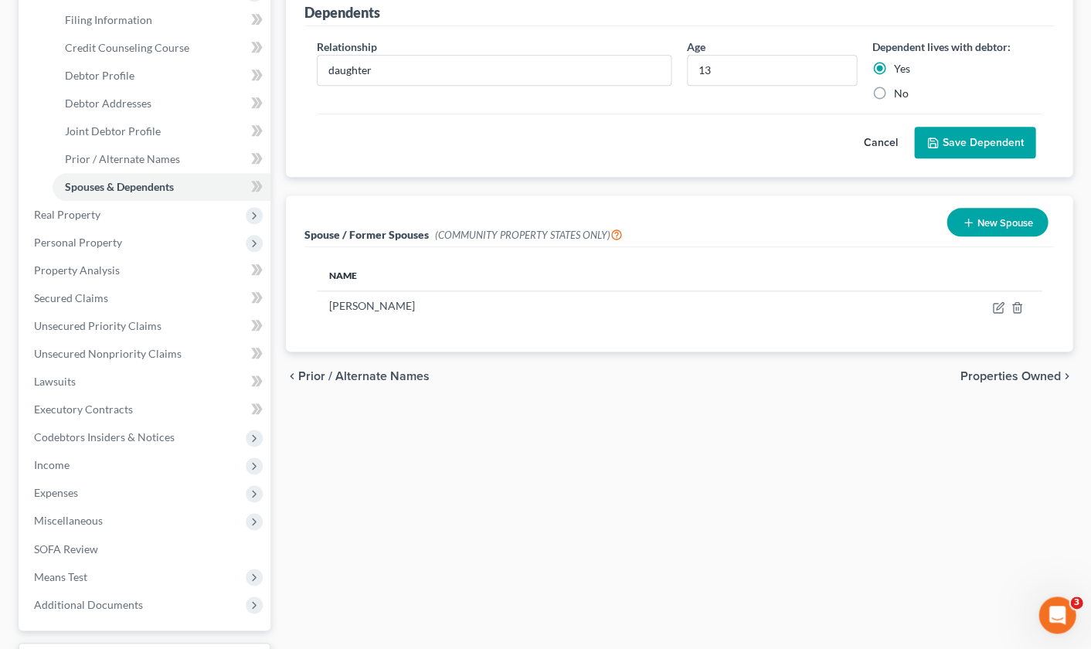
click at [1000, 141] on button "Save Dependent" at bounding box center [974, 143] width 121 height 32
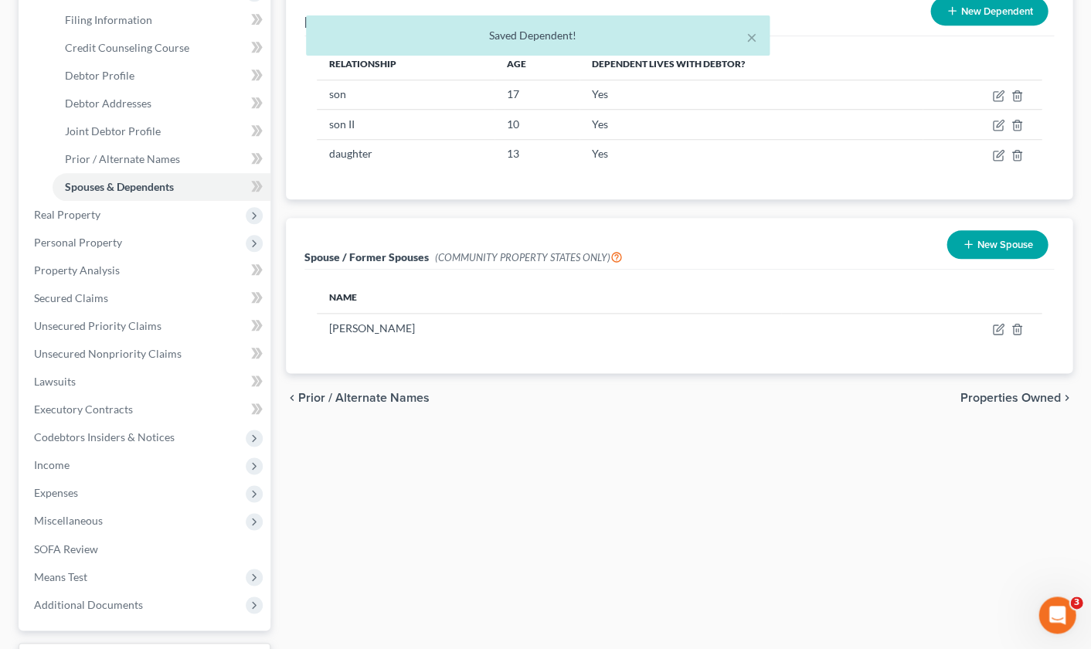
click at [981, 5] on button "New Dependent" at bounding box center [989, 11] width 117 height 29
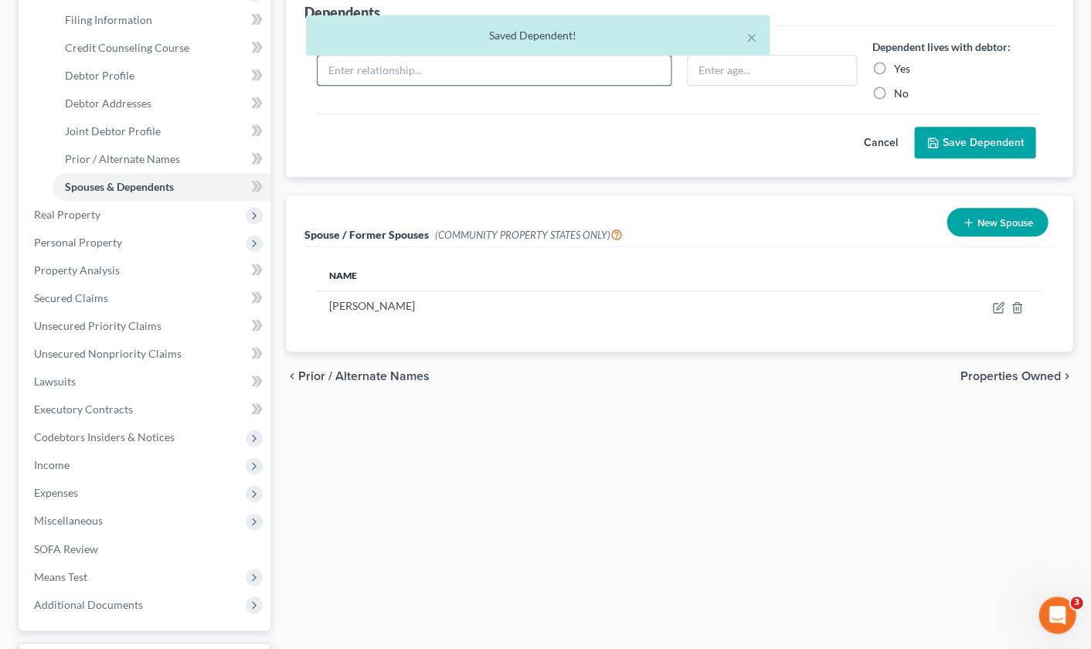
click at [437, 63] on input "text" at bounding box center [494, 70] width 353 height 29
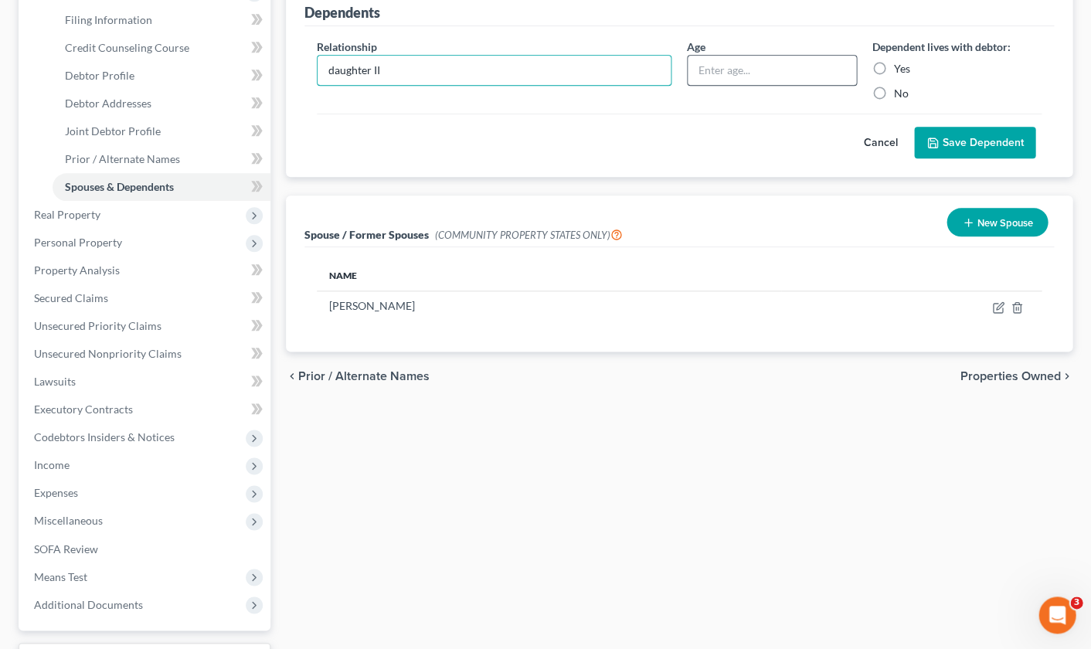
type input "daughter II"
click at [755, 72] on input "text" at bounding box center [772, 70] width 168 height 29
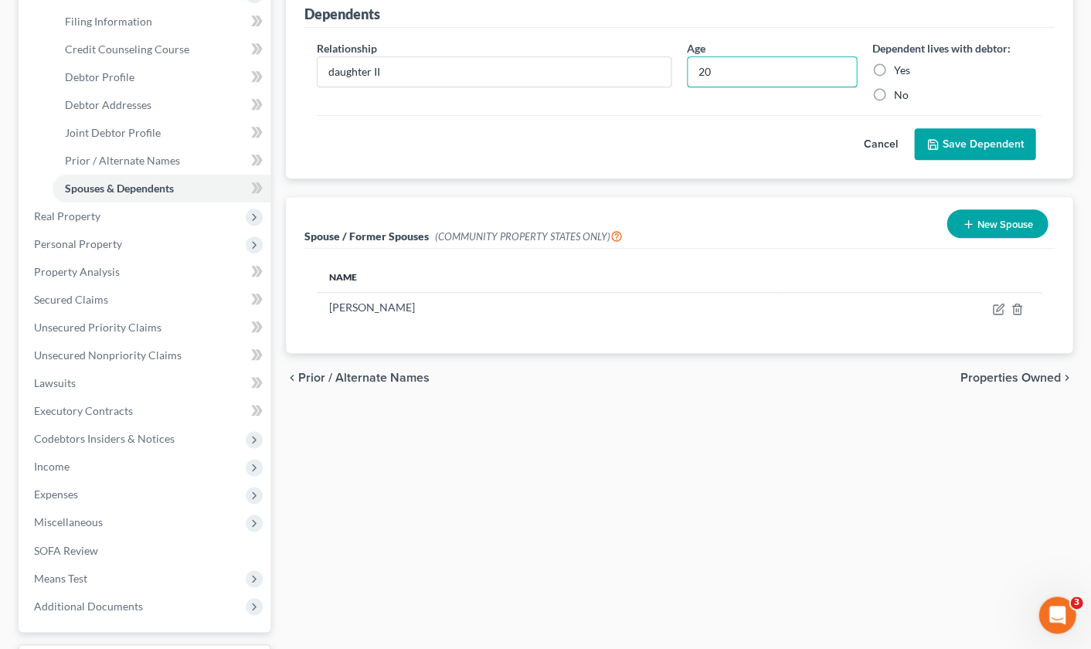
scroll to position [233, 1]
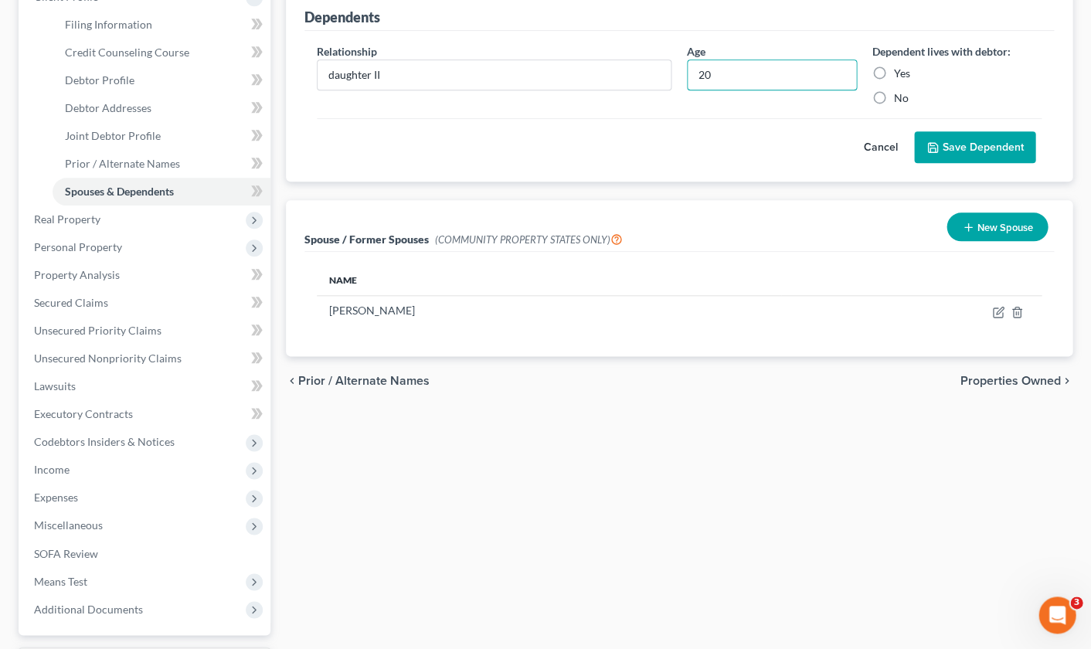
type input "20"
click at [894, 68] on label "Yes" at bounding box center [902, 73] width 16 height 15
click at [900, 68] on input "Yes" at bounding box center [905, 71] width 10 height 10
radio input "true"
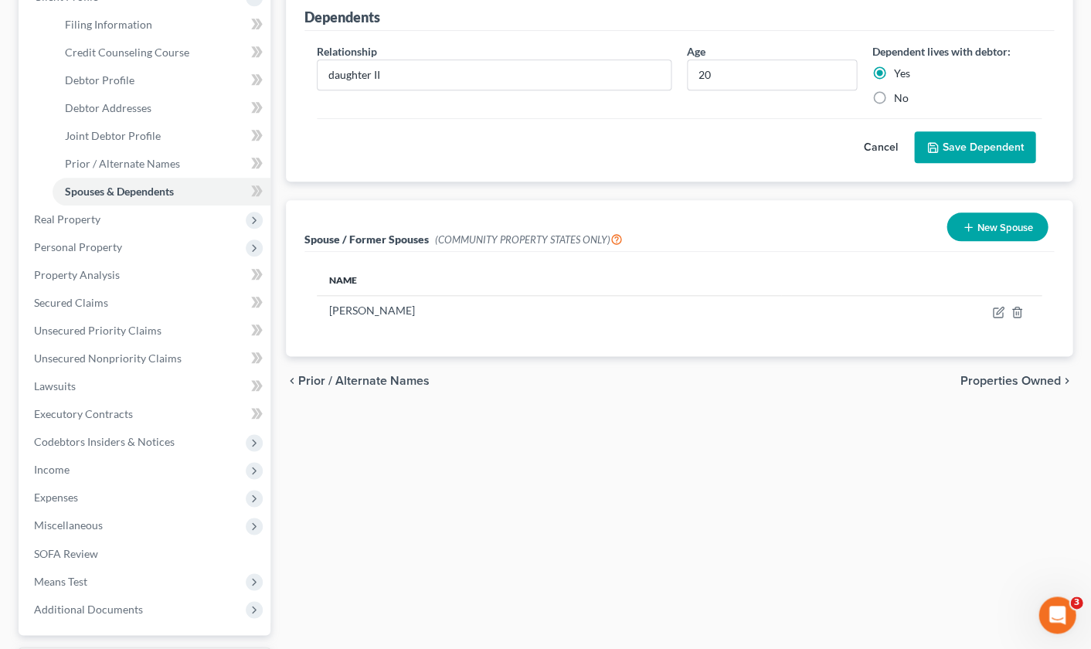
click at [985, 149] on button "Save Dependent" at bounding box center [974, 147] width 121 height 32
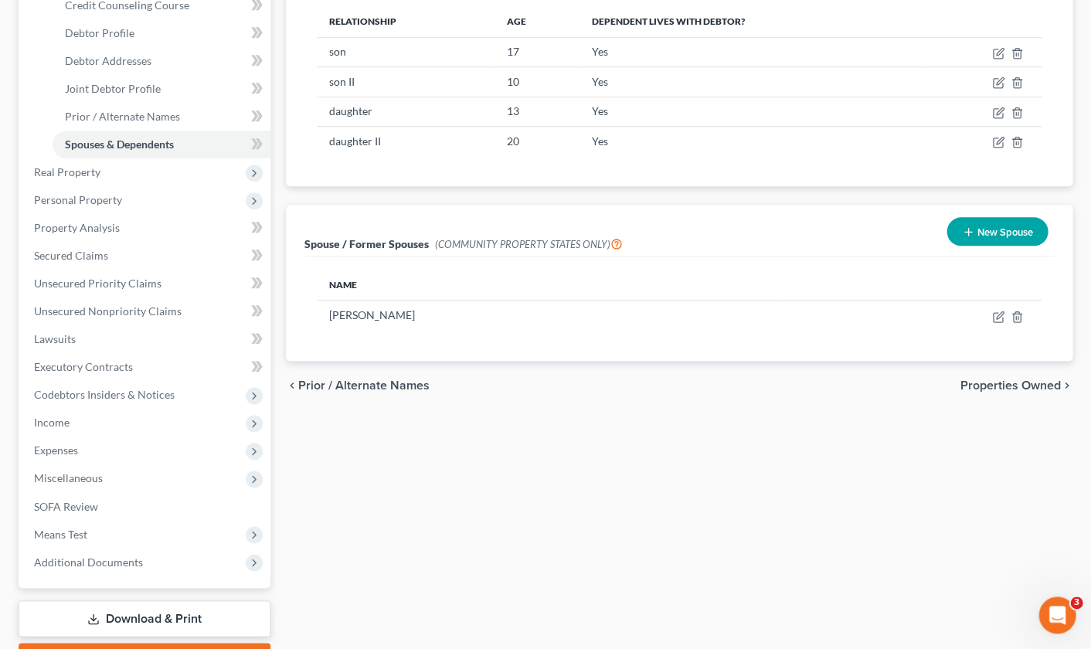
scroll to position [281, 0]
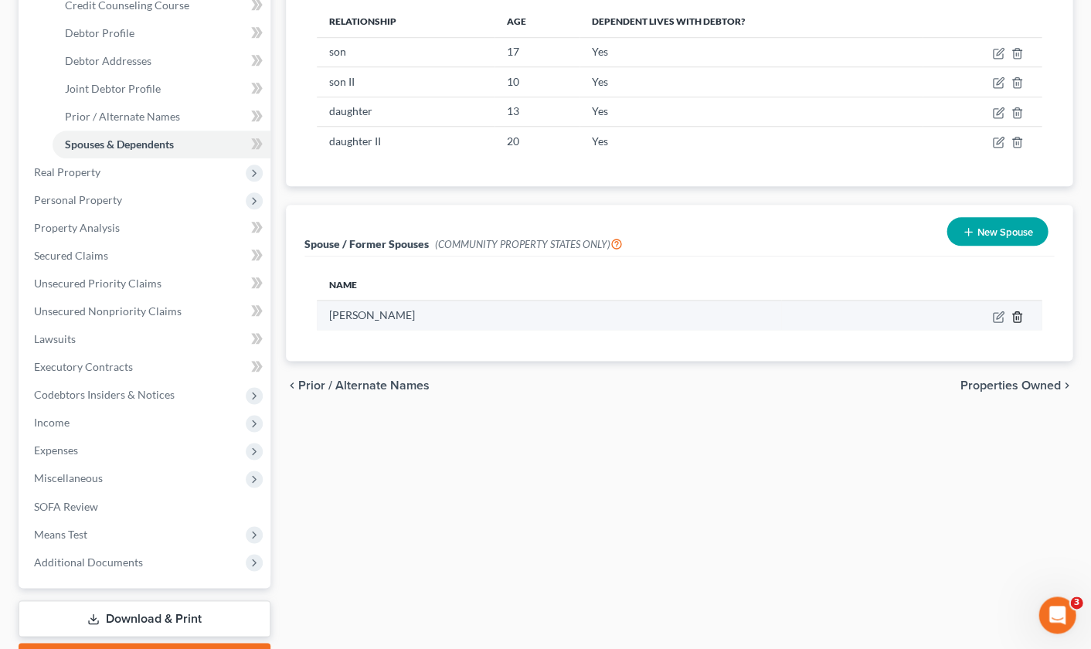
click at [1018, 316] on line "button" at bounding box center [1018, 317] width 0 height 3
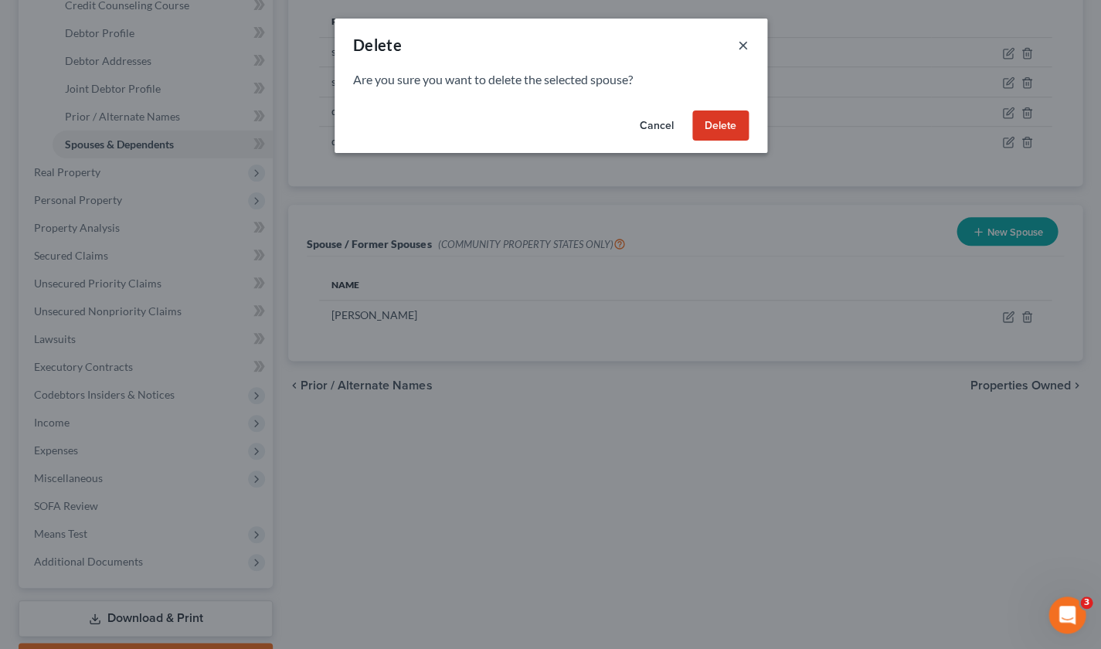
click at [738, 40] on button "×" at bounding box center [743, 45] width 11 height 19
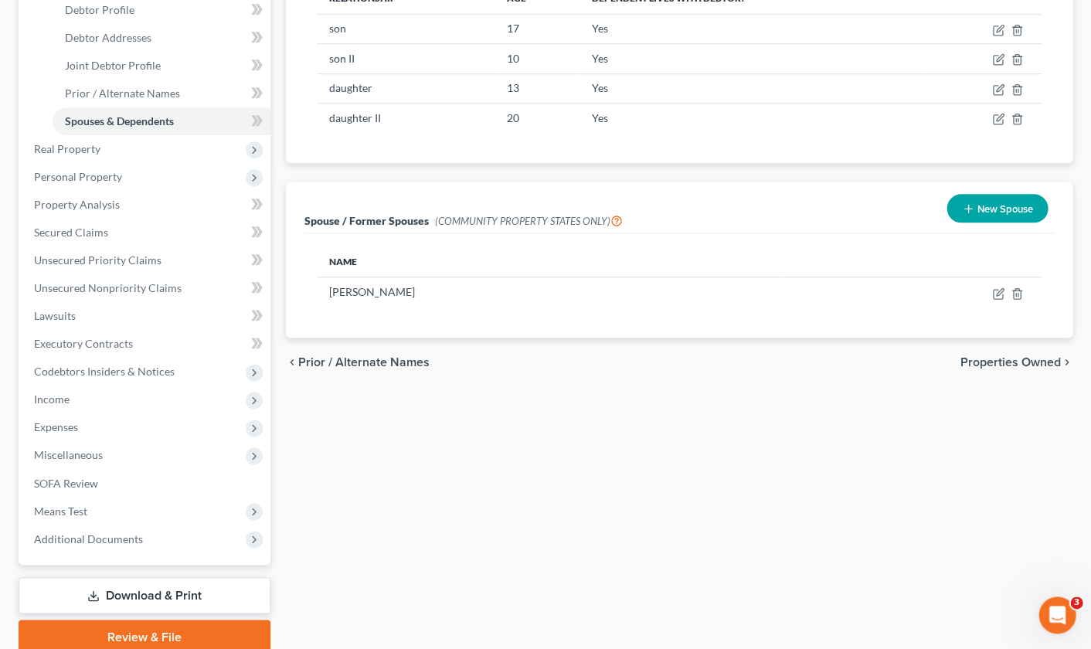
scroll to position [305, 0]
click at [1019, 356] on span "Properties Owned" at bounding box center [1010, 362] width 100 height 12
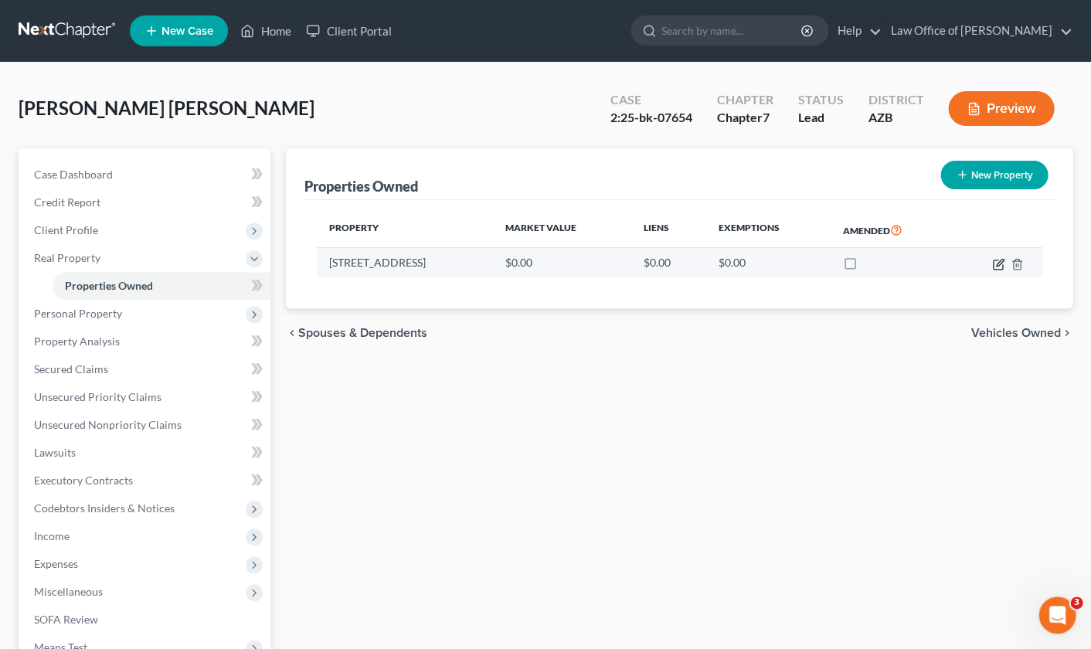
click at [998, 263] on icon "button" at bounding box center [999, 262] width 7 height 7
select select "3"
select select "7"
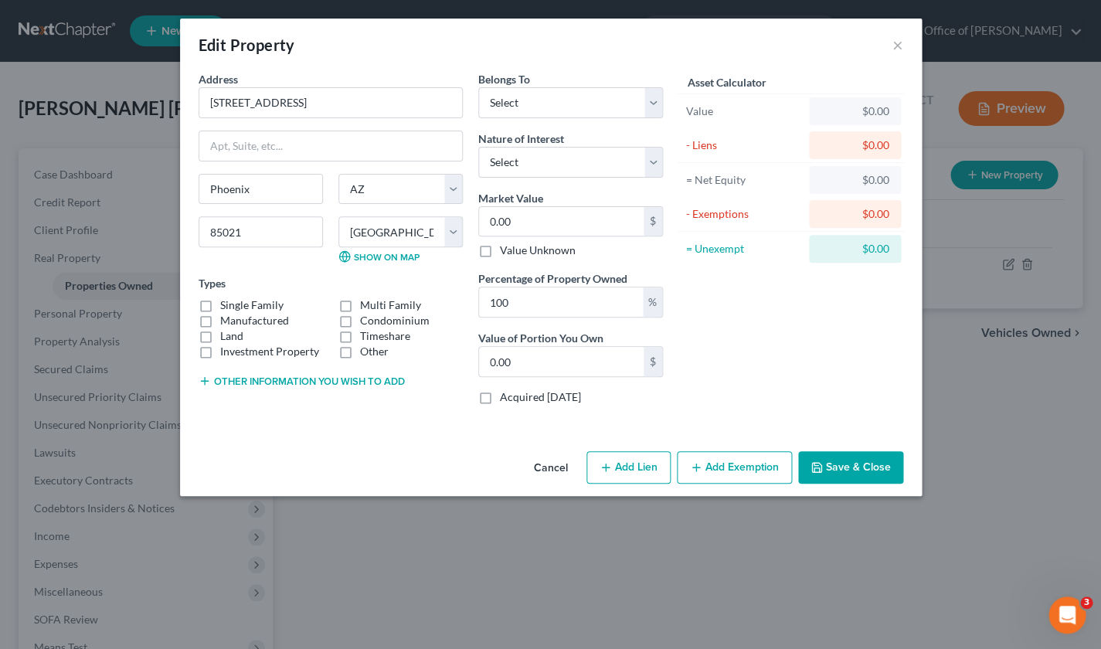
click at [220, 305] on label "Single Family" at bounding box center [251, 305] width 63 height 15
click at [226, 305] on input "Single Family" at bounding box center [231, 303] width 10 height 10
checkbox input "true"
select select "4"
select select "0"
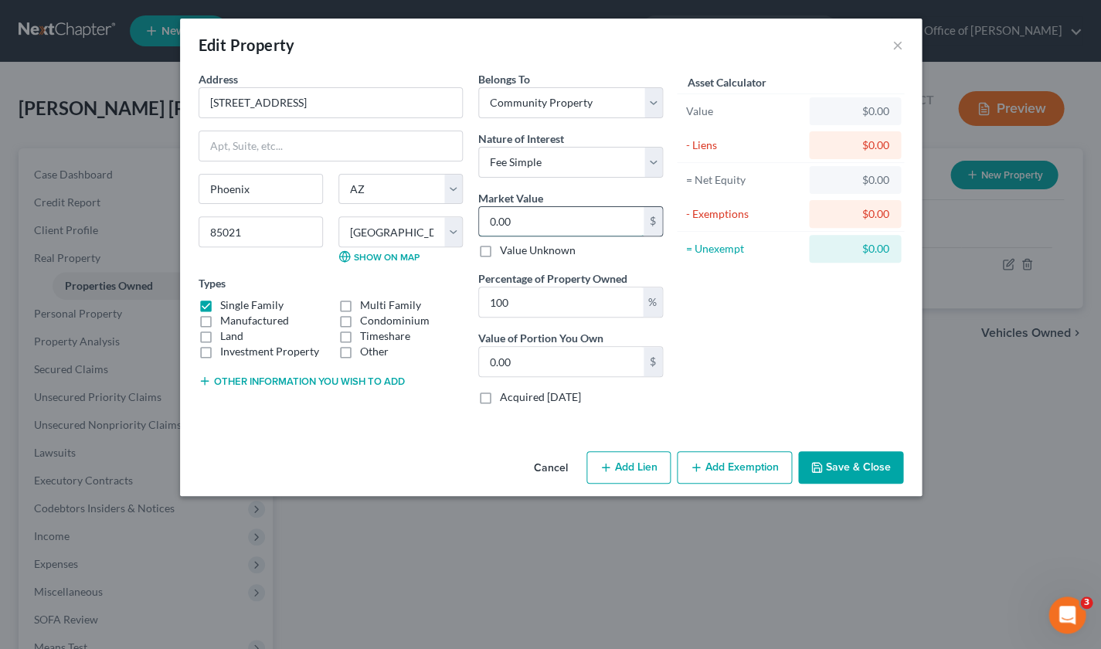
click at [587, 220] on input "0.00" at bounding box center [561, 221] width 165 height 29
drag, startPoint x: 570, startPoint y: 220, endPoint x: 464, endPoint y: 213, distance: 106.9
click at [465, 213] on div "Address * [STREET_ADDRESS] [GEOGRAPHIC_DATA] [US_STATE] AK [GEOGRAPHIC_DATA] [G…" at bounding box center [431, 244] width 480 height 346
type input "1"
type input "1.00"
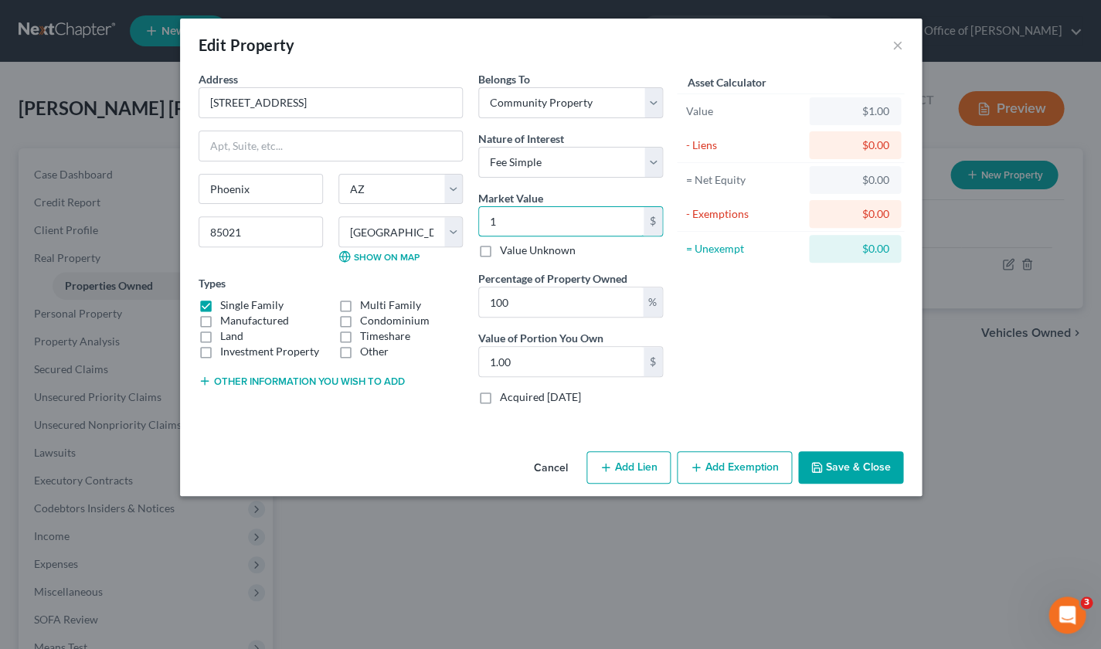
type input "10"
type input "10.00"
type input "100"
type input "100.00"
type input "1000"
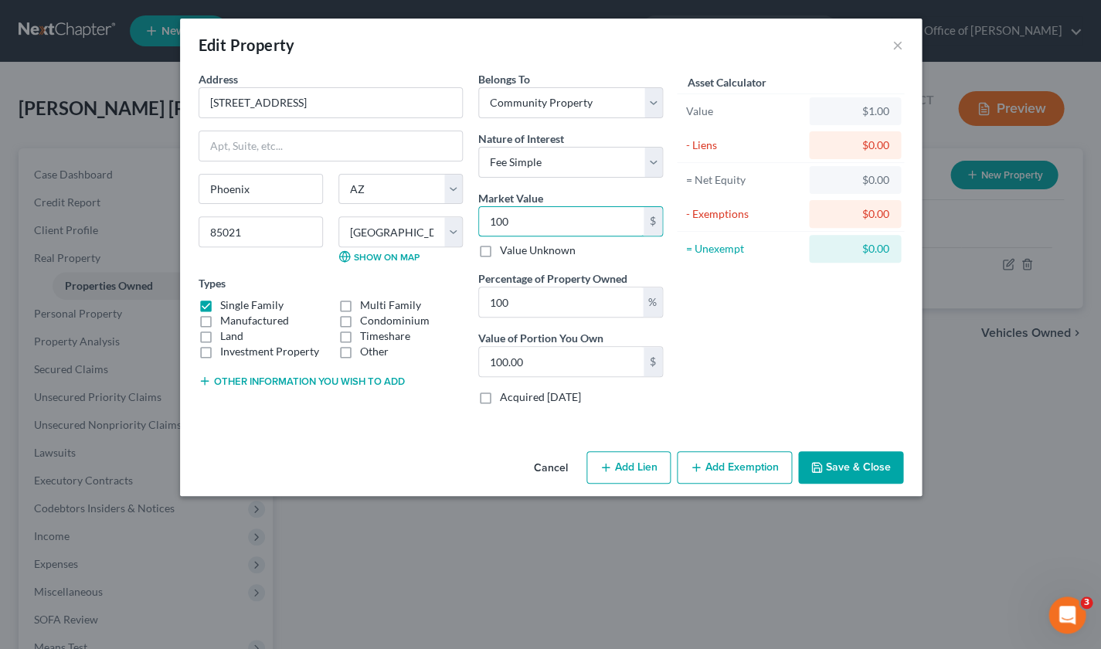
type input "1,000.00"
type input "1,0000"
type input "10,000.00"
type input "10,0000"
type input "100,000.00"
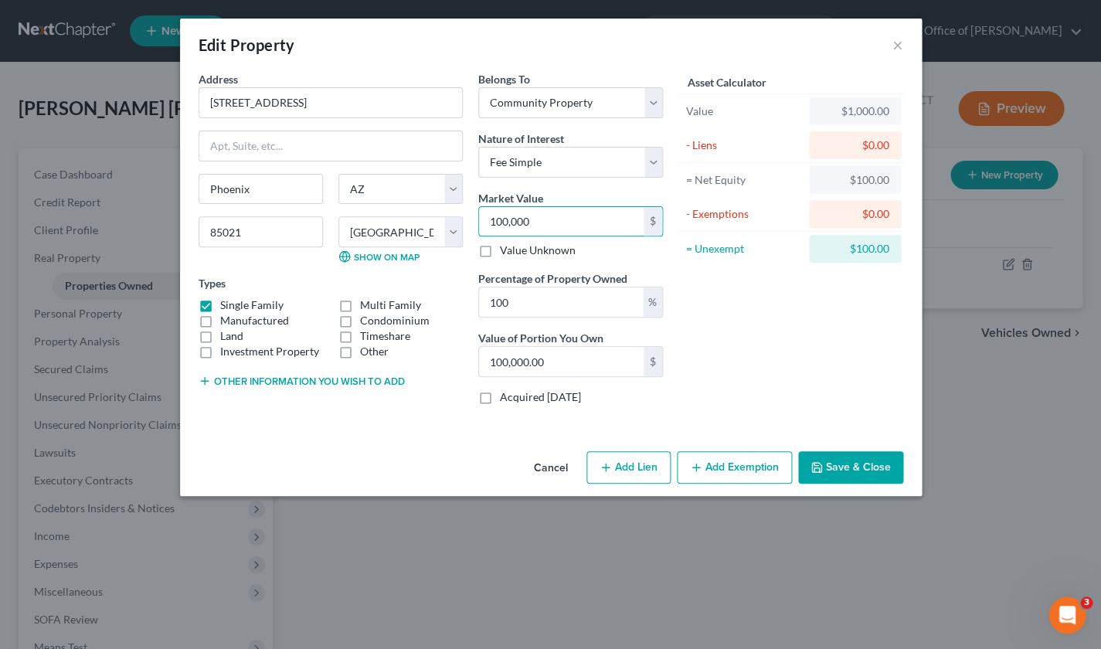
type input "100,0000"
type input "1,000,000.00"
click at [619, 468] on button "Add Lien" at bounding box center [629, 467] width 84 height 32
select select "4"
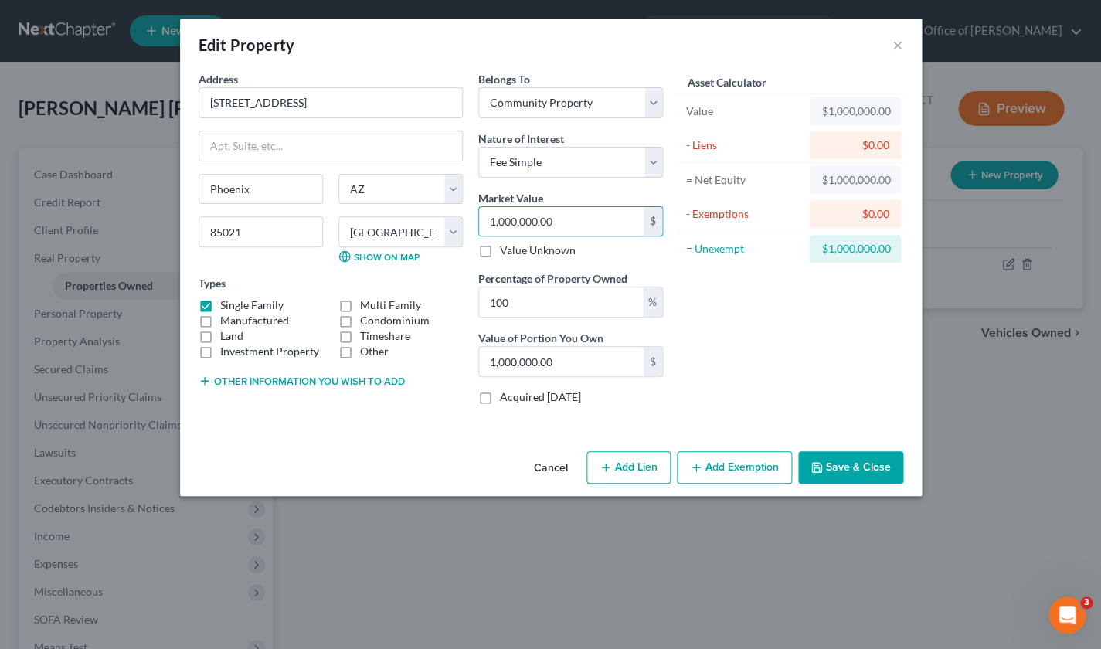
select select "0"
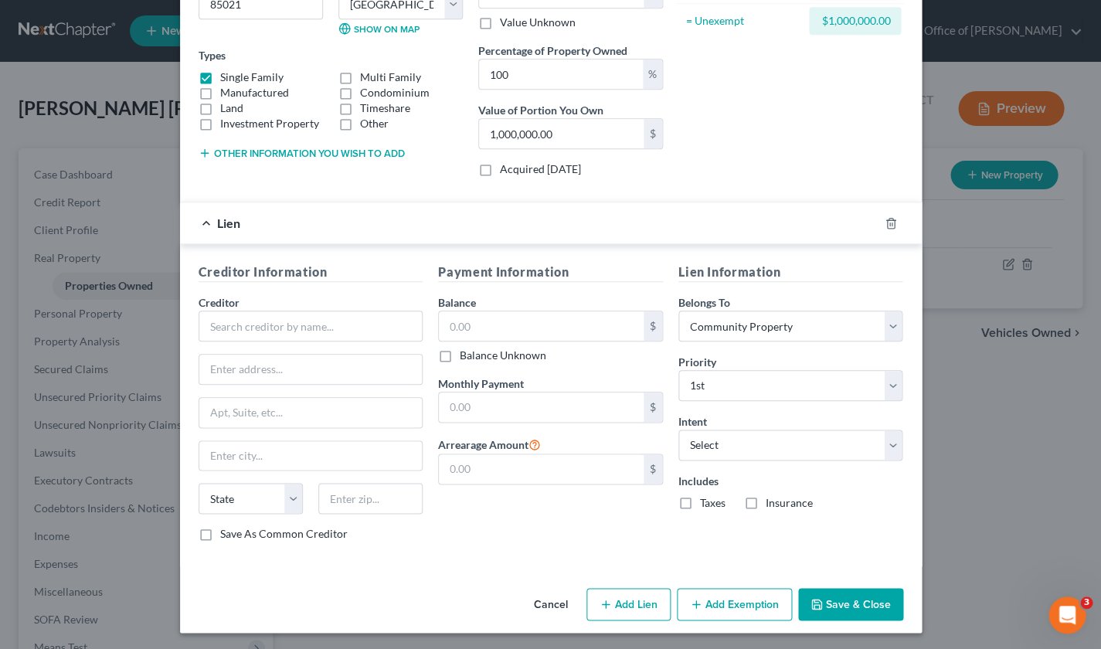
scroll to position [227, 0]
click at [226, 326] on input "text" at bounding box center [311, 326] width 225 height 31
type input "United Wholesale"
type input "{"
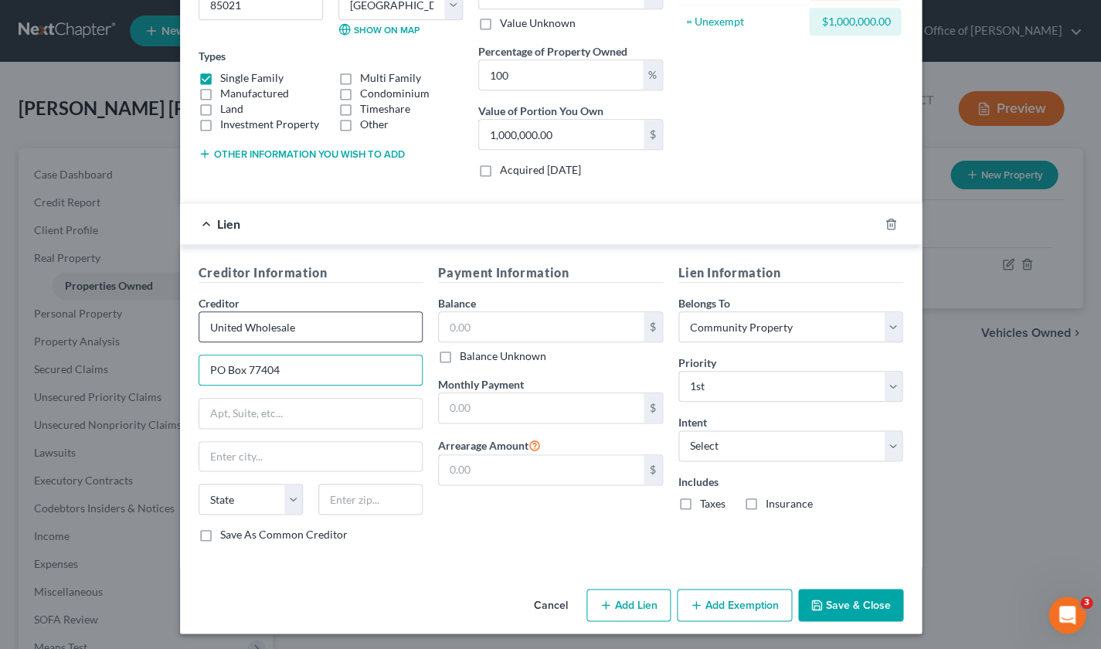
type input "PO Box 77404"
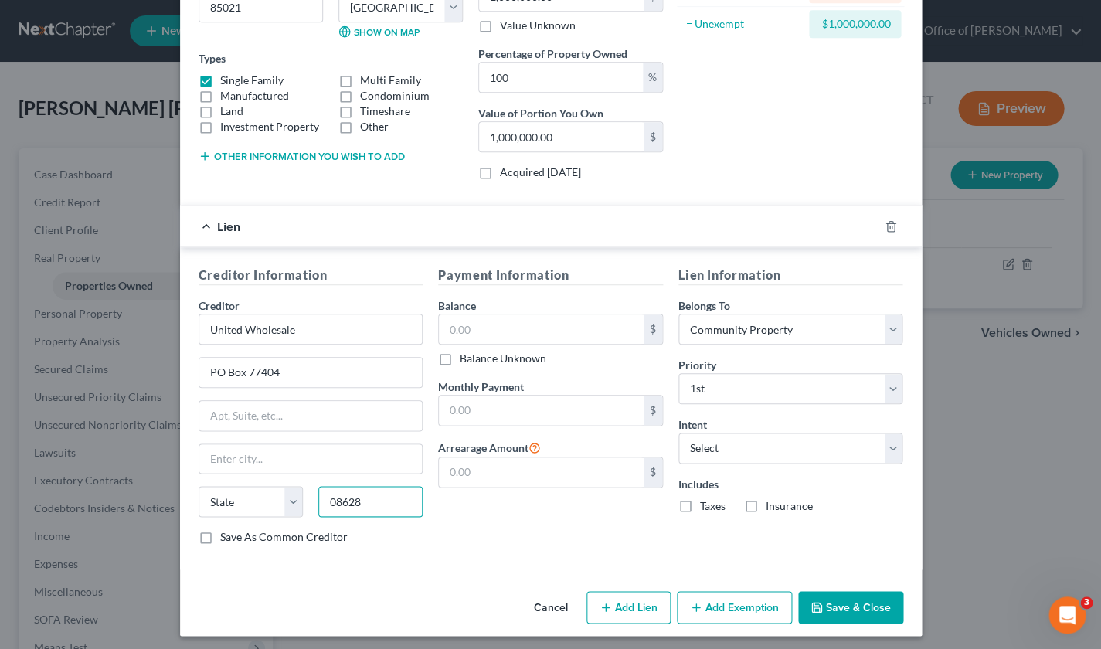
type input "08628"
type input "[GEOGRAPHIC_DATA]"
select select "33"
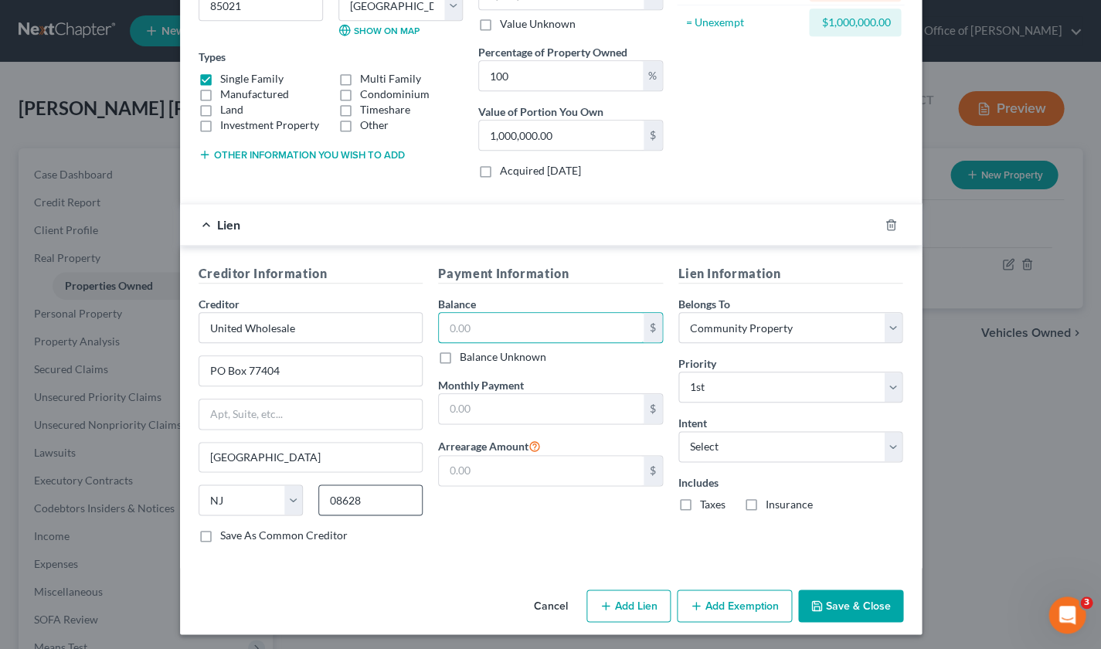
scroll to position [227, 0]
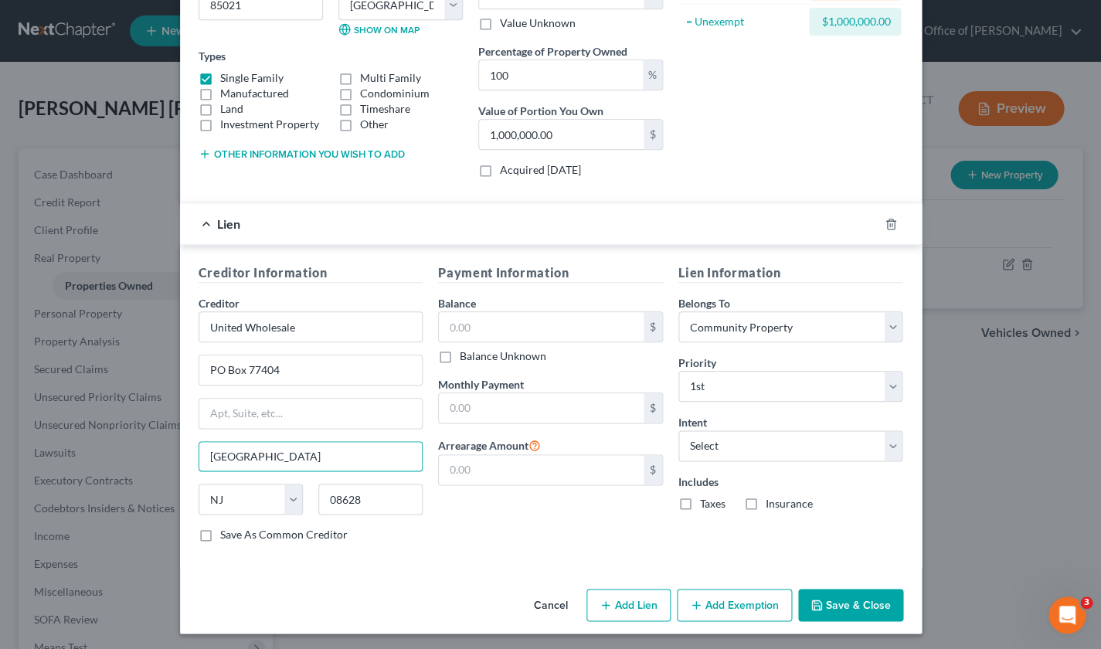
drag, startPoint x: 264, startPoint y: 458, endPoint x: 155, endPoint y: 446, distance: 109.7
click at [155, 446] on div "Edit Property × Address * [STREET_ADDRESS] [GEOGRAPHIC_DATA] [US_STATE] AK [GEO…" at bounding box center [550, 324] width 1101 height 649
type input "[PERSON_NAME]"
click at [483, 328] on input "text" at bounding box center [541, 326] width 205 height 29
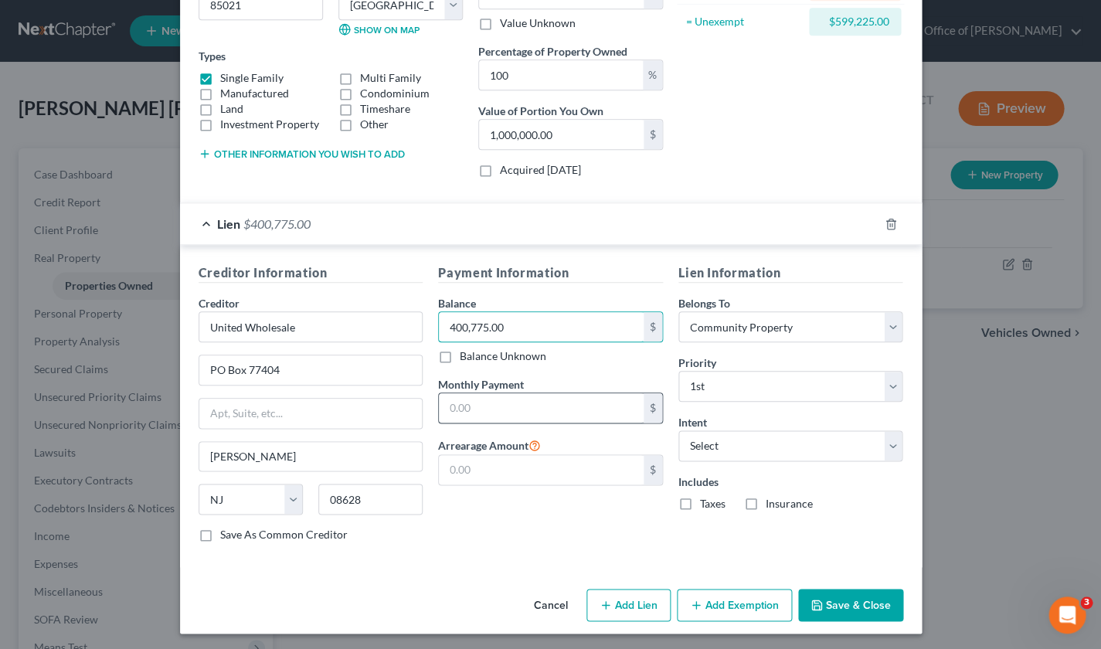
type input "400,775.00"
click at [494, 401] on input "text" at bounding box center [541, 407] width 205 height 29
type input "3,000.00"
click at [504, 468] on input "text" at bounding box center [541, 469] width 205 height 29
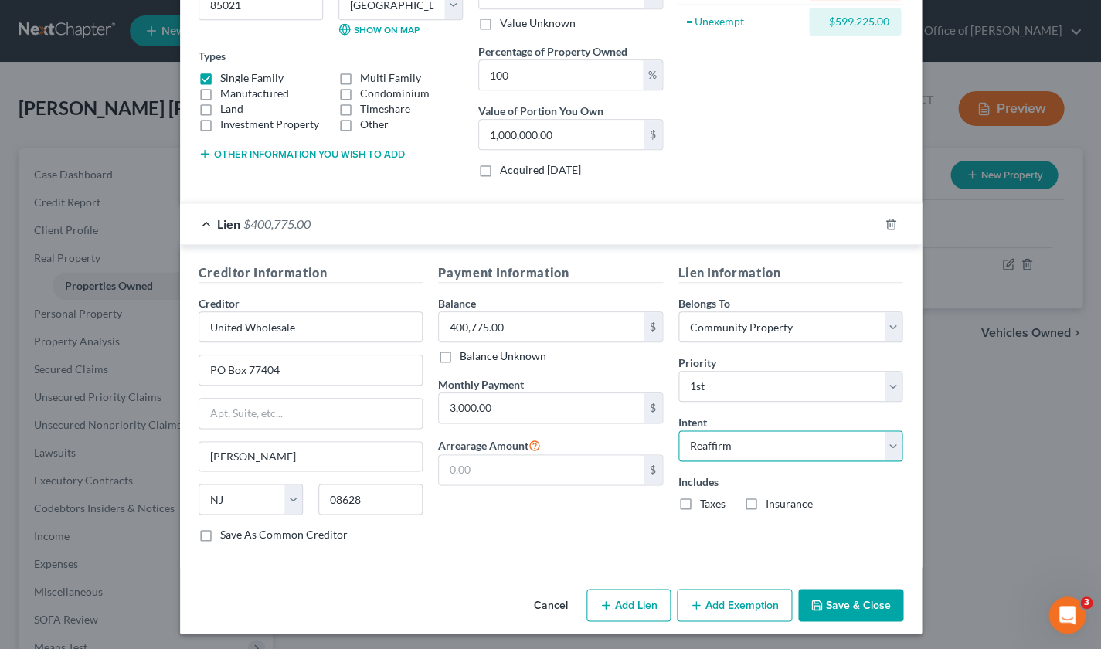
select select "4"
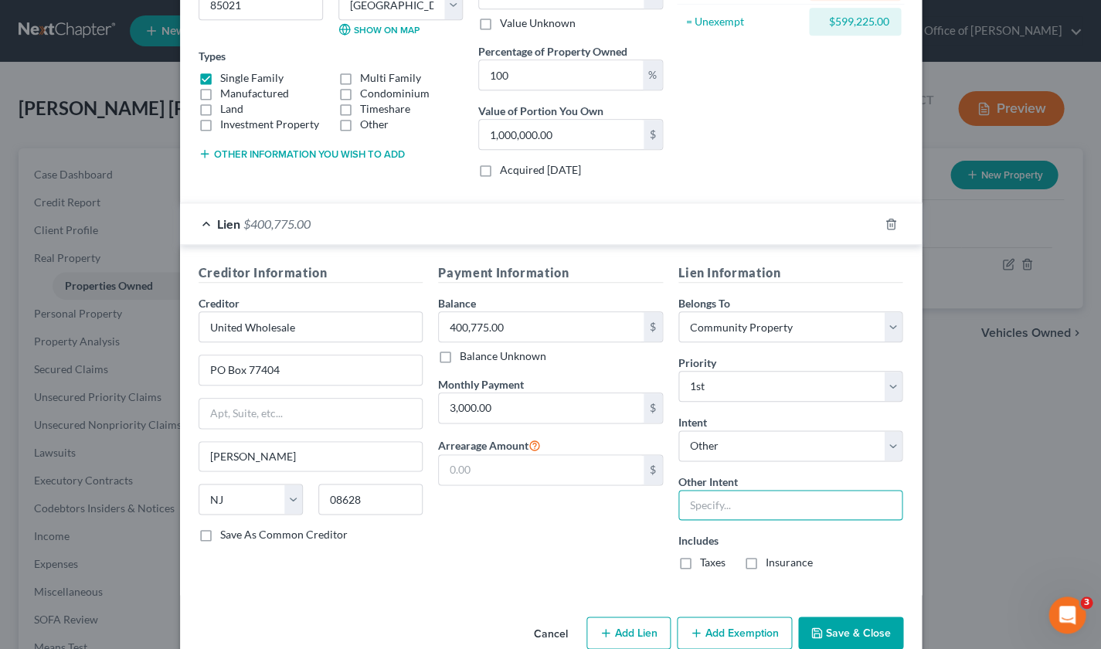
click at [716, 503] on input "text" at bounding box center [791, 505] width 225 height 31
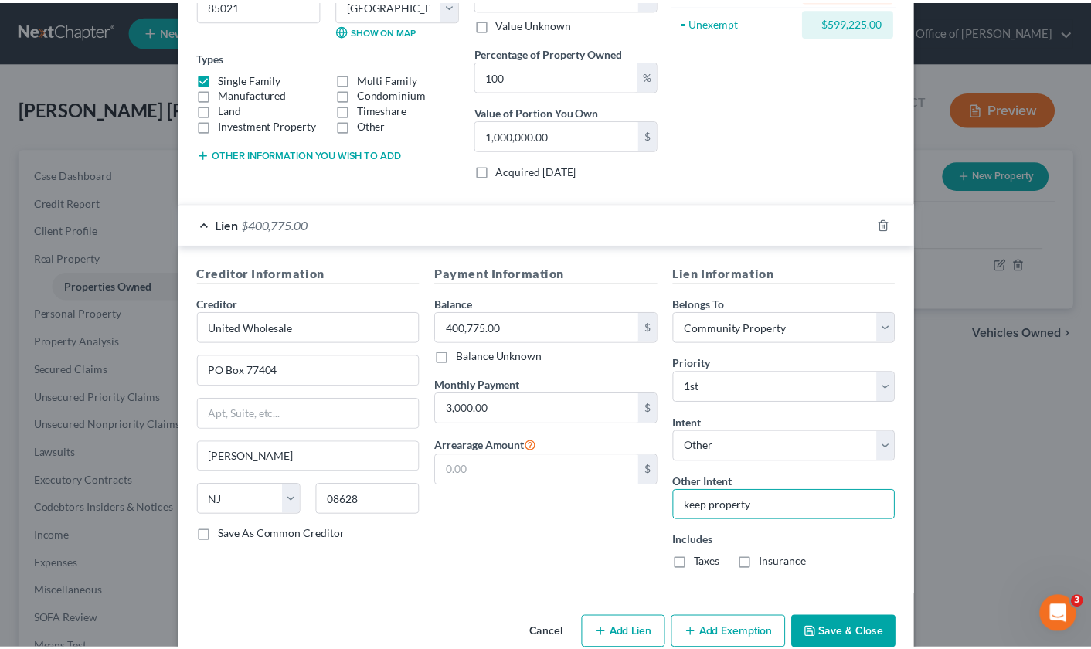
scroll to position [255, 0]
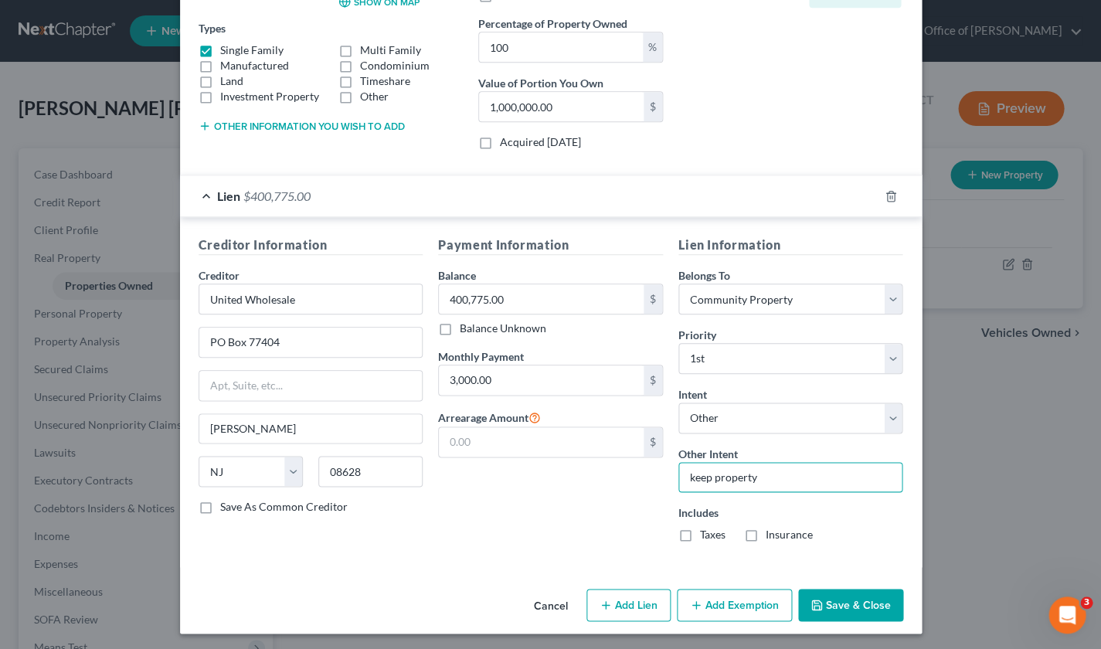
type input "keep property"
click at [840, 603] on button "Save & Close" at bounding box center [850, 605] width 105 height 32
